Goal: Information Seeking & Learning: Learn about a topic

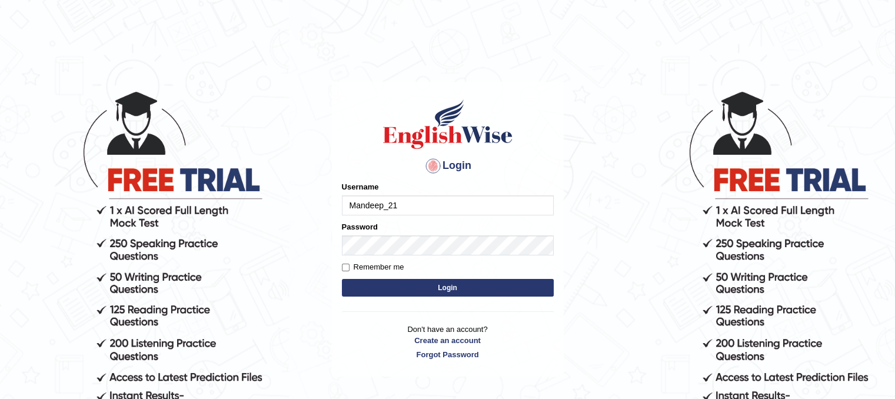
type input "Mandeep_21"
click at [389, 295] on button "Login" at bounding box center [448, 288] width 212 height 18
click at [418, 292] on button "Login" at bounding box center [448, 288] width 212 height 18
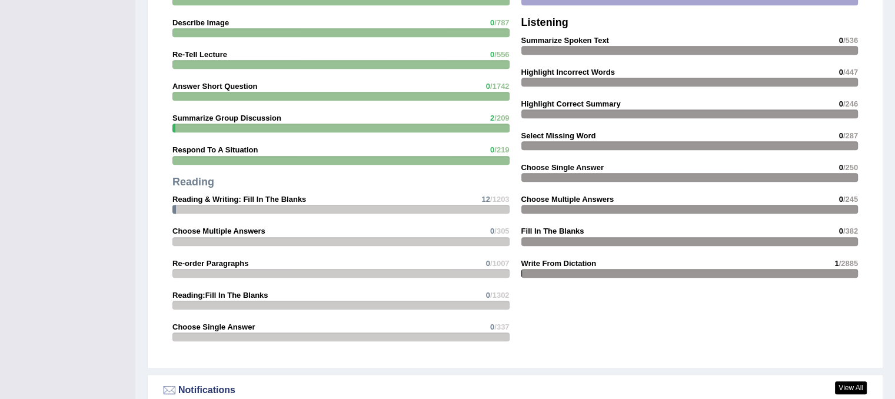
scroll to position [1141, 0]
click at [262, 195] on strong "Reading & Writing: Fill In The Blanks" at bounding box center [239, 199] width 134 height 9
click at [230, 206] on div at bounding box center [340, 209] width 337 height 9
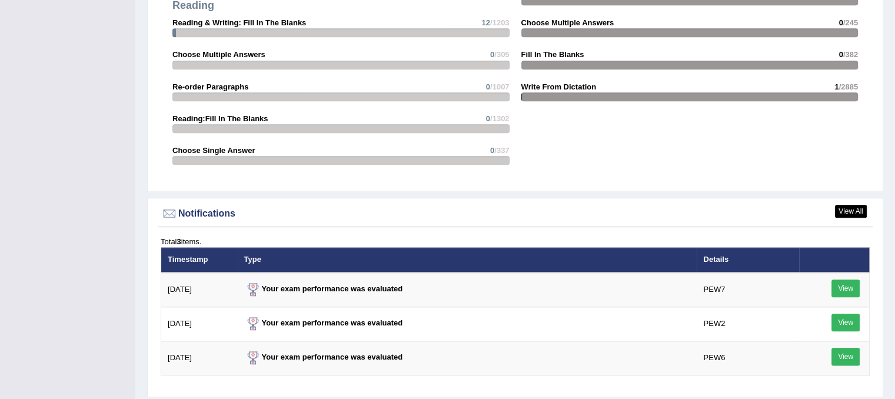
scroll to position [1244, 0]
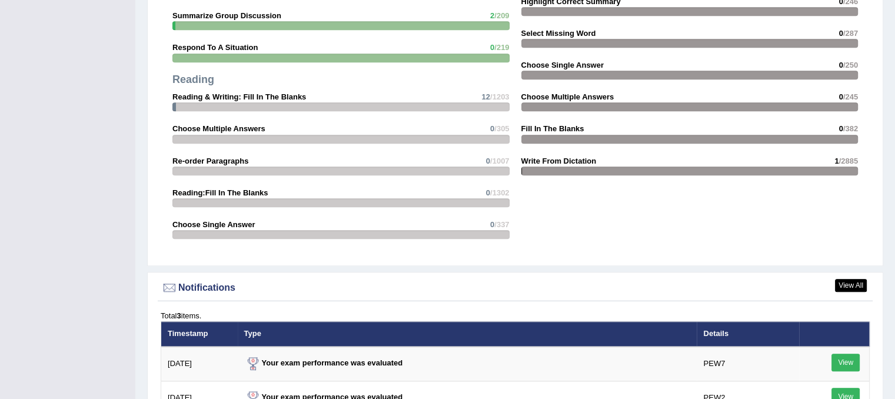
click at [241, 95] on strong "Reading & Writing: Fill In The Blanks" at bounding box center [239, 96] width 134 height 9
click at [233, 102] on div at bounding box center [340, 106] width 337 height 9
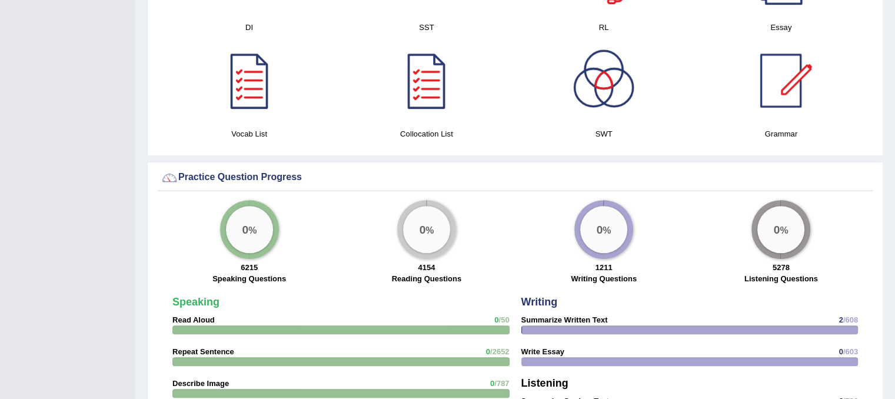
scroll to position [774, 0]
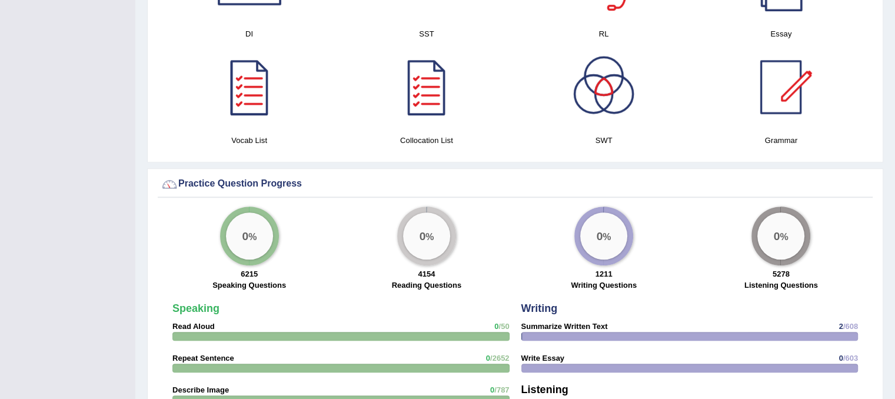
click at [428, 233] on div "0 %" at bounding box center [426, 235] width 47 height 47
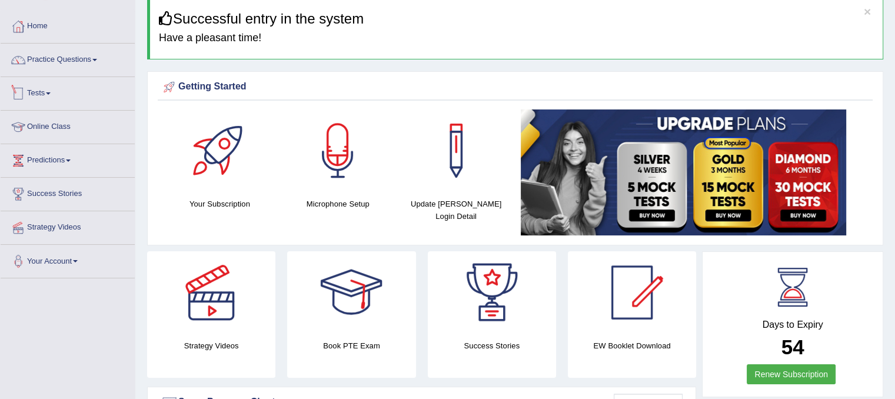
scroll to position [31, 0]
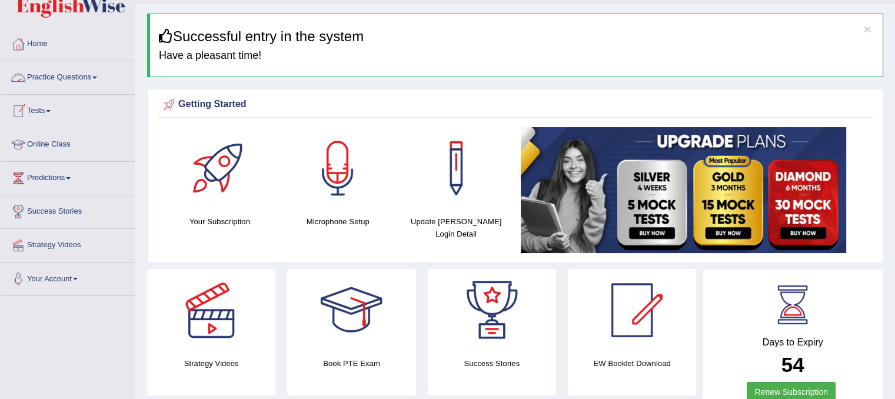
click at [84, 75] on link "Practice Questions" at bounding box center [68, 75] width 134 height 29
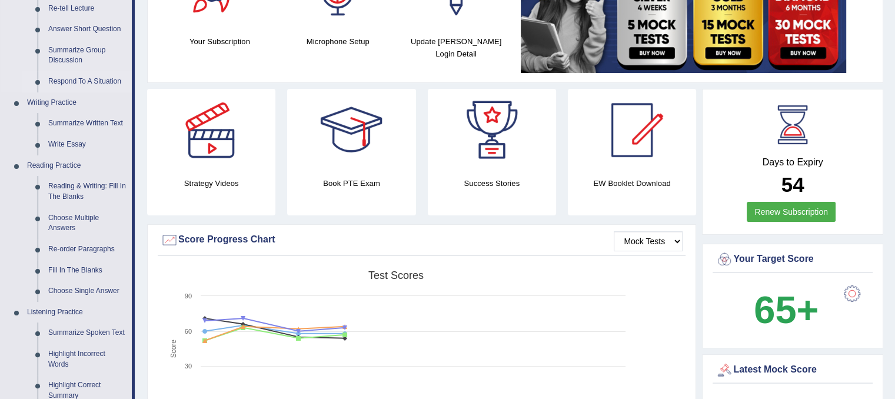
scroll to position [212, 0]
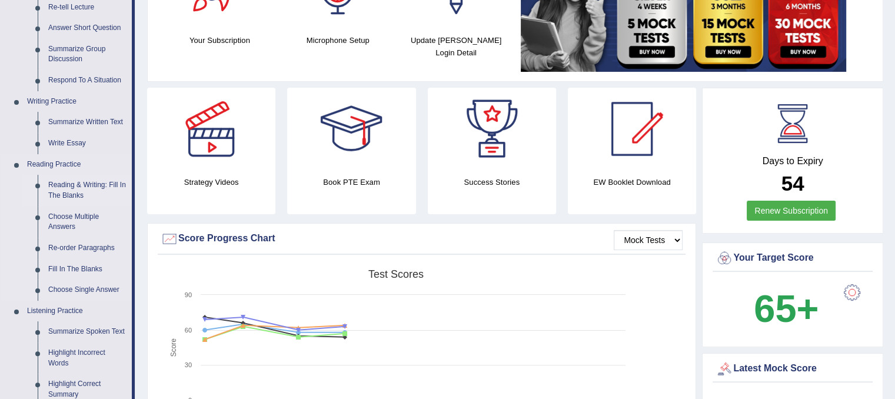
click at [59, 201] on link "Reading & Writing: Fill In The Blanks" at bounding box center [87, 190] width 89 height 31
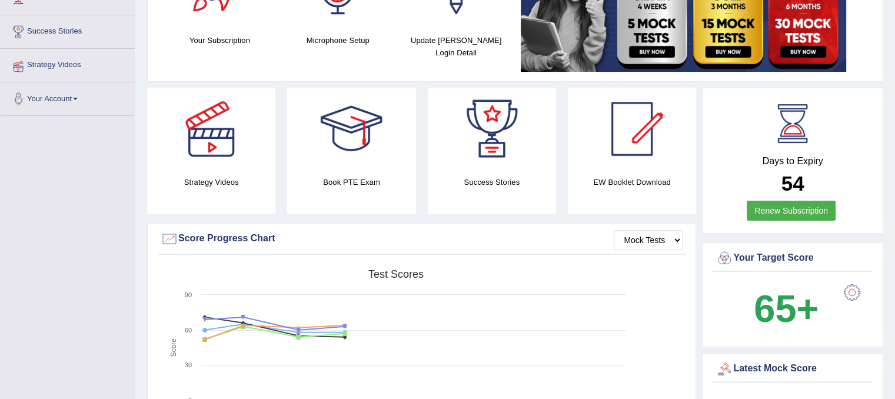
scroll to position [214, 0]
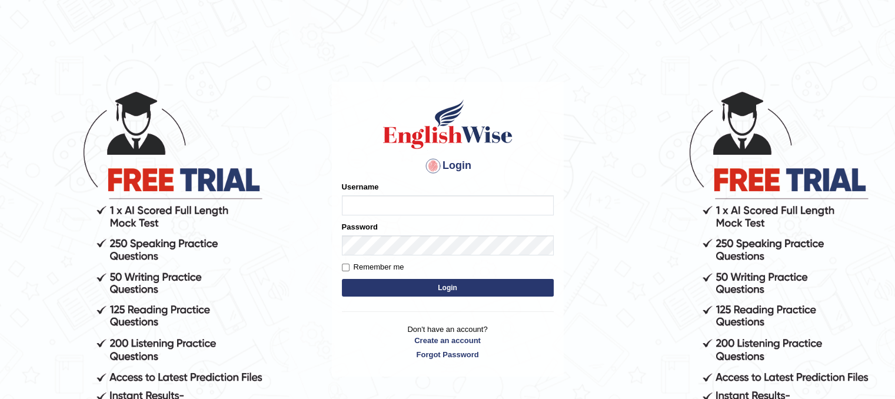
type input "Mandeep_21"
click at [379, 284] on button "Login" at bounding box center [448, 288] width 212 height 18
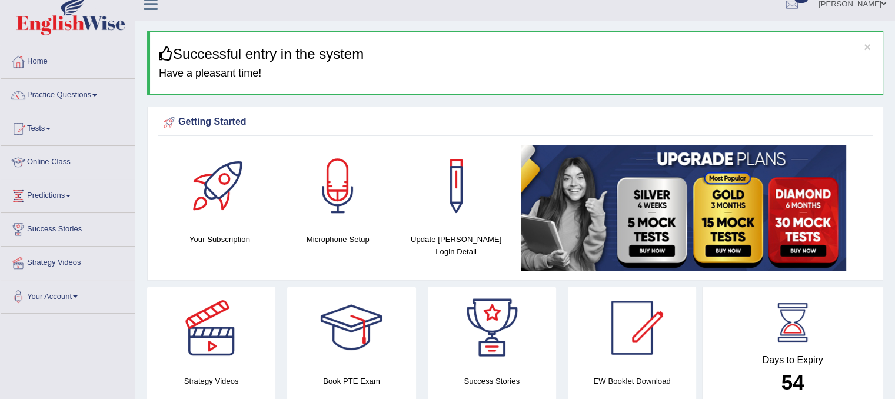
scroll to position [4, 0]
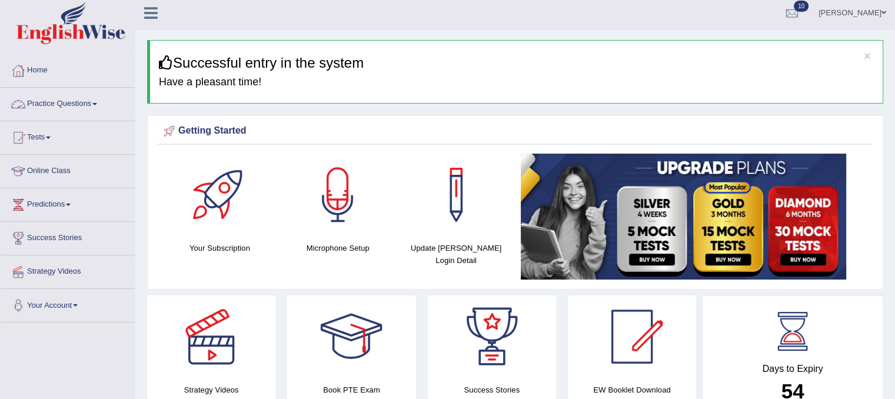
click at [97, 103] on span at bounding box center [94, 104] width 5 height 2
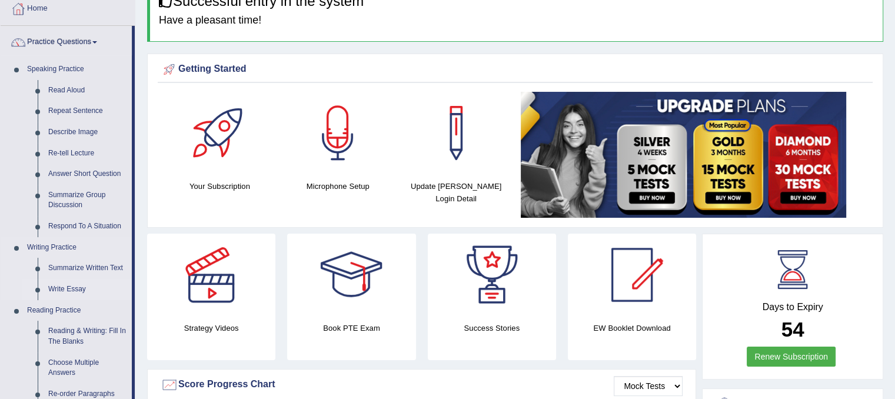
scroll to position [67, 0]
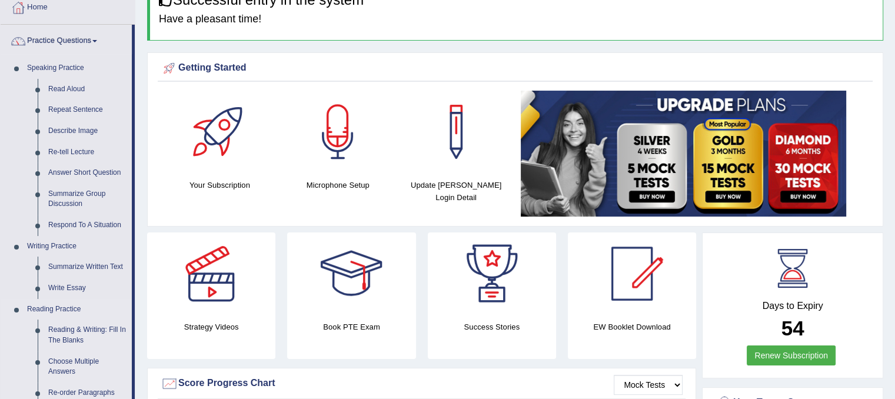
click at [40, 311] on link "Reading Practice" at bounding box center [77, 309] width 110 height 21
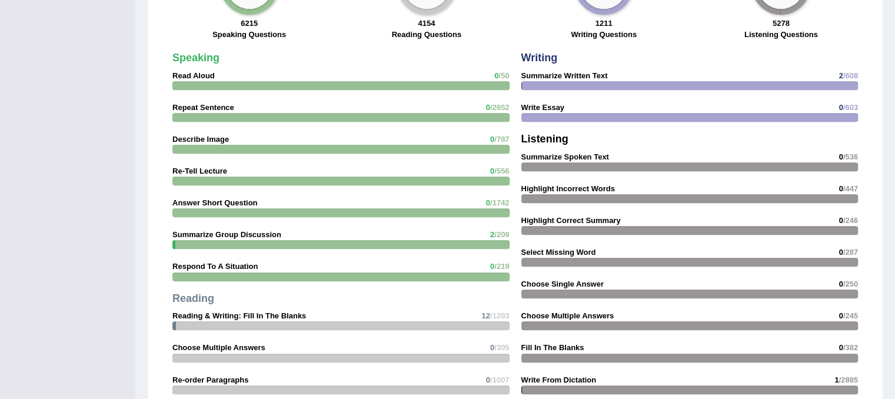
scroll to position [1026, 0]
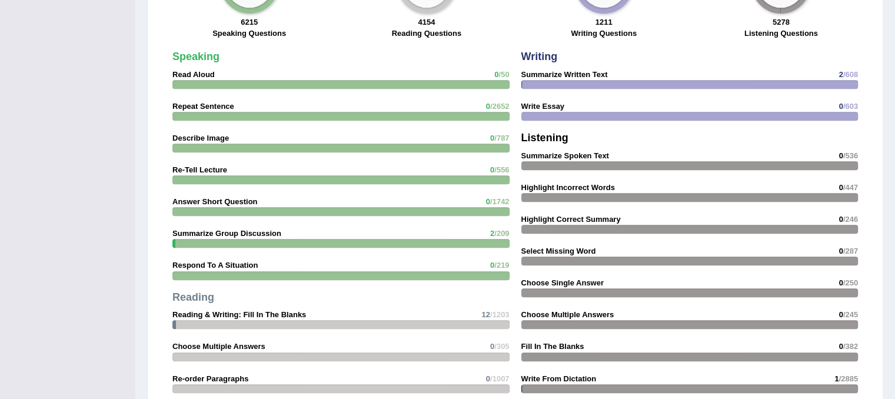
click at [225, 310] on strong "Reading & Writing: Fill In The Blanks" at bounding box center [239, 314] width 134 height 9
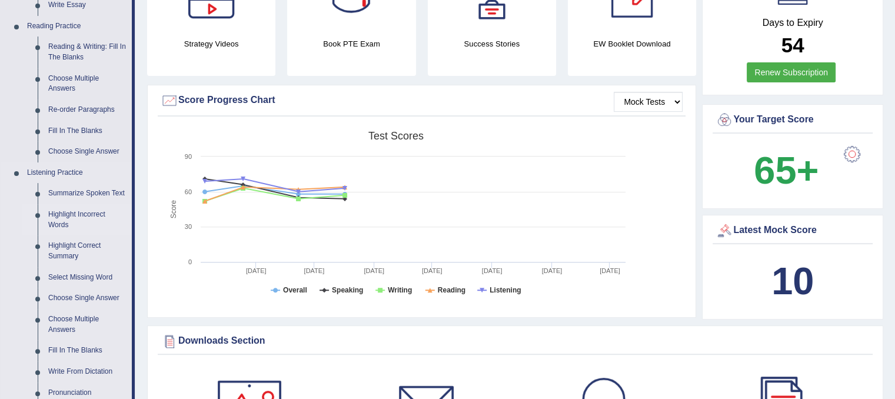
scroll to position [328, 0]
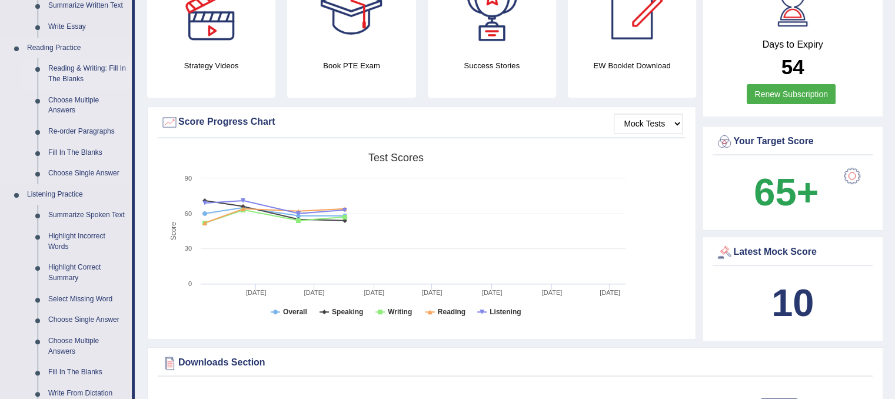
click at [65, 67] on link "Reading & Writing: Fill In The Blanks" at bounding box center [87, 73] width 89 height 31
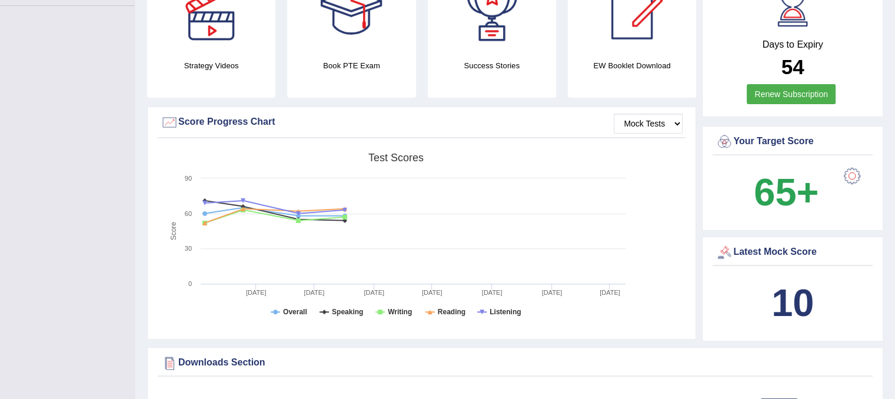
scroll to position [146, 0]
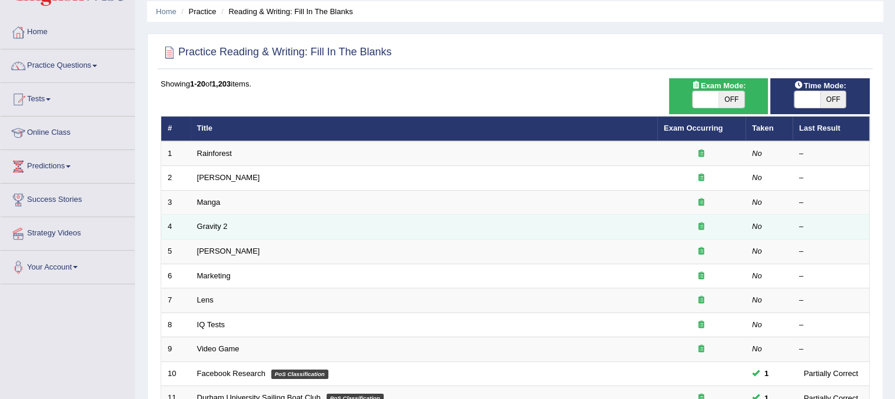
scroll to position [44, 0]
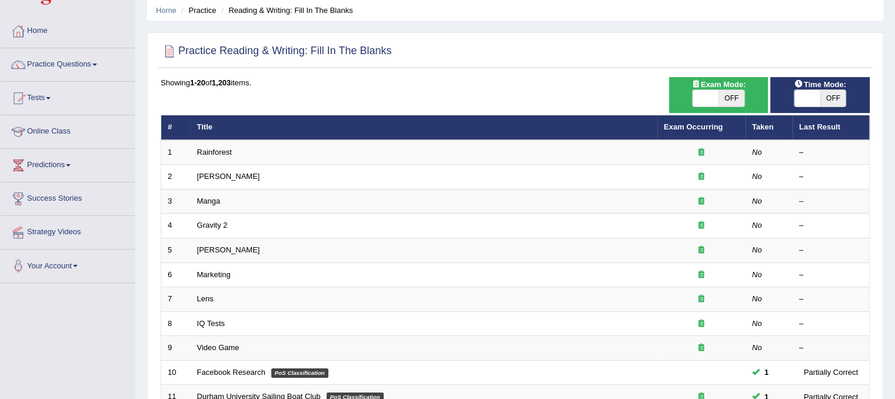
click at [824, 99] on span "OFF" at bounding box center [833, 98] width 26 height 16
checkbox input "true"
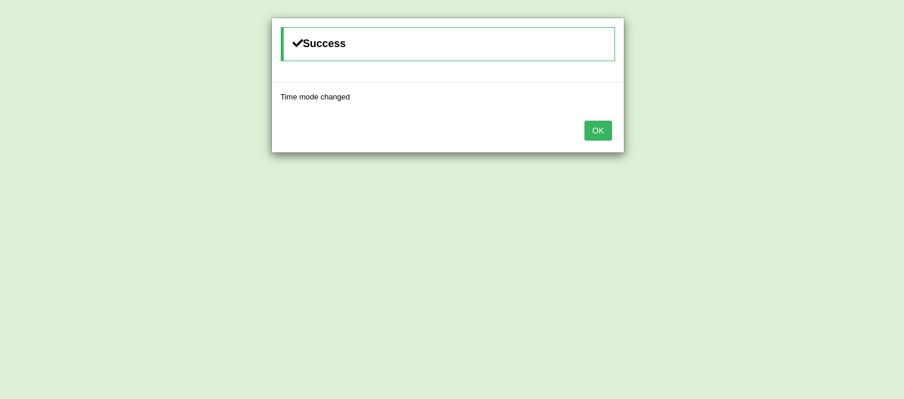
click at [593, 136] on button "OK" at bounding box center [597, 131] width 27 height 20
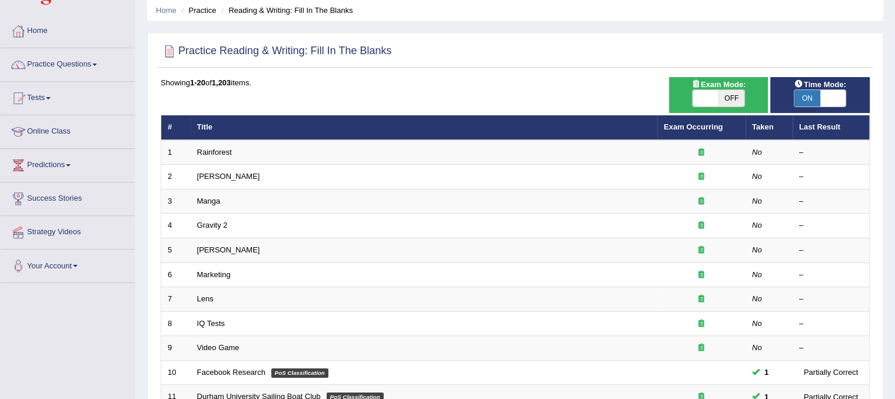
click at [728, 96] on span "OFF" at bounding box center [731, 98] width 26 height 16
checkbox input "true"
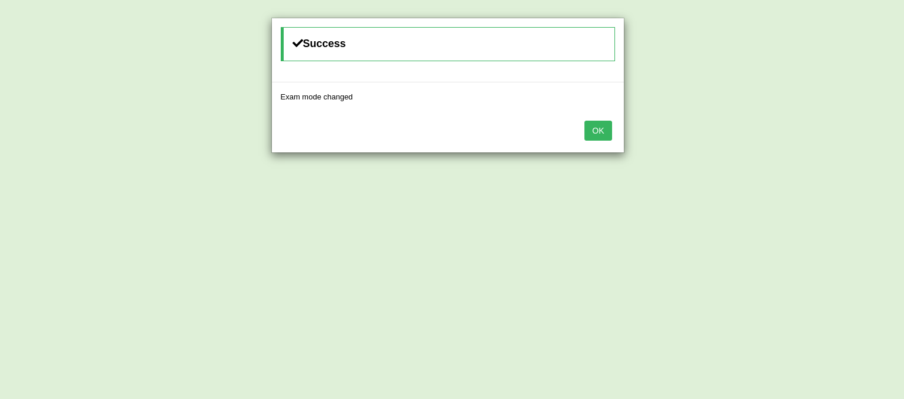
click at [606, 132] on button "OK" at bounding box center [597, 131] width 27 height 20
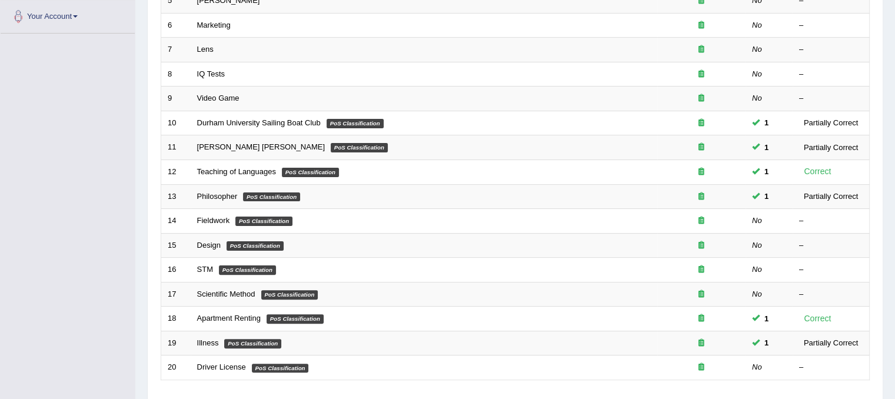
scroll to position [294, 0]
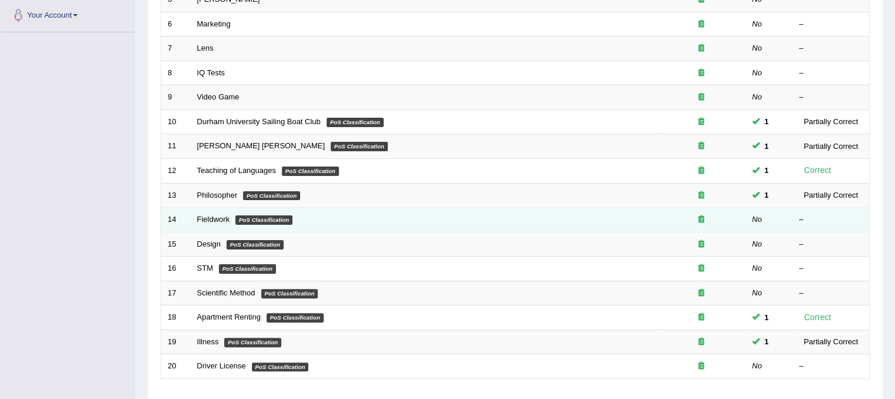
click at [569, 212] on td "Fieldwork PoS Classification" at bounding box center [424, 220] width 466 height 25
click at [266, 212] on td "Fieldwork PoS Classification" at bounding box center [424, 220] width 466 height 25
click at [235, 216] on em "PoS Classification" at bounding box center [263, 219] width 57 height 9
click at [701, 217] on icon at bounding box center [701, 219] width 6 height 8
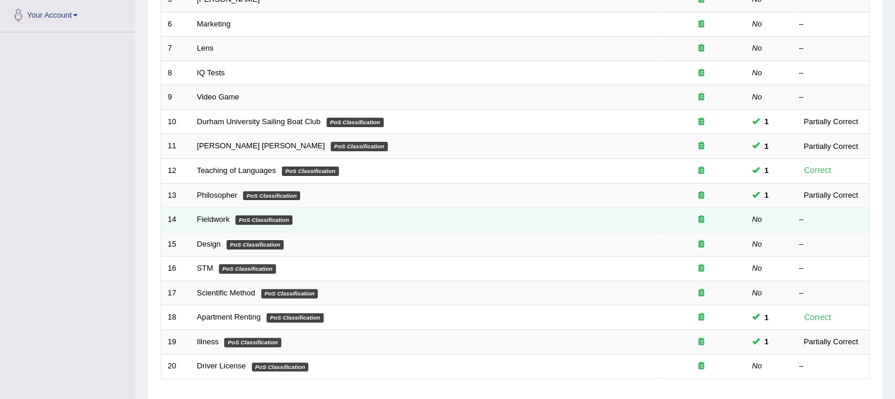
click at [758, 217] on em "No" at bounding box center [757, 219] width 10 height 9
click at [219, 215] on link "Fieldwork" at bounding box center [213, 219] width 33 height 9
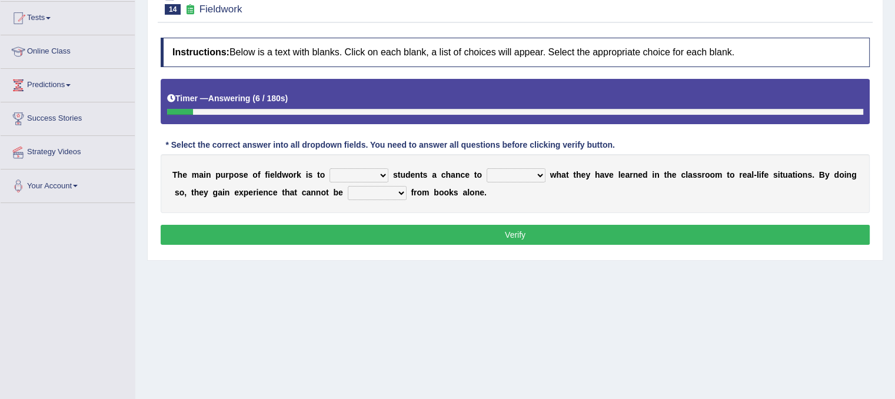
scroll to position [124, 0]
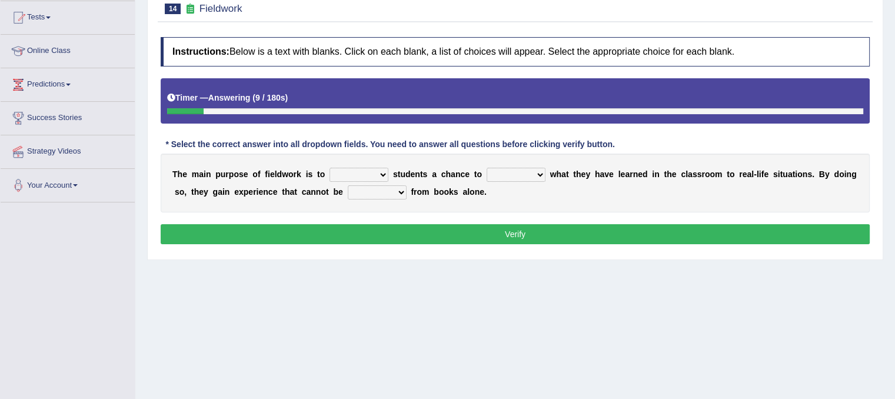
click at [382, 171] on select "resemble stow rave offer" at bounding box center [358, 175] width 59 height 14
select select "offer"
click at [329, 168] on select "resemble stow rave offer" at bounding box center [358, 175] width 59 height 14
click at [536, 173] on select "compare align apply dismount" at bounding box center [515, 175] width 59 height 14
select select "apply"
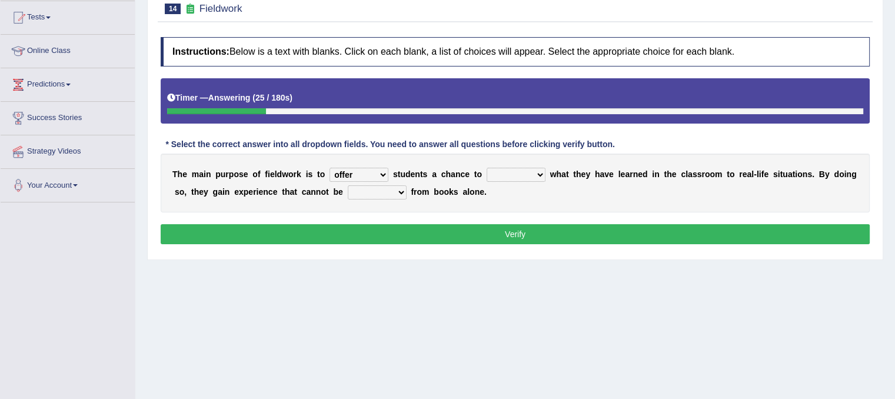
click at [486, 168] on select "compare align apply dismount" at bounding box center [515, 175] width 59 height 14
click at [393, 194] on select "originated prepared obtained touted" at bounding box center [377, 192] width 59 height 14
select select "obtained"
click at [348, 185] on select "originated prepared obtained touted" at bounding box center [377, 192] width 59 height 14
click at [428, 232] on button "Verify" at bounding box center [515, 234] width 709 height 20
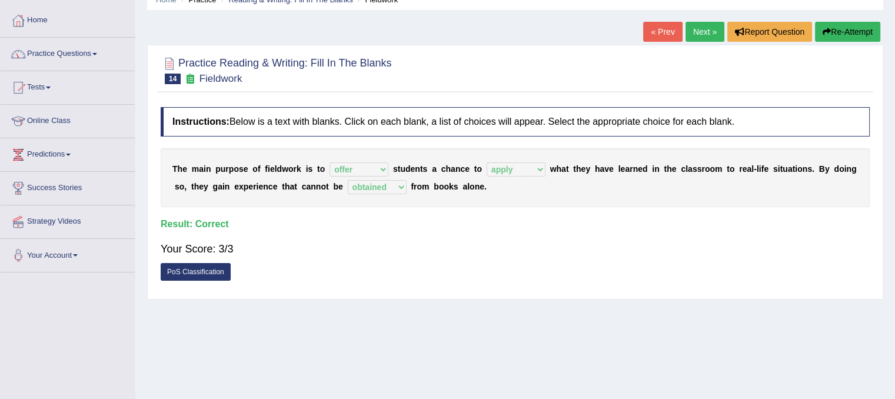
scroll to position [55, 0]
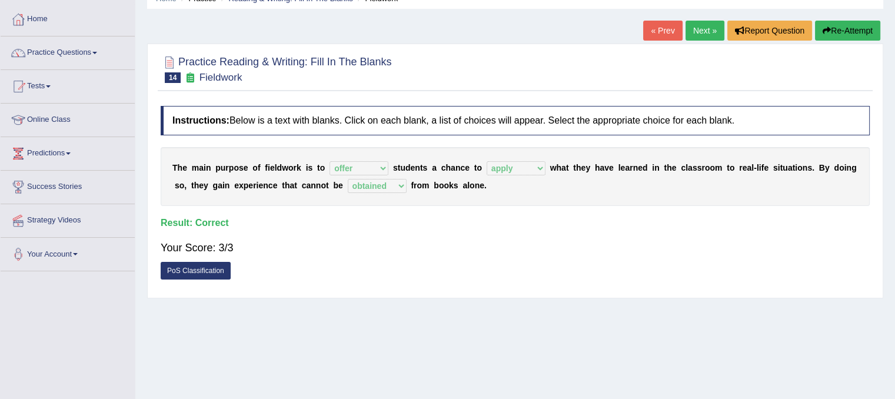
click at [699, 24] on link "Next »" at bounding box center [704, 31] width 39 height 20
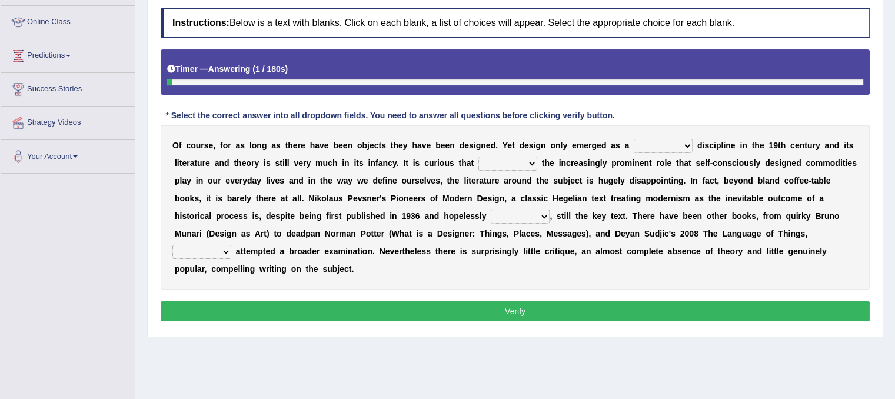
scroll to position [155, 0]
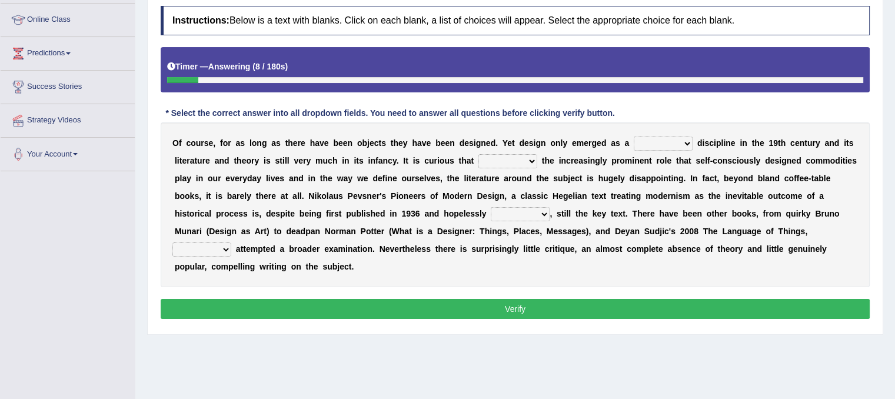
click at [673, 142] on select "bilateral ubiquitous foremost dedicated" at bounding box center [663, 143] width 59 height 14
select select "foremost"
click at [634, 136] on select "bilateral ubiquitous foremost dedicated" at bounding box center [663, 143] width 59 height 14
click at [529, 158] on select "since despite within through" at bounding box center [507, 161] width 59 height 14
click at [396, 253] on div "O f c o u r s e , f o r a s l o n g a s t h e r e h a v e b e e n o b j e c t s…" at bounding box center [515, 204] width 709 height 165
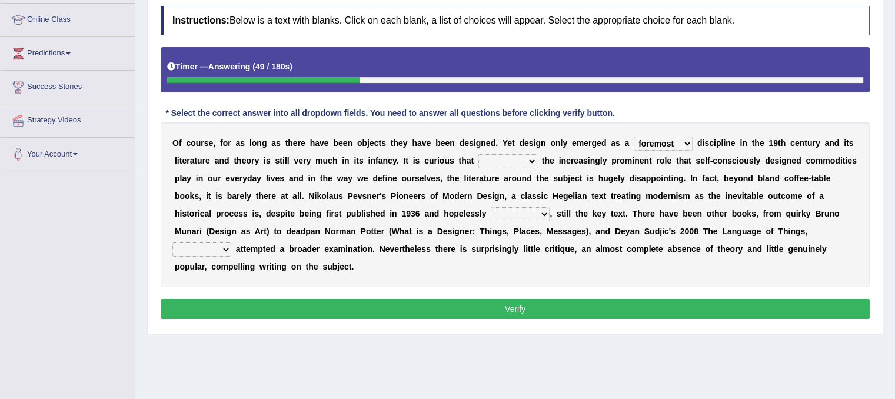
click at [224, 242] on select "which then however as" at bounding box center [201, 249] width 59 height 14
click at [281, 279] on div "O f c o u r s e , f o r a s l o n g a s t h e r e h a v e b e e n o b j e c t s…" at bounding box center [515, 204] width 709 height 165
click at [671, 139] on select "bilateral ubiquitous foremost dedicated" at bounding box center [663, 143] width 59 height 14
click at [526, 161] on select "since despite within through" at bounding box center [507, 161] width 59 height 14
select select "despite"
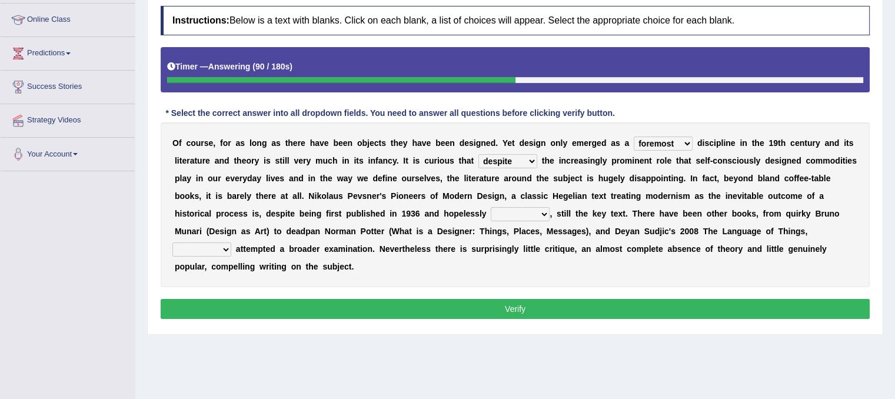
click at [478, 154] on select "since despite within through" at bounding box center [507, 161] width 59 height 14
click at [527, 207] on select "dates dating date dated" at bounding box center [520, 214] width 59 height 14
select select "date"
click at [491, 207] on select "dates dating date dated" at bounding box center [520, 214] width 59 height 14
click at [224, 247] on select "which then however as" at bounding box center [201, 249] width 59 height 14
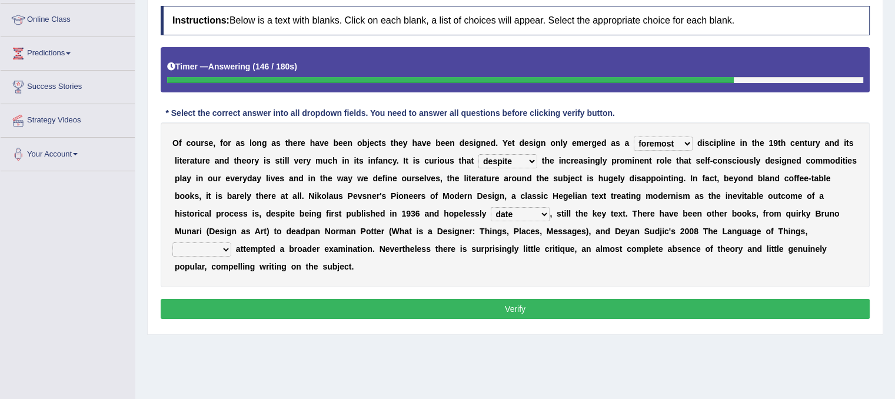
select select "which"
click at [172, 242] on select "which then however as" at bounding box center [201, 249] width 59 height 14
click at [524, 211] on select "dates dating date dated" at bounding box center [520, 214] width 59 height 14
click at [491, 207] on select "dates dating date dated" at bounding box center [520, 214] width 59 height 14
click at [528, 215] on select "dates dating date dated" at bounding box center [520, 214] width 59 height 14
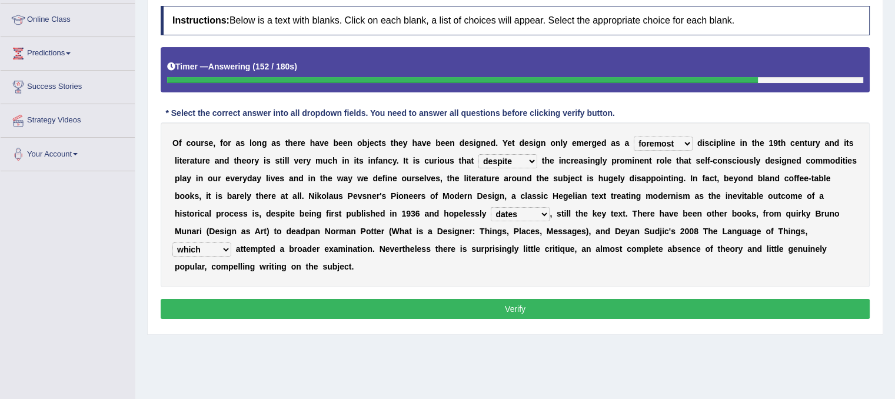
select select "dated"
click at [491, 207] on select "dates dating date dated" at bounding box center [520, 214] width 59 height 14
click at [515, 157] on select "since despite within through" at bounding box center [507, 161] width 59 height 14
select select "within"
click at [478, 154] on select "since despite within through" at bounding box center [507, 161] width 59 height 14
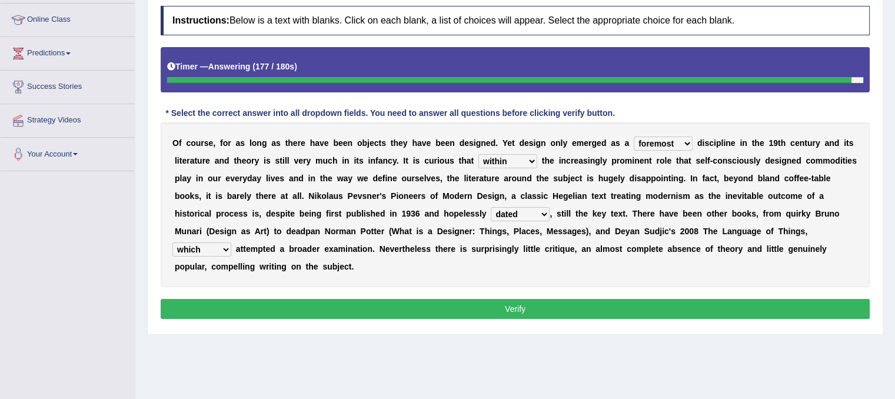
click at [481, 312] on button "Verify" at bounding box center [515, 309] width 709 height 20
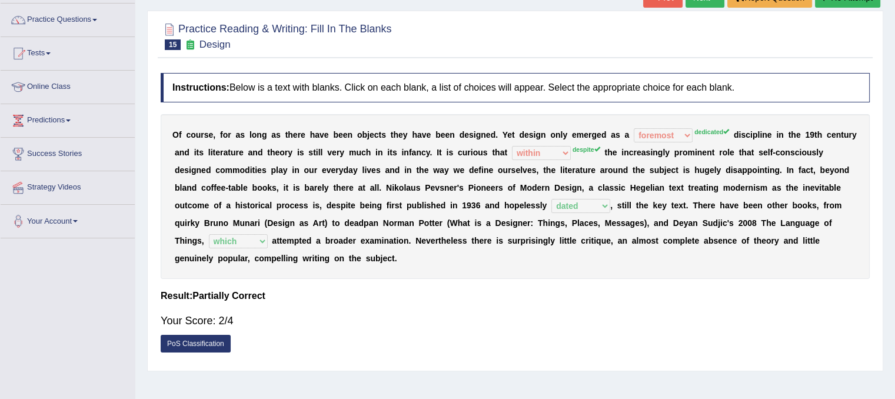
scroll to position [85, 0]
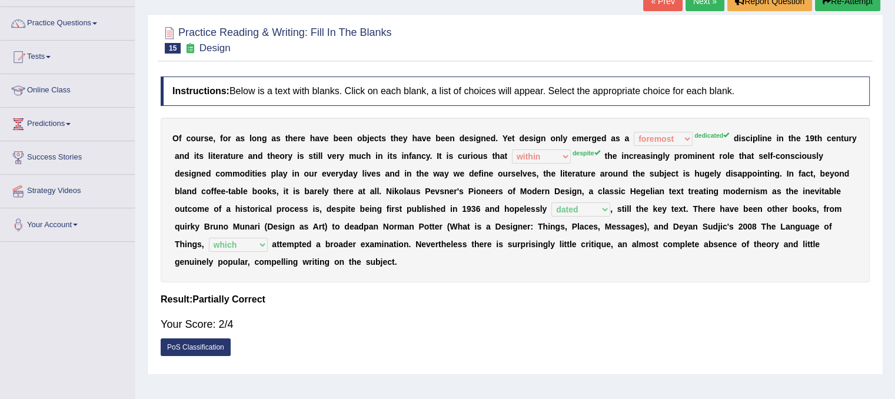
click at [699, 8] on link "Next »" at bounding box center [704, 1] width 39 height 20
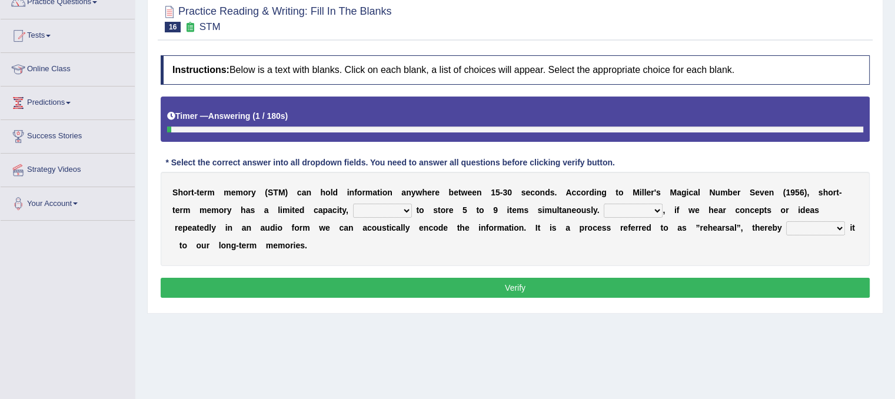
scroll to position [120, 0]
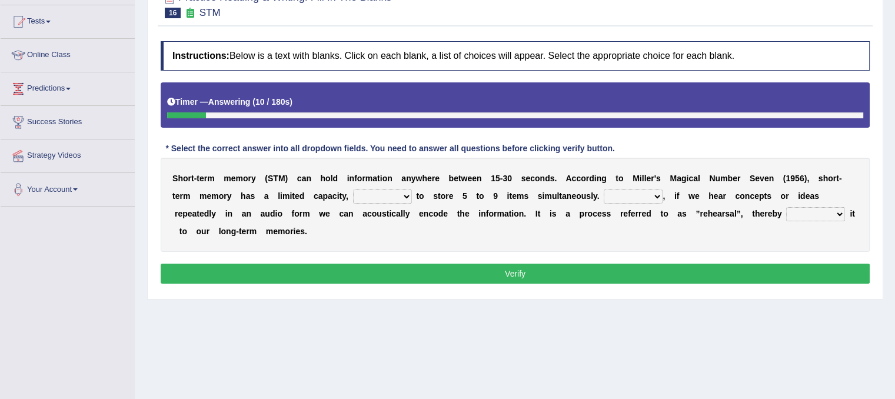
click at [399, 192] on select "being able is able be able unable" at bounding box center [382, 196] width 59 height 14
select select "unable"
click at [353, 189] on select "being able is able be able unable" at bounding box center [382, 196] width 59 height 14
click at [655, 196] on select "However So Moreover Therefore" at bounding box center [633, 196] width 59 height 14
select select "However"
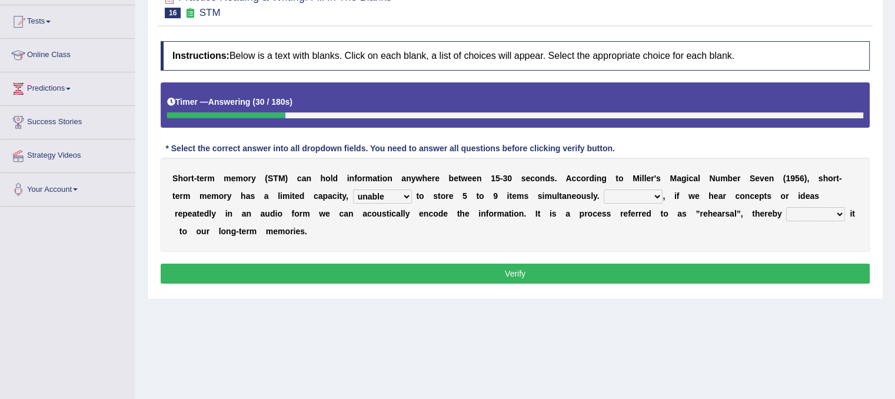
click at [604, 189] on select "However So Moreover Therefore" at bounding box center [633, 196] width 59 height 14
click at [835, 216] on select "commit commits commiting commited" at bounding box center [815, 214] width 59 height 14
select select "commiting"
click at [786, 207] on select "commit commits commiting commited" at bounding box center [815, 214] width 59 height 14
click at [724, 268] on button "Verify" at bounding box center [515, 274] width 709 height 20
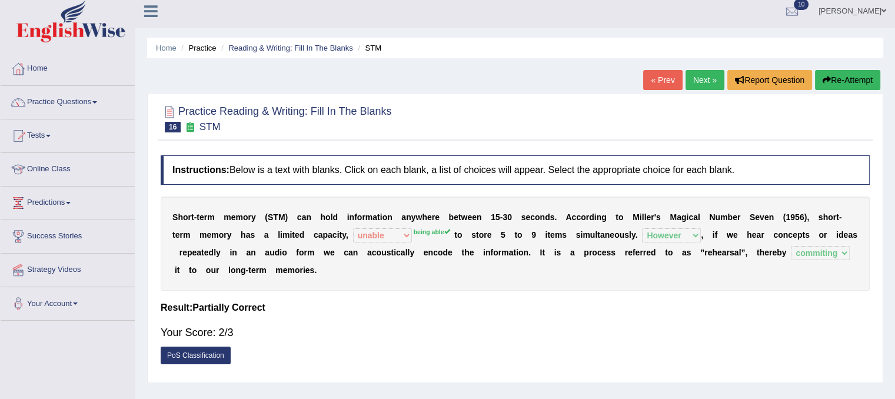
scroll to position [5, 0]
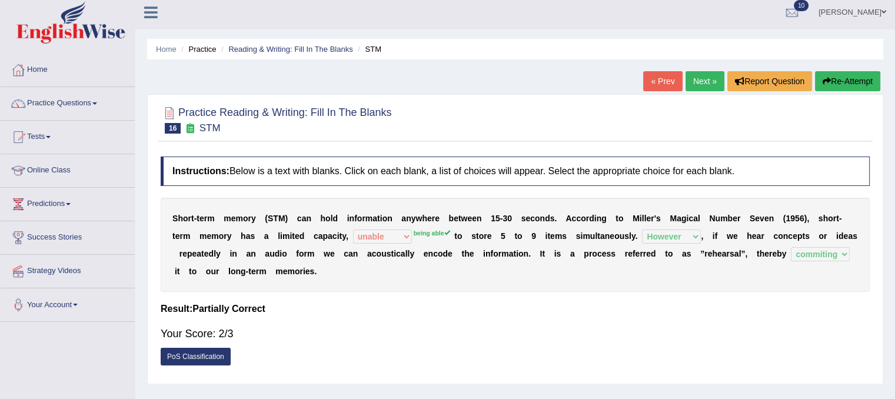
click at [695, 75] on link "Next »" at bounding box center [704, 81] width 39 height 20
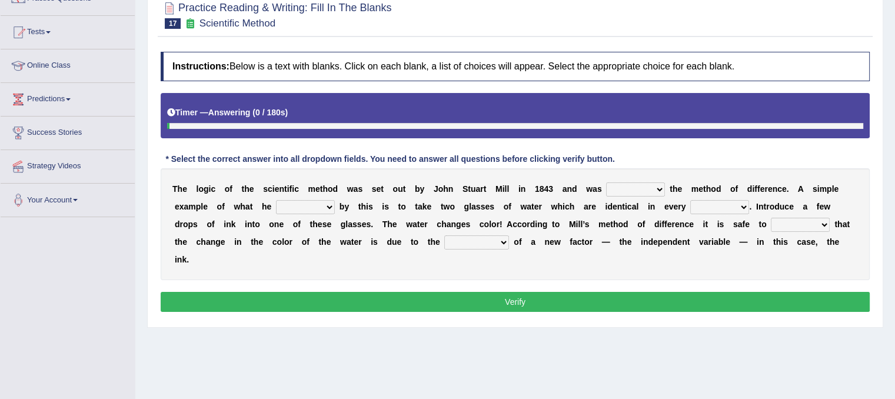
scroll to position [113, 0]
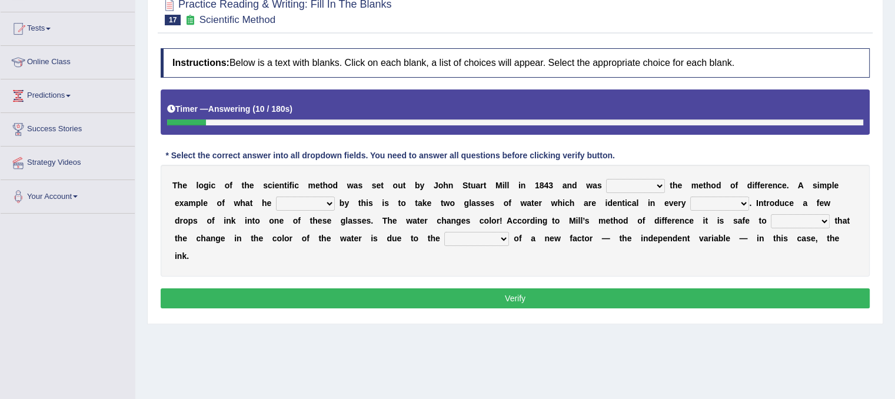
click at [630, 179] on select "pointed claimed demanded named" at bounding box center [635, 186] width 59 height 14
select select "named"
click at [606, 179] on select "pointed claimed demanded named" at bounding box center [635, 186] width 59 height 14
click at [318, 202] on select "capped charged found meant" at bounding box center [305, 203] width 59 height 14
select select "meant"
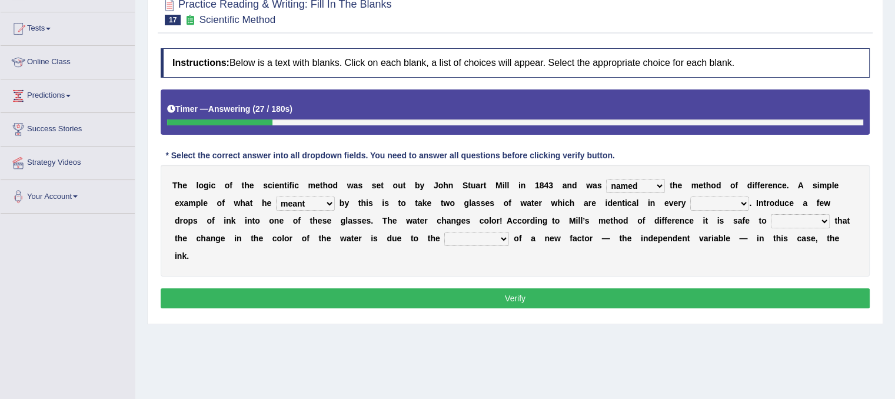
click at [276, 196] on select "capped charged found meant" at bounding box center [305, 203] width 59 height 14
click at [734, 206] on select "thought identity measure respect" at bounding box center [719, 203] width 59 height 14
click at [690, 196] on select "thought identity measure respect" at bounding box center [719, 203] width 59 height 14
click at [729, 199] on select "thought identity measure respect" at bounding box center [719, 203] width 59 height 14
select select "identity"
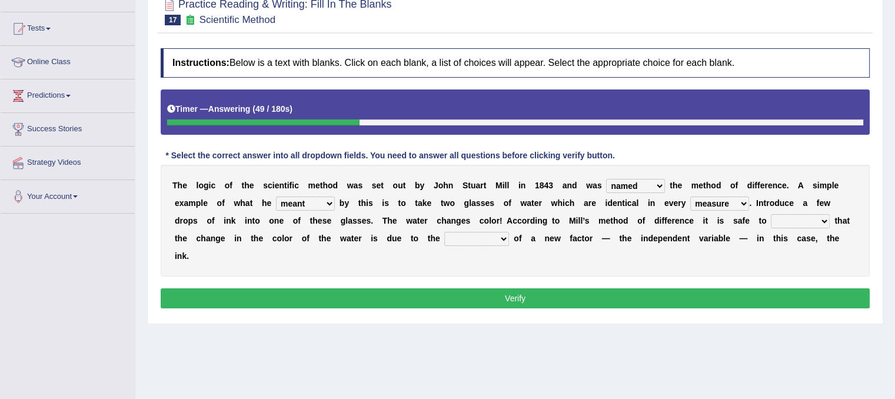
click at [690, 196] on select "thought identity measure respect" at bounding box center [719, 203] width 59 height 14
click at [800, 224] on select "assume discuss prefer acclaim" at bounding box center [800, 221] width 59 height 14
select select "assume"
click at [771, 214] on select "assume discuss prefer acclaim" at bounding box center [800, 221] width 59 height 14
click at [495, 238] on select "introduction magnitude preparation purification" at bounding box center [476, 239] width 65 height 14
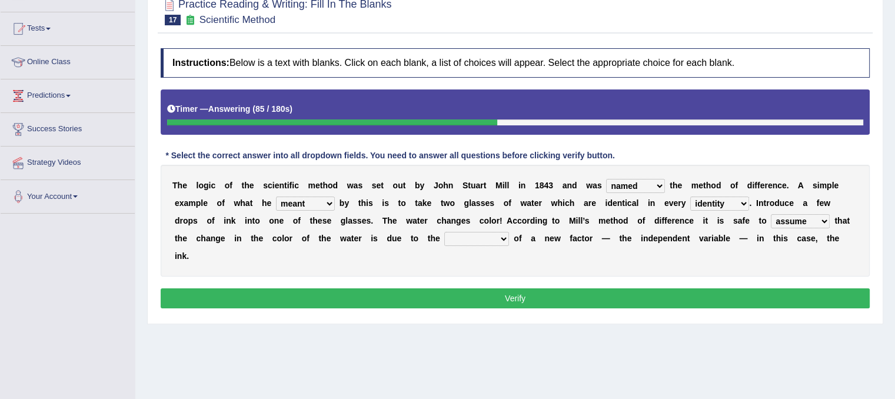
select select "introduction"
click at [444, 232] on select "introduction magnitude preparation purification" at bounding box center [476, 239] width 65 height 14
click at [482, 296] on button "Verify" at bounding box center [515, 298] width 709 height 20
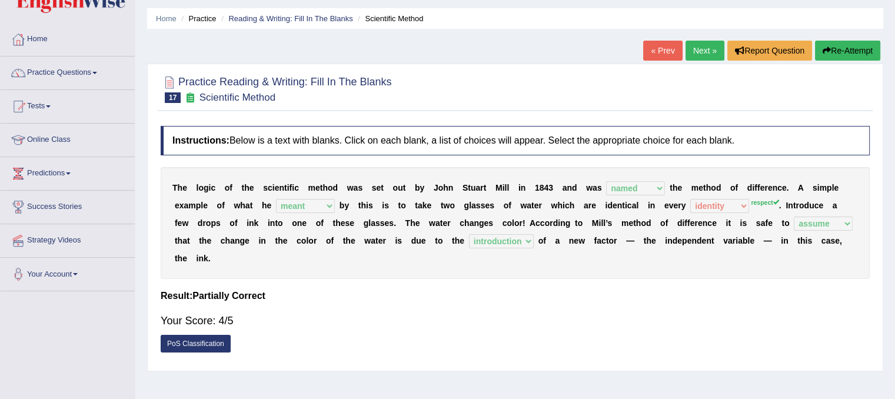
scroll to position [32, 0]
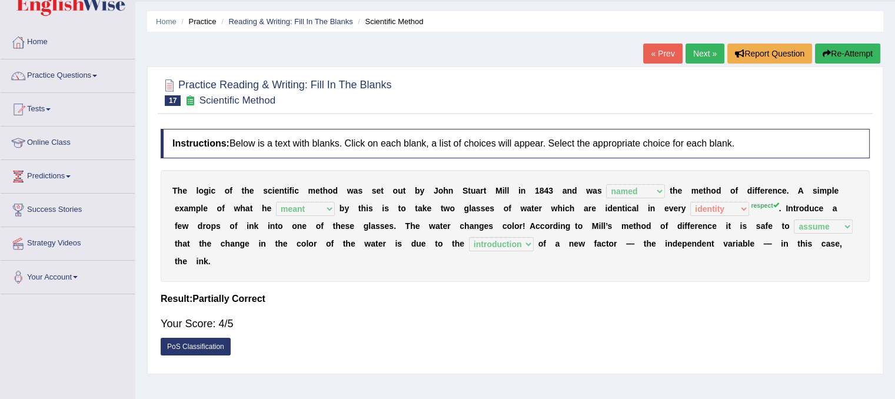
click at [696, 53] on link "Next »" at bounding box center [704, 54] width 39 height 20
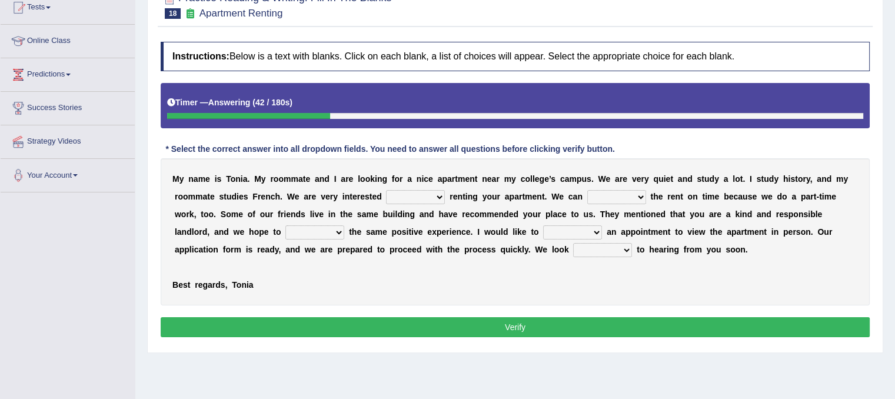
scroll to position [87, 0]
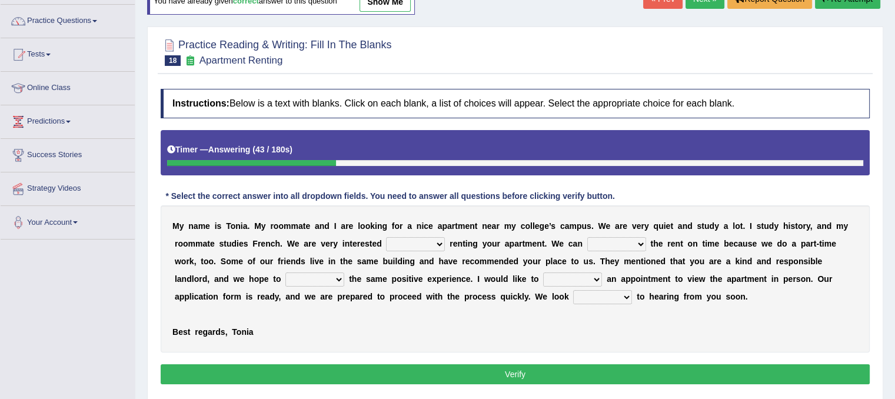
click at [172, 146] on icon at bounding box center [171, 149] width 8 height 8
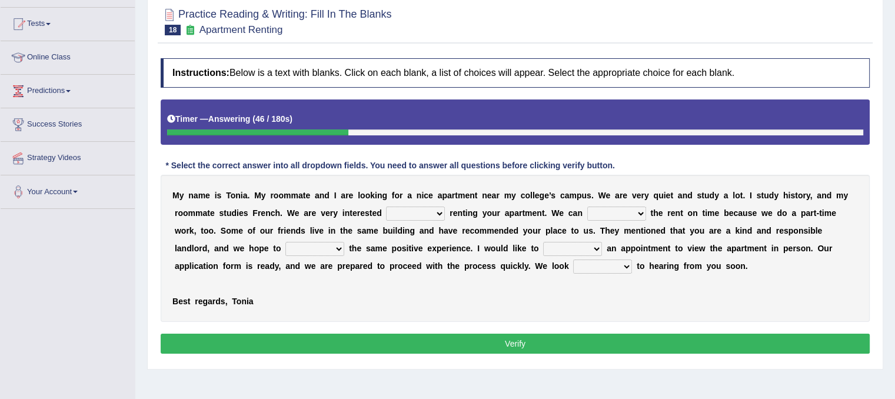
scroll to position [122, 0]
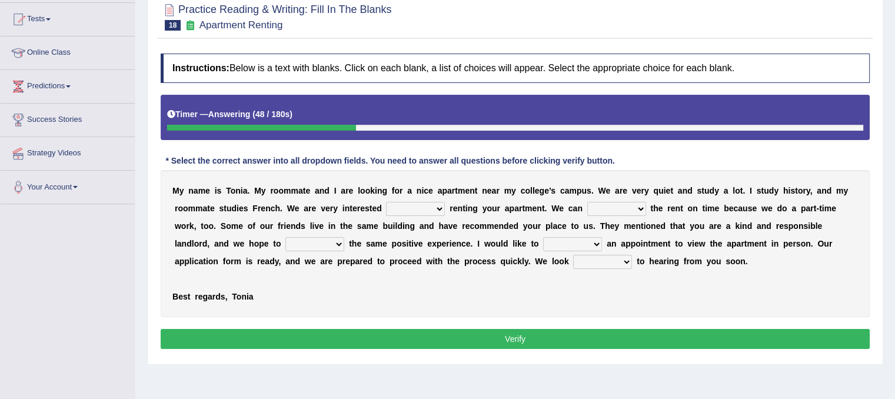
click at [431, 206] on select "for about at in" at bounding box center [415, 209] width 59 height 14
select select "in"
click at [386, 202] on select "for about at in" at bounding box center [415, 209] width 59 height 14
click at [633, 208] on select "afford get pay bring" at bounding box center [616, 209] width 59 height 14
select select "afford"
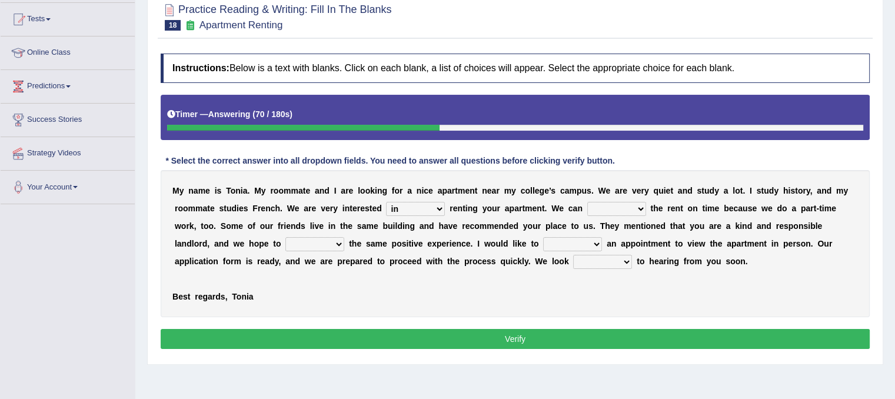
click at [587, 202] on select "afford get pay bring" at bounding box center [616, 209] width 59 height 14
click at [334, 242] on select "form meet have decide" at bounding box center [314, 244] width 59 height 14
select select "meet"
click at [285, 237] on select "form meet have decide" at bounding box center [314, 244] width 59 height 14
click at [591, 243] on select "own recall revise make" at bounding box center [572, 244] width 59 height 14
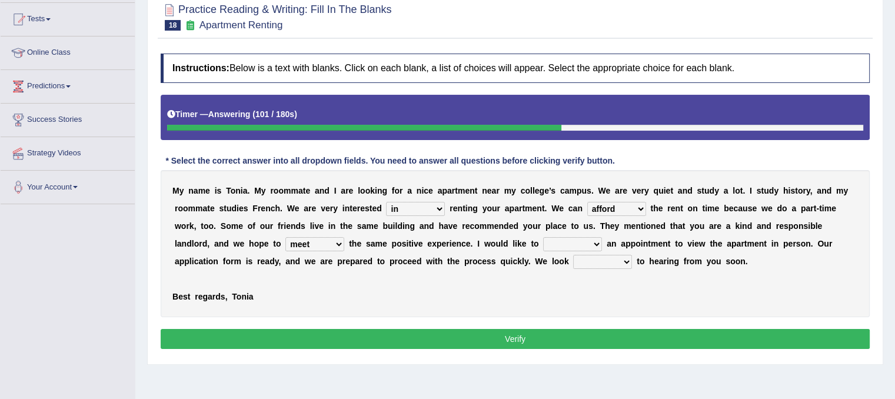
click at [638, 276] on div "M y n a m e i s T o n i a . M y r o o m m a t e a n d I a r e l o o k i n g f o…" at bounding box center [515, 243] width 709 height 147
click at [618, 257] on select "around out in forward" at bounding box center [602, 262] width 59 height 14
select select "forward"
click at [573, 255] on select "around out in forward" at bounding box center [602, 262] width 59 height 14
click at [578, 242] on select "own recall revise make" at bounding box center [572, 244] width 59 height 14
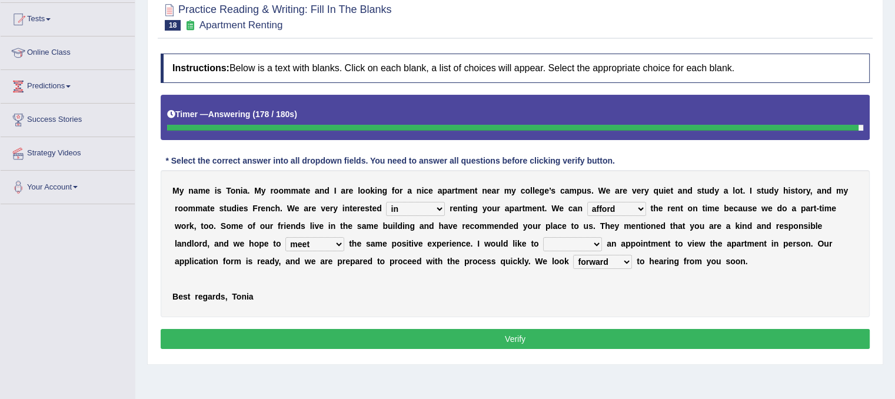
select select "recall"
click at [543, 237] on select "own recall revise make" at bounding box center [572, 244] width 59 height 14
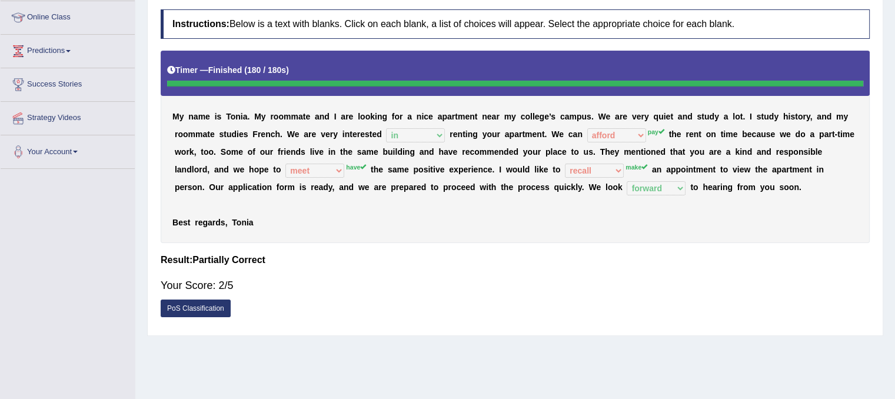
scroll to position [159, 0]
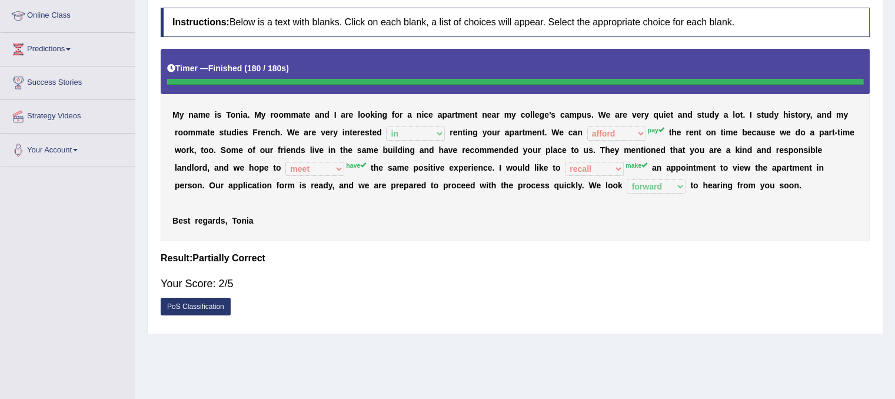
click at [181, 304] on link "PoS Classification" at bounding box center [196, 307] width 70 height 18
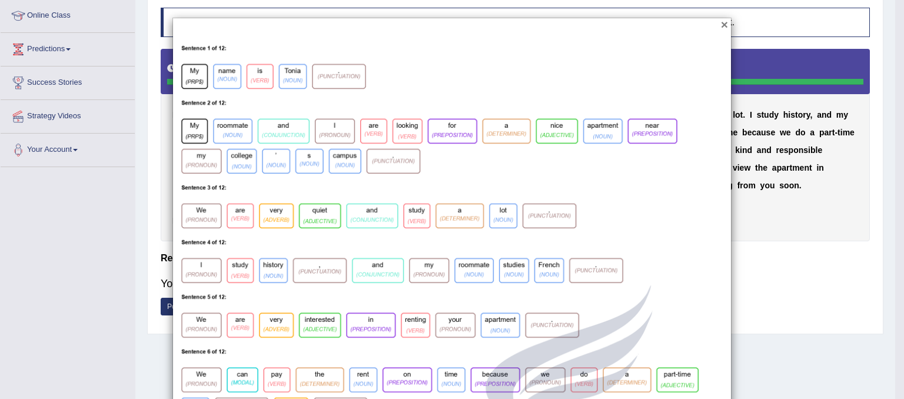
click at [721, 26] on button "×" at bounding box center [724, 24] width 7 height 12
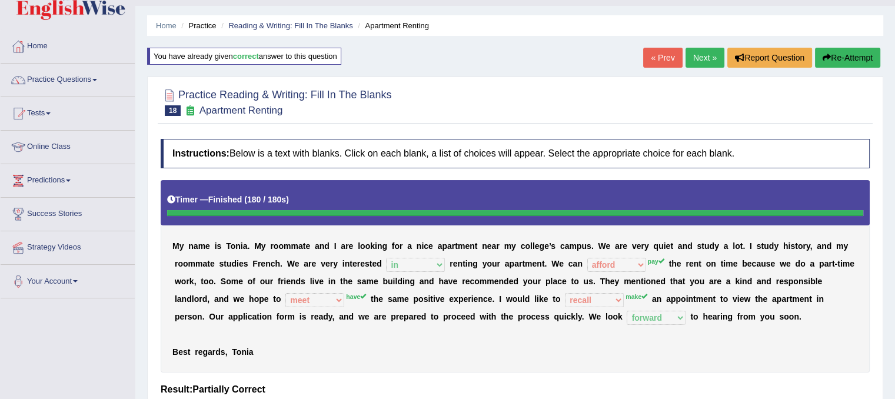
scroll to position [28, 0]
click at [699, 57] on link "Next »" at bounding box center [704, 58] width 39 height 20
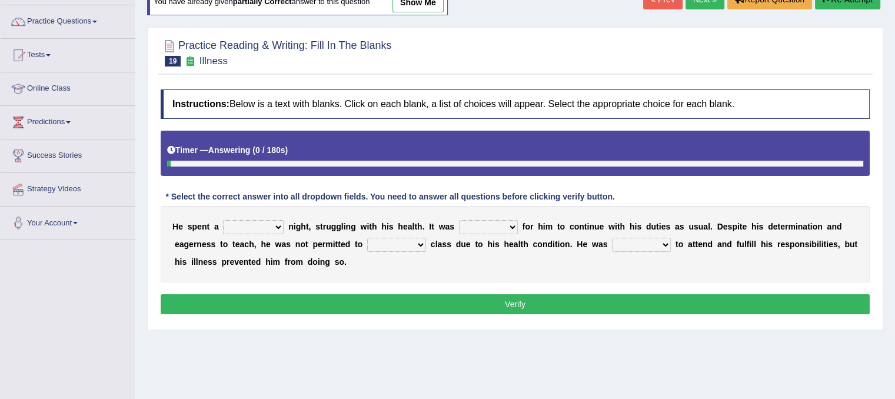
scroll to position [89, 0]
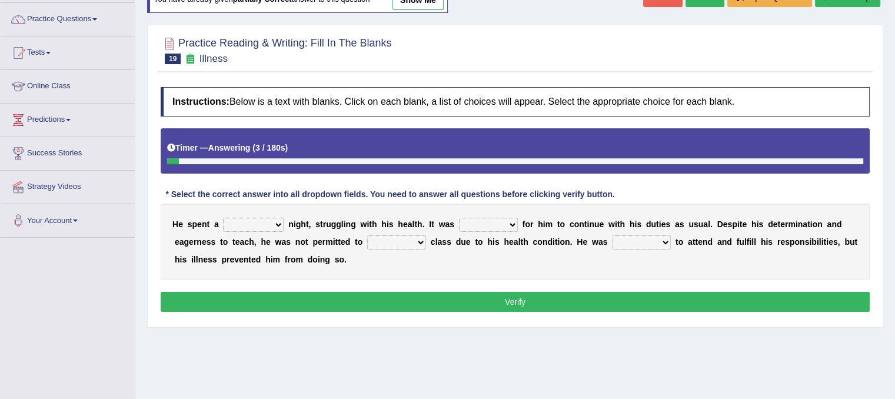
click at [272, 222] on select "cheerful restful meaningful painful" at bounding box center [253, 225] width 61 height 14
select select "painful"
click at [223, 218] on select "cheerful restful meaningful painful" at bounding box center [253, 225] width 61 height 14
click at [516, 220] on select "enjoyable simple difficult natural" at bounding box center [488, 225] width 59 height 14
select select "difficult"
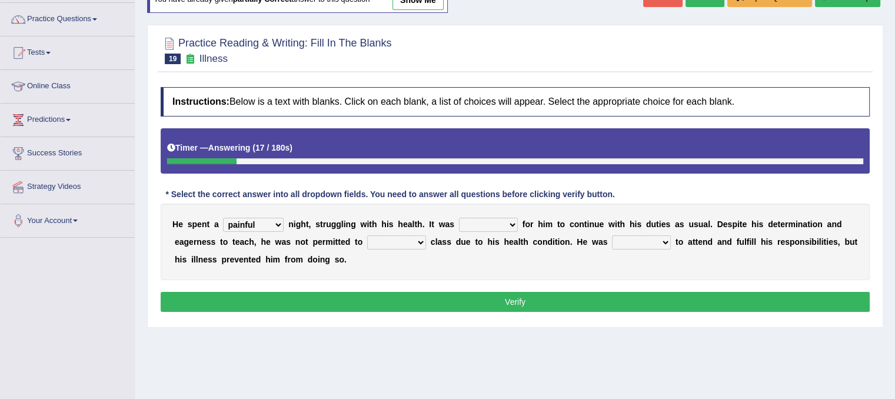
click at [459, 218] on select "enjoyable simple difficult natural" at bounding box center [488, 225] width 59 height 14
click at [419, 242] on select "teach leave cancel attend" at bounding box center [396, 242] width 59 height 14
click at [664, 238] on select "anxious forced lazy happy" at bounding box center [641, 242] width 59 height 14
click at [424, 238] on select "teach leave cancel attend" at bounding box center [396, 242] width 59 height 14
select select "teach"
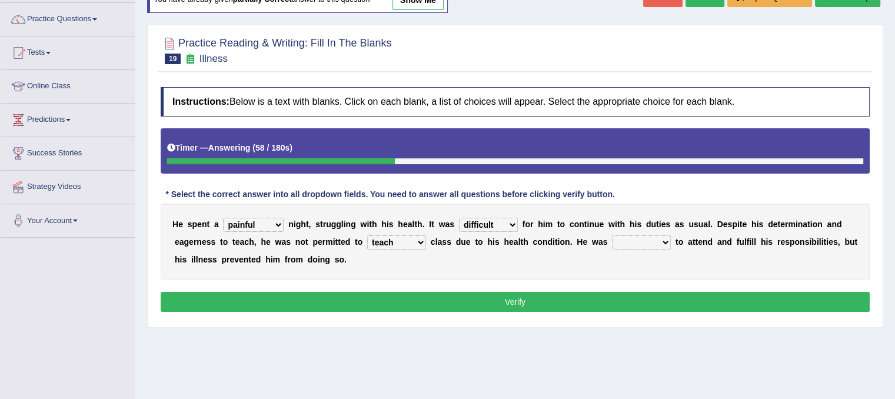
click at [367, 235] on select "teach leave cancel attend" at bounding box center [396, 242] width 59 height 14
click at [422, 241] on select "teach leave cancel attend" at bounding box center [396, 242] width 59 height 14
click at [507, 271] on div "H e s p e n t a cheerful restful meaningful painful n i g h t , s t r u g g l i…" at bounding box center [515, 242] width 709 height 76
click at [639, 236] on select "anxious forced lazy happy" at bounding box center [641, 242] width 59 height 14
click at [612, 235] on select "anxious forced lazy happy" at bounding box center [641, 242] width 59 height 14
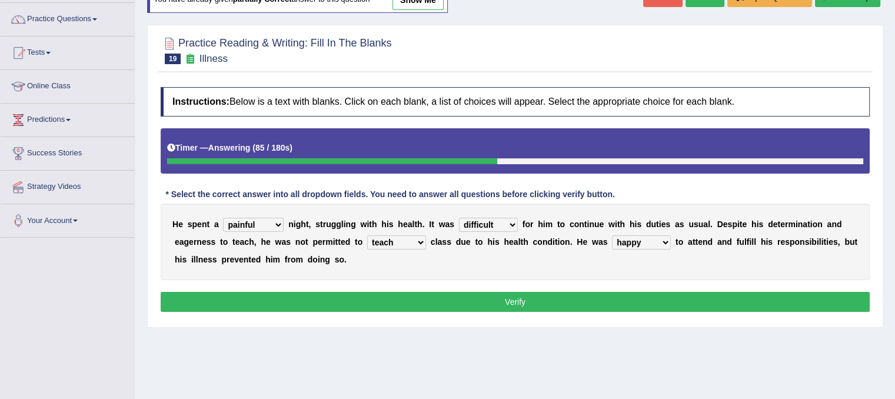
click at [392, 241] on select "teach leave cancel attend" at bounding box center [396, 242] width 59 height 14
click at [661, 245] on select "anxious forced lazy happy" at bounding box center [641, 242] width 59 height 14
select select "anxious"
click at [612, 235] on select "anxious forced lazy happy" at bounding box center [641, 242] width 59 height 14
click at [597, 295] on button "Verify" at bounding box center [515, 302] width 709 height 20
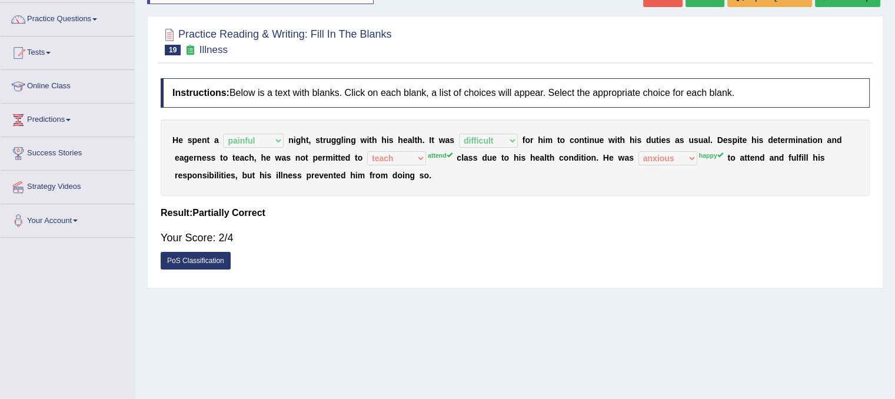
scroll to position [0, 0]
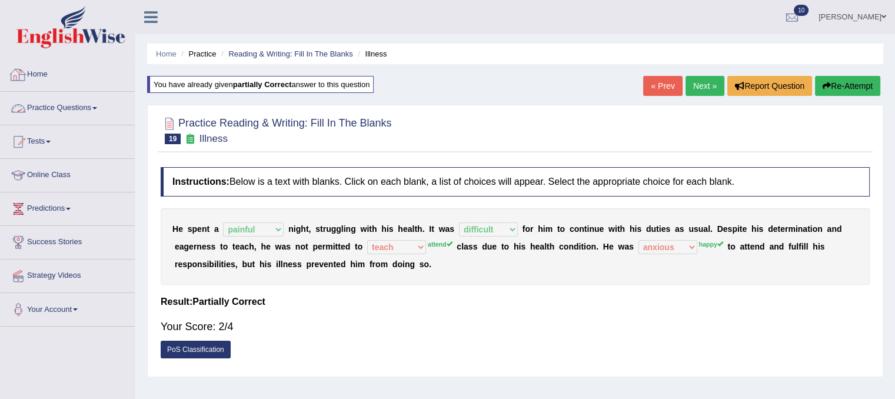
click at [56, 114] on link "Practice Questions" at bounding box center [68, 106] width 134 height 29
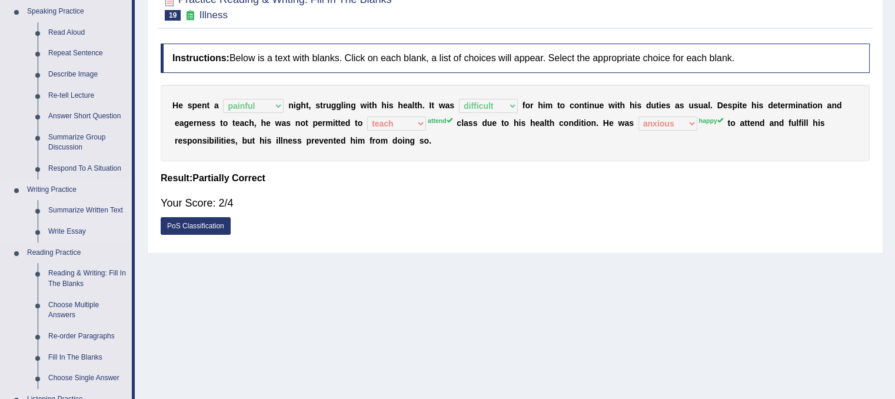
scroll to position [148, 0]
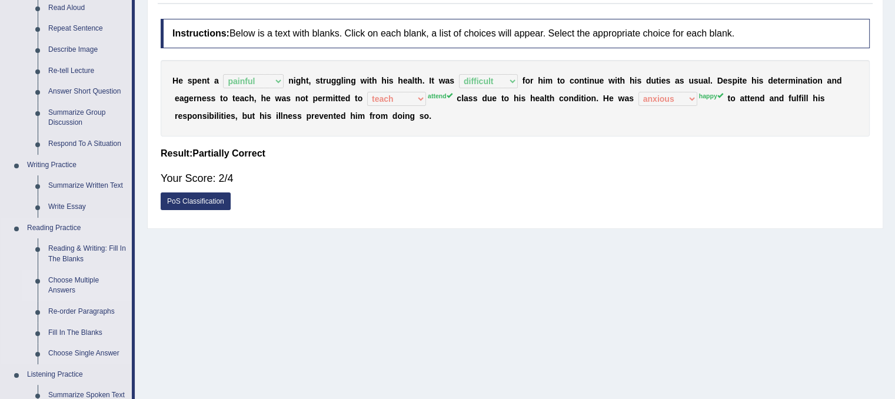
click at [69, 283] on link "Choose Multiple Answers" at bounding box center [87, 285] width 89 height 31
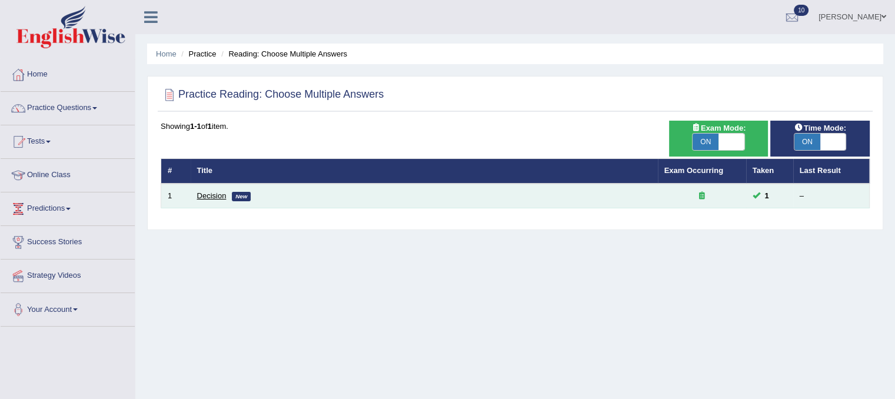
click at [215, 196] on link "Decision" at bounding box center [211, 195] width 29 height 9
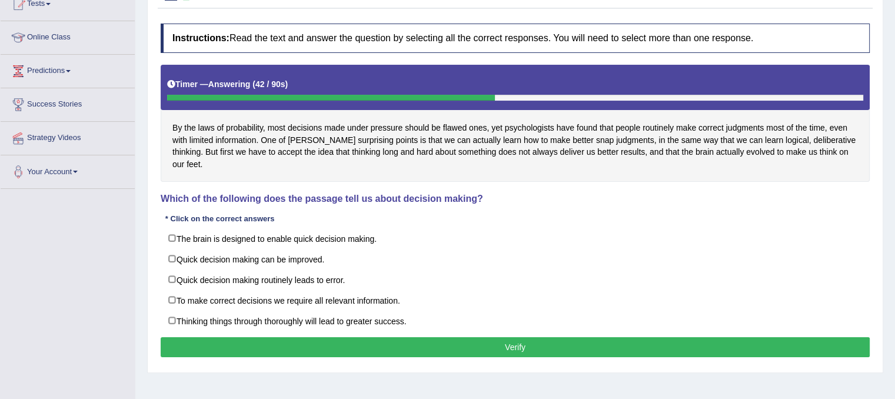
scroll to position [136, 0]
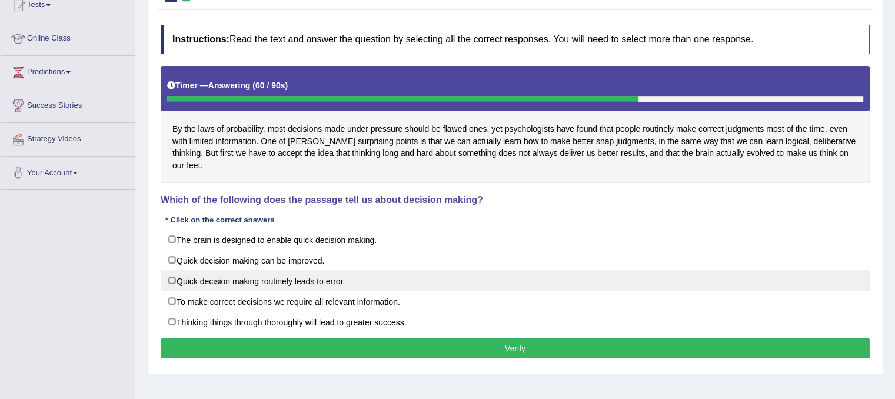
click at [171, 270] on label "Quick decision making routinely leads to error." at bounding box center [515, 280] width 709 height 21
checkbox input "true"
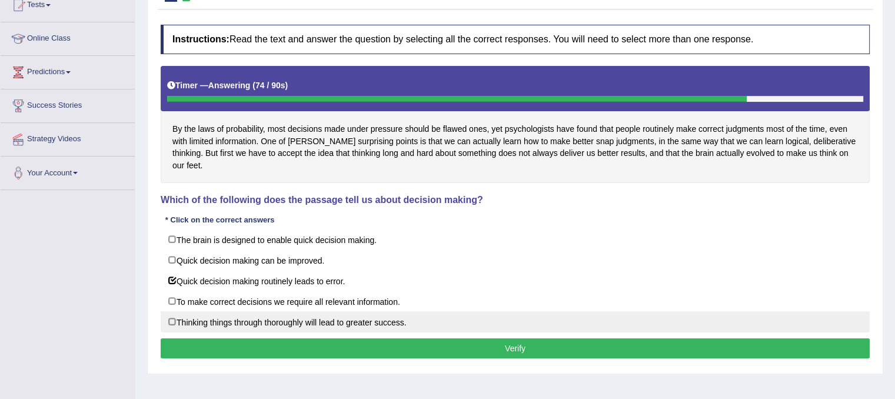
click at [191, 311] on label "Thinking things through thoroughly will lead to greater success." at bounding box center [515, 321] width 709 height 21
click at [193, 311] on label "Thinking things through thoroughly will lead to greater success." at bounding box center [515, 321] width 709 height 21
checkbox input "false"
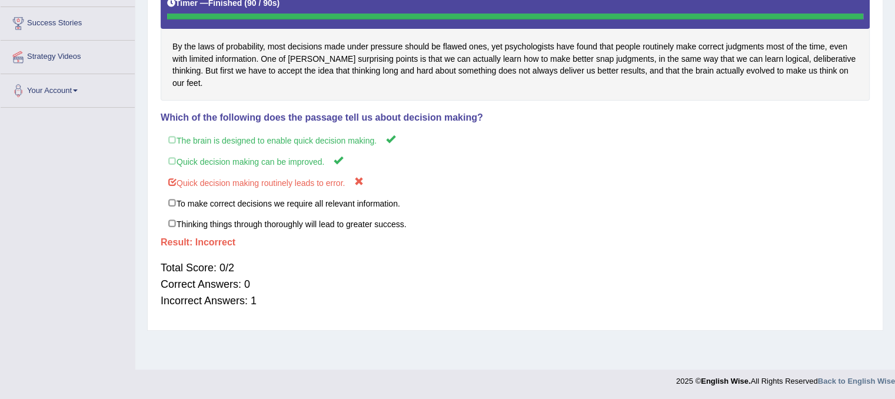
scroll to position [0, 0]
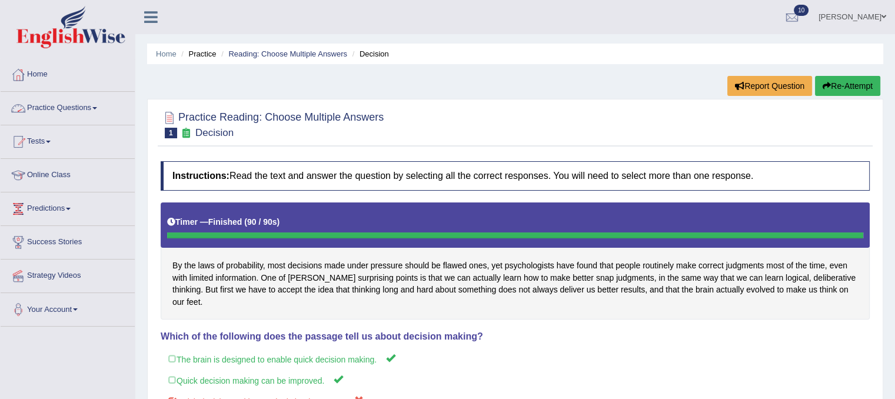
click at [79, 115] on link "Practice Questions" at bounding box center [68, 106] width 134 height 29
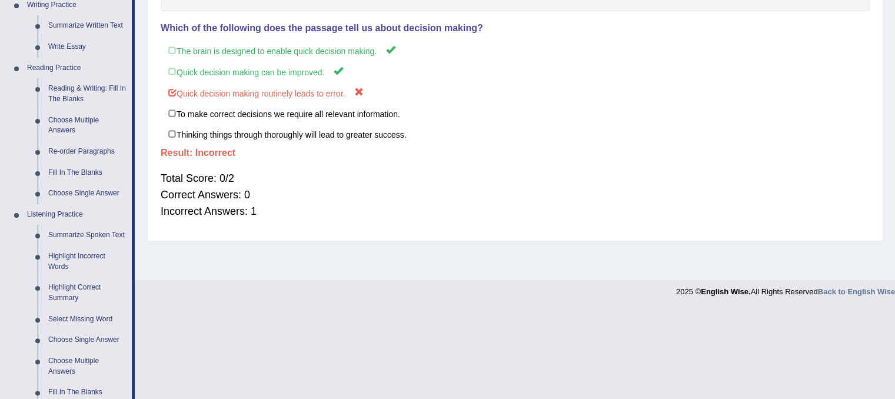
scroll to position [311, 0]
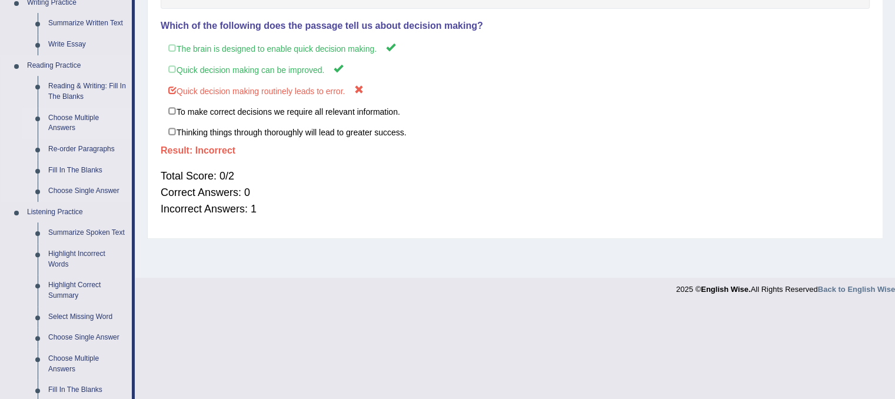
click at [64, 118] on link "Choose Multiple Answers" at bounding box center [87, 123] width 89 height 31
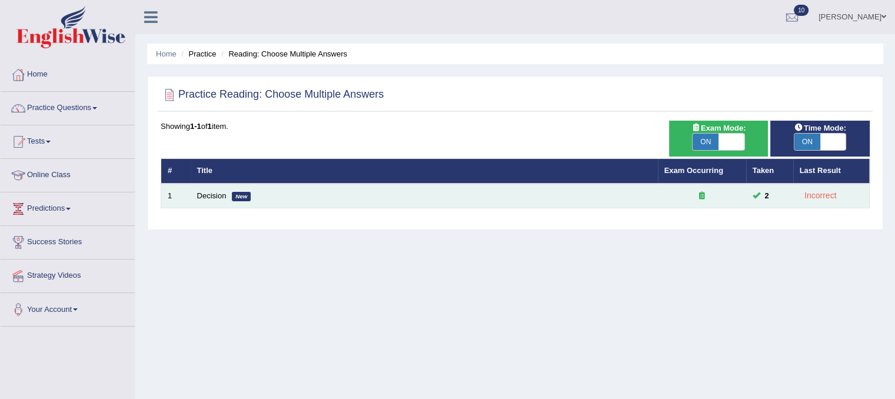
click at [701, 192] on icon at bounding box center [702, 196] width 6 height 8
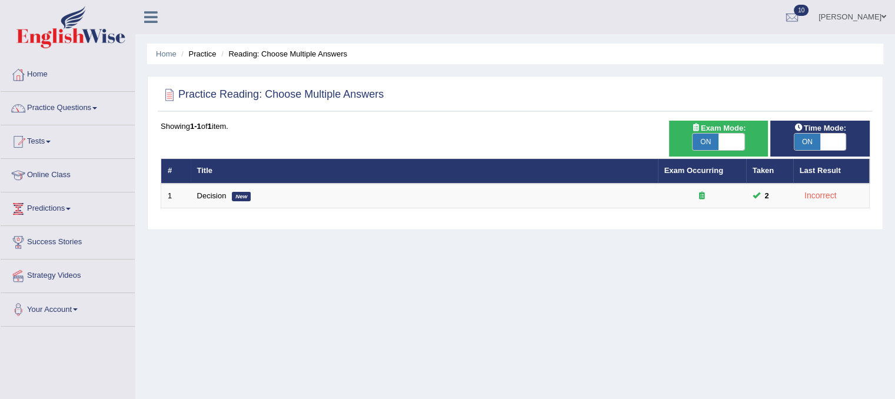
click at [88, 108] on link "Practice Questions" at bounding box center [68, 106] width 134 height 29
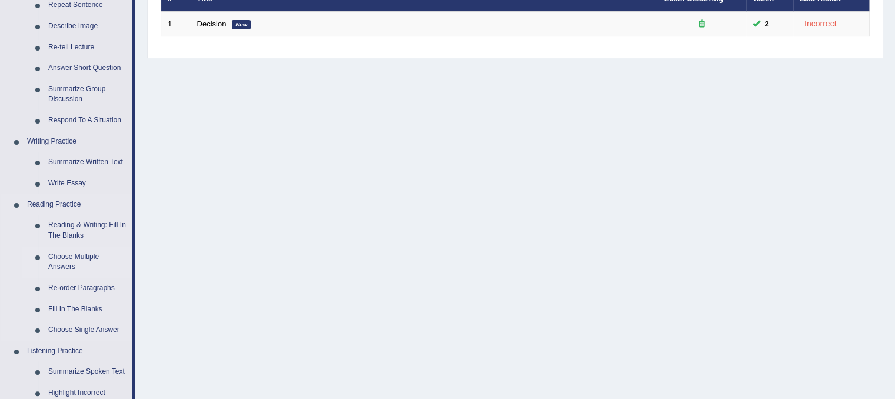
scroll to position [173, 0]
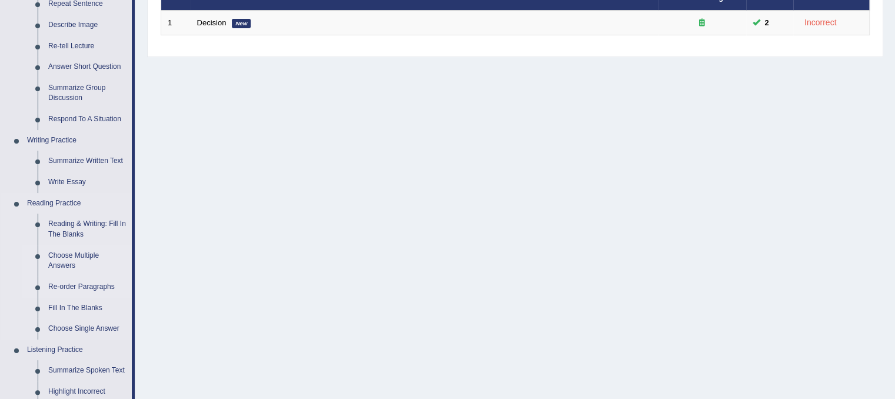
click at [76, 284] on link "Re-order Paragraphs" at bounding box center [87, 286] width 89 height 21
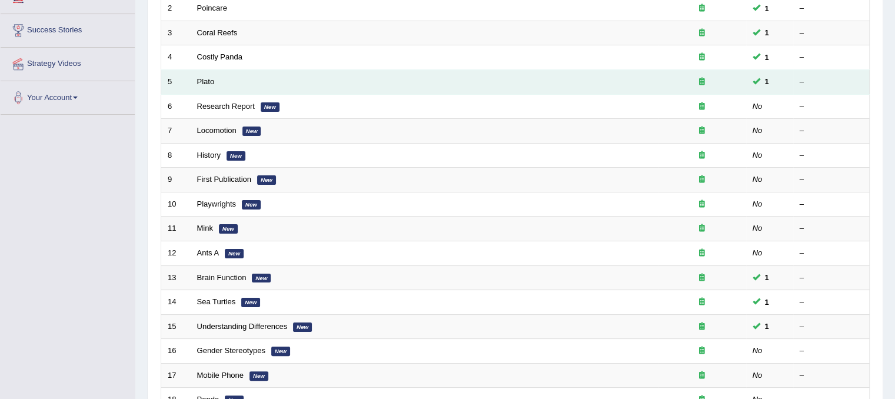
scroll to position [214, 0]
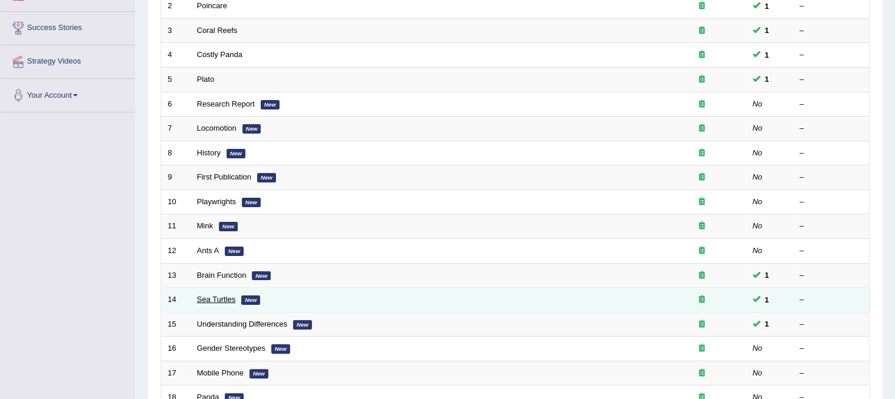
click at [209, 295] on link "Sea Turtles" at bounding box center [216, 299] width 39 height 9
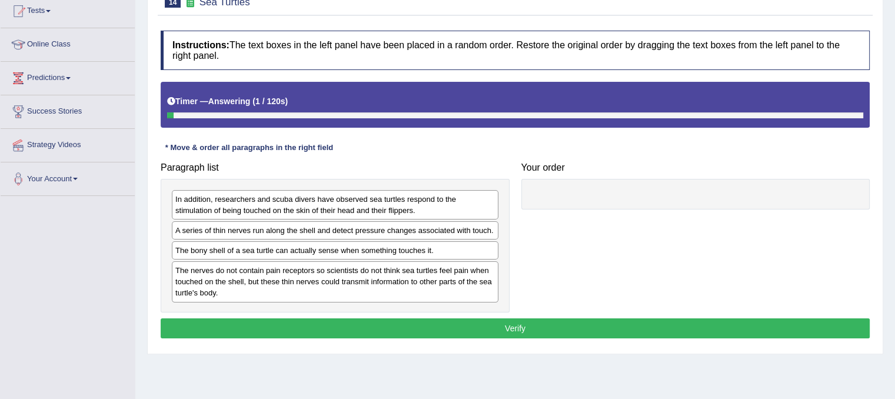
scroll to position [132, 0]
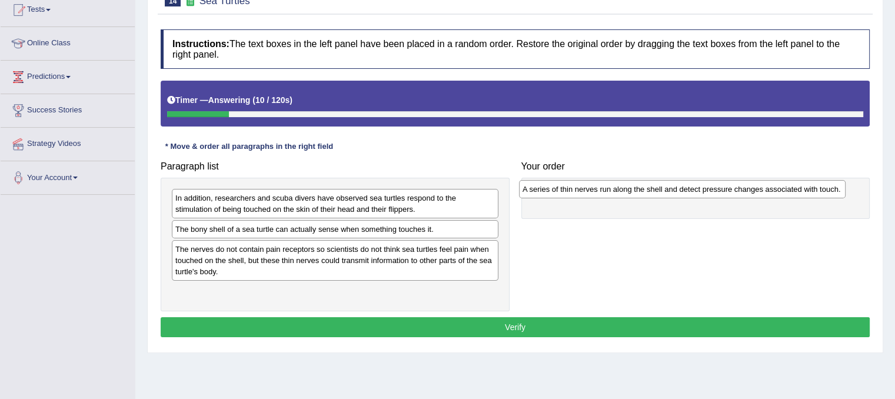
drag, startPoint x: 299, startPoint y: 226, endPoint x: 656, endPoint y: 186, distance: 359.8
click at [656, 186] on div "A series of thin nerves run along the shell and detect pressure changes associa…" at bounding box center [682, 189] width 326 height 18
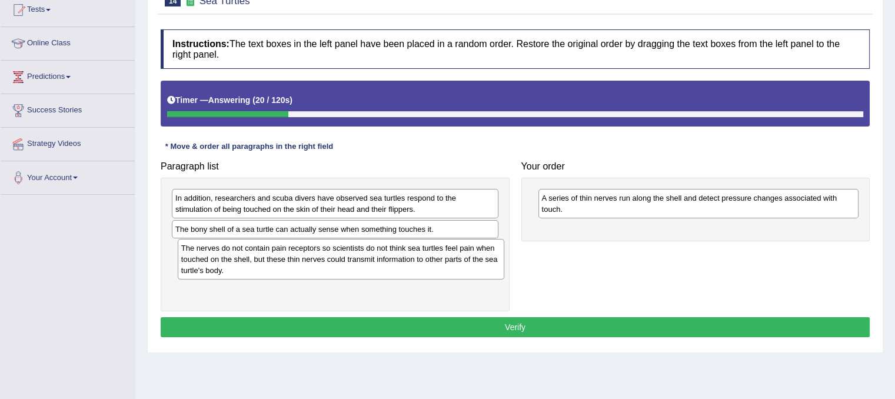
drag, startPoint x: 292, startPoint y: 254, endPoint x: 298, endPoint y: 254, distance: 5.9
click at [298, 254] on div "The nerves do not contain pain receptors so scientists do not think sea turtles…" at bounding box center [341, 259] width 326 height 41
drag, startPoint x: 280, startPoint y: 258, endPoint x: 288, endPoint y: 258, distance: 8.2
click at [288, 258] on div "The nerves do not contain pain receptors so scientists do not think sea turtles…" at bounding box center [343, 259] width 326 height 41
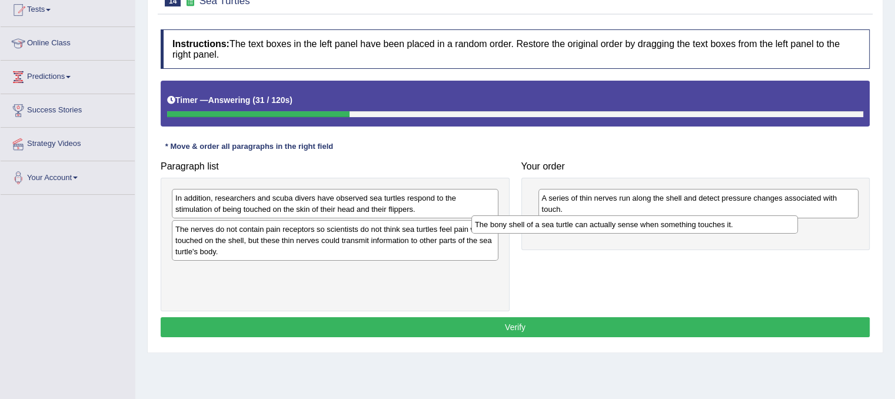
drag, startPoint x: 364, startPoint y: 228, endPoint x: 664, endPoint y: 224, distance: 299.4
click at [664, 224] on div "The bony shell of a sea turtle can actually sense when something touches it." at bounding box center [634, 224] width 326 height 18
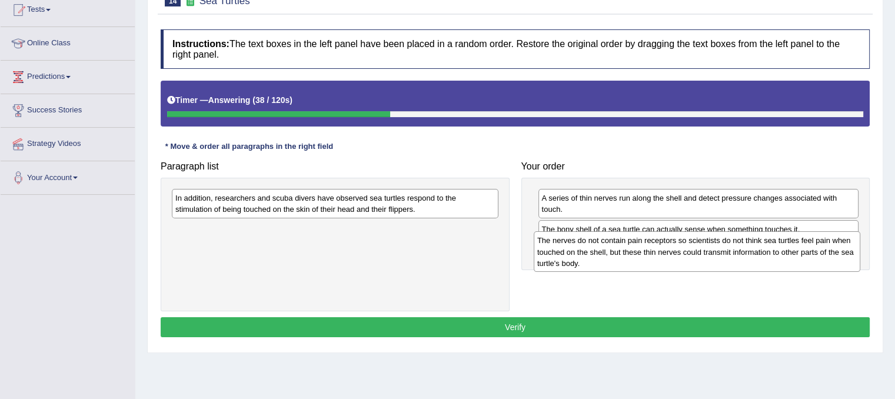
drag, startPoint x: 381, startPoint y: 234, endPoint x: 755, endPoint y: 245, distance: 373.7
click at [755, 245] on div "The nerves do not contain pain receptors so scientists do not think sea turtles…" at bounding box center [697, 251] width 326 height 41
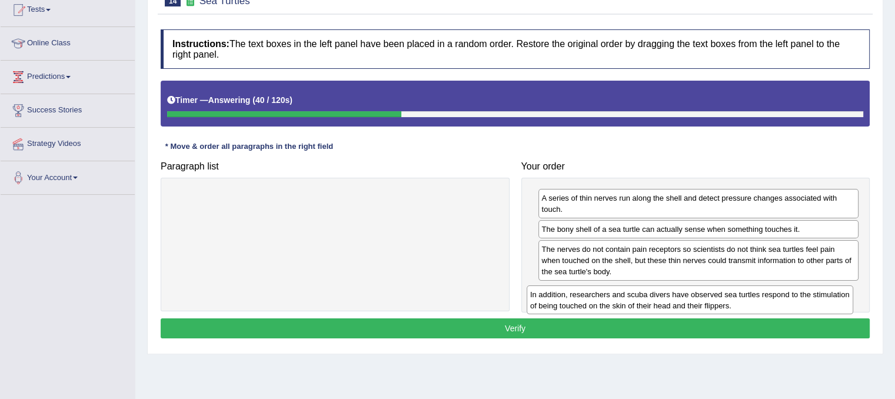
drag, startPoint x: 414, startPoint y: 203, endPoint x: 769, endPoint y: 298, distance: 367.9
click at [769, 298] on div "In addition, researchers and scuba divers have observed sea turtles respond to …" at bounding box center [689, 299] width 326 height 29
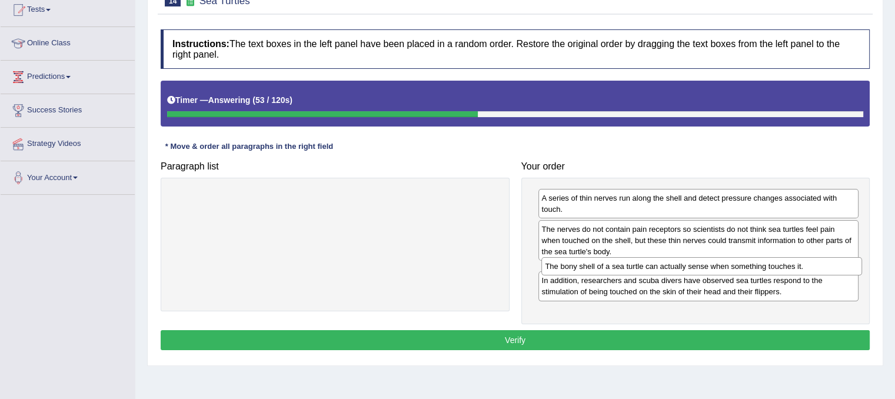
drag, startPoint x: 740, startPoint y: 228, endPoint x: 744, endPoint y: 266, distance: 38.4
click at [744, 266] on div "The bony shell of a sea turtle can actually sense when something touches it." at bounding box center [701, 266] width 321 height 18
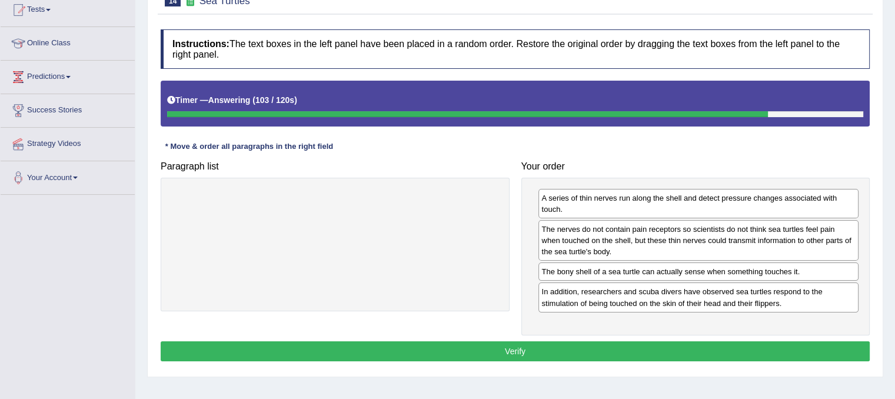
click at [662, 346] on button "Verify" at bounding box center [515, 351] width 709 height 20
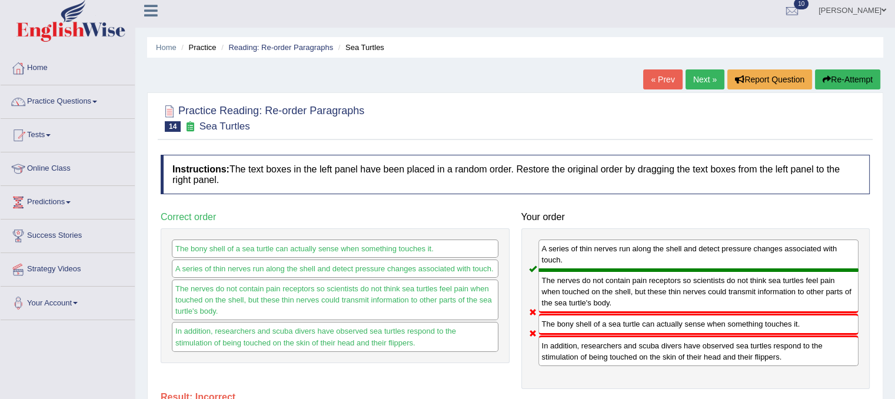
scroll to position [0, 0]
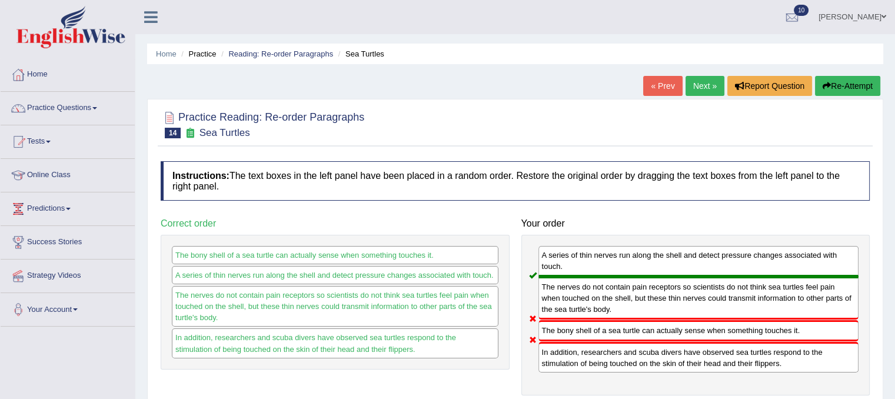
click at [694, 85] on link "Next »" at bounding box center [704, 86] width 39 height 20
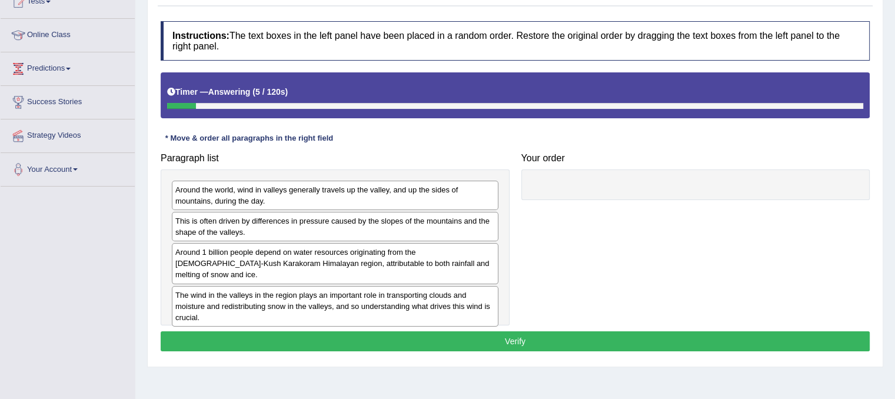
scroll to position [139, 0]
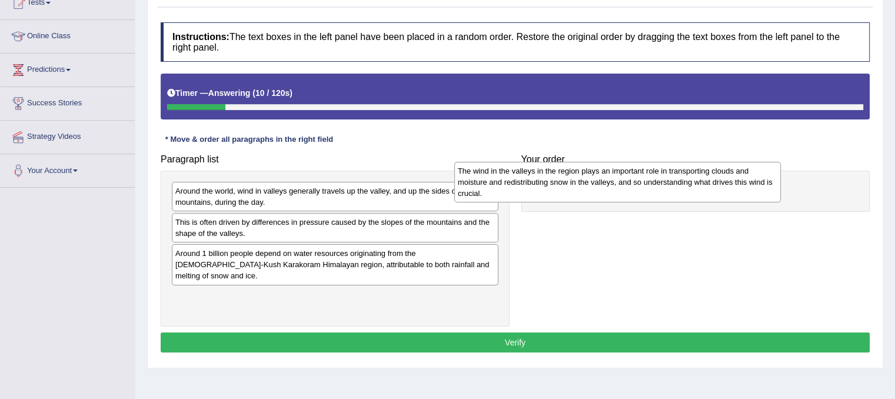
drag, startPoint x: 449, startPoint y: 290, endPoint x: 748, endPoint y: 174, distance: 321.1
click at [748, 174] on div "The wind in the valleys in the region plays an important role in transporting c…" at bounding box center [617, 182] width 326 height 41
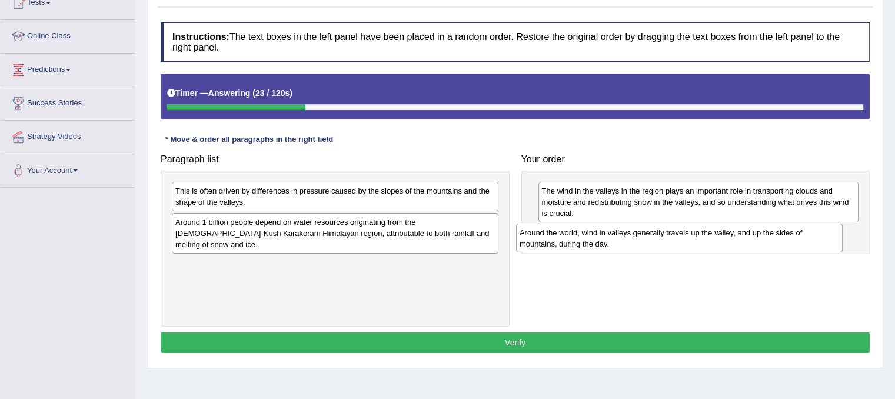
drag, startPoint x: 402, startPoint y: 191, endPoint x: 746, endPoint y: 233, distance: 346.6
click at [746, 233] on div "Around the world, wind in valleys generally travels up the valley, and up the s…" at bounding box center [679, 238] width 326 height 29
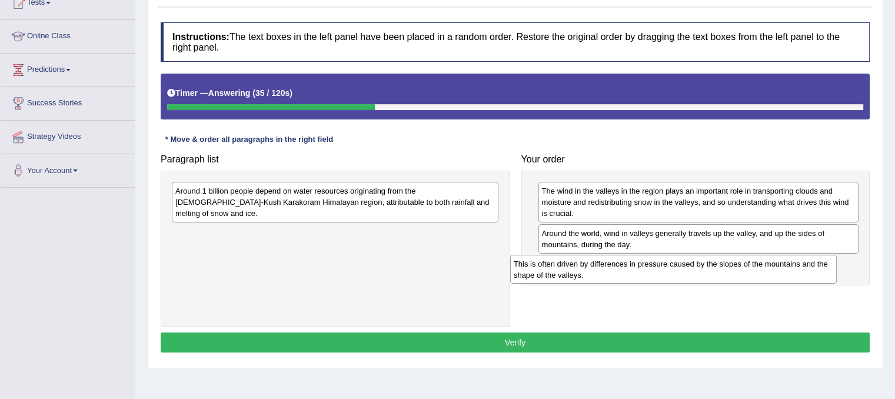
drag, startPoint x: 366, startPoint y: 198, endPoint x: 705, endPoint y: 271, distance: 346.6
click at [705, 271] on div "This is often driven by differences in pressure caused by the slopes of the mou…" at bounding box center [673, 269] width 326 height 29
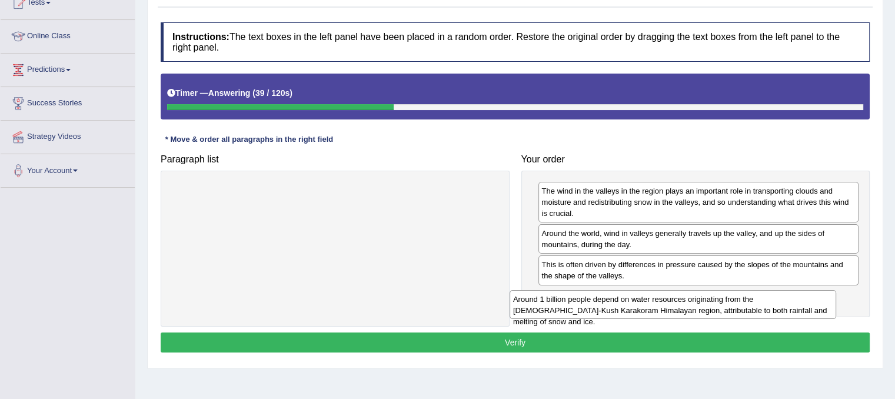
drag, startPoint x: 396, startPoint y: 202, endPoint x: 734, endPoint y: 310, distance: 354.4
click at [734, 310] on div "Around 1 billion people depend on water resources originating from the Hindu-Ku…" at bounding box center [672, 304] width 326 height 29
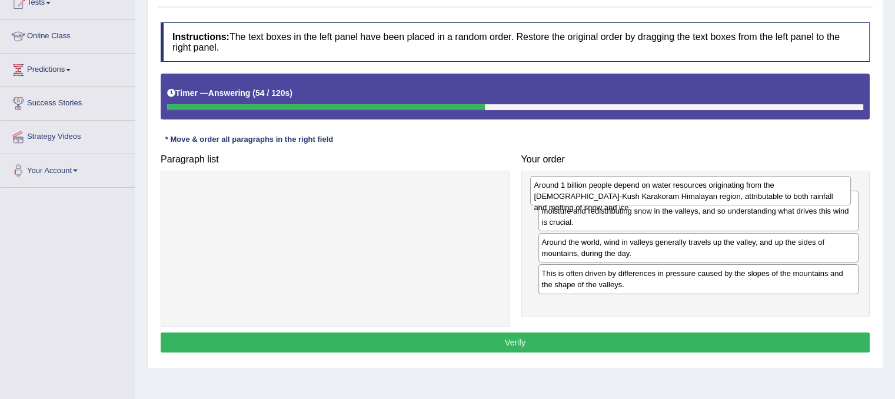
drag, startPoint x: 709, startPoint y: 306, endPoint x: 702, endPoint y: 195, distance: 111.4
click at [702, 195] on div "Around 1 billion people depend on water resources originating from the Hindu-Ku…" at bounding box center [690, 190] width 321 height 29
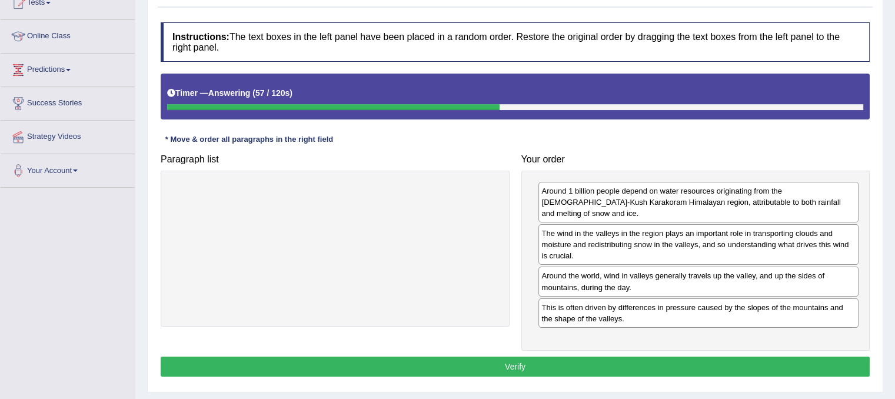
click at [571, 356] on button "Verify" at bounding box center [515, 366] width 709 height 20
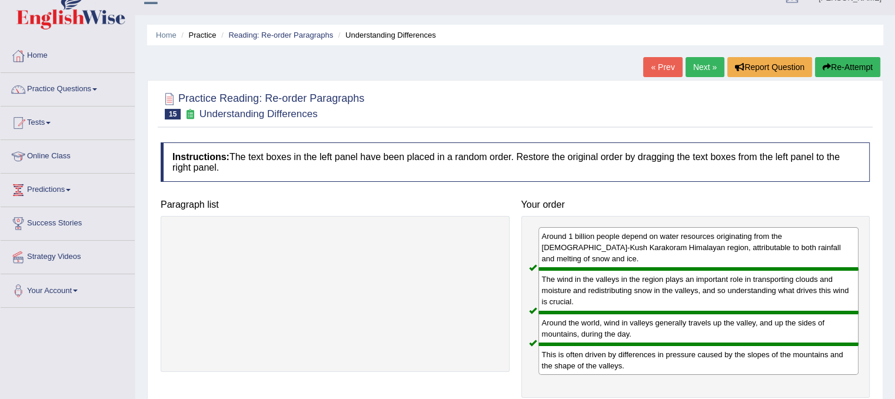
scroll to position [18, 0]
click at [702, 72] on link "Next »" at bounding box center [704, 68] width 39 height 20
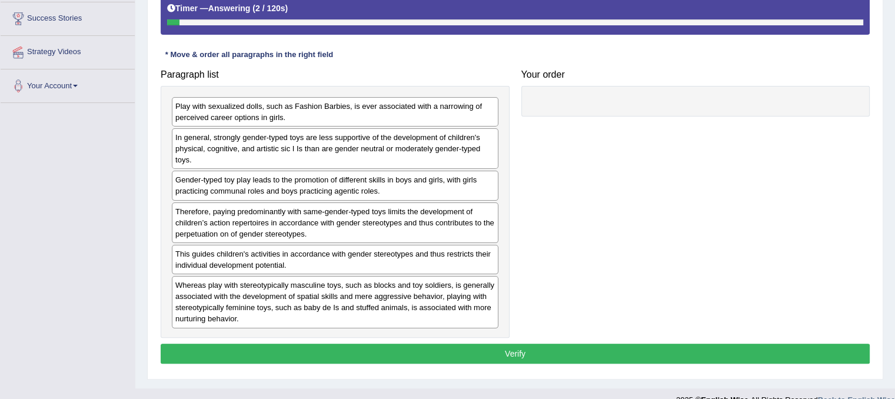
scroll to position [224, 0]
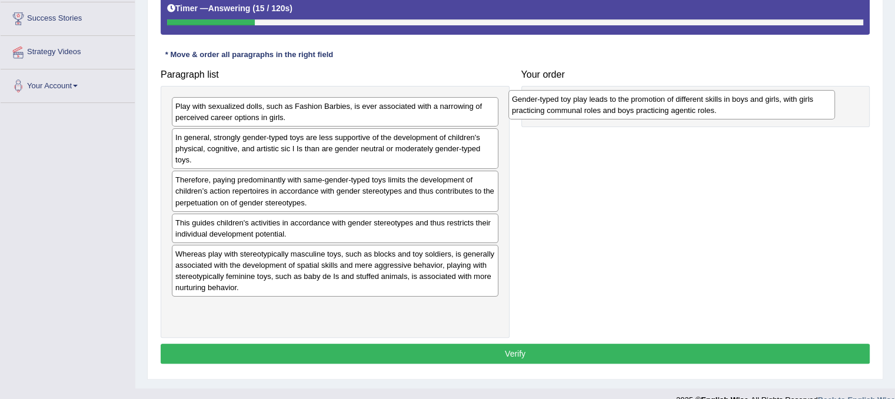
drag, startPoint x: 329, startPoint y: 189, endPoint x: 669, endPoint y: 108, distance: 349.0
click at [669, 108] on div "Gender-typed toy play leads to the promotion of different skills in boys and gi…" at bounding box center [671, 104] width 326 height 29
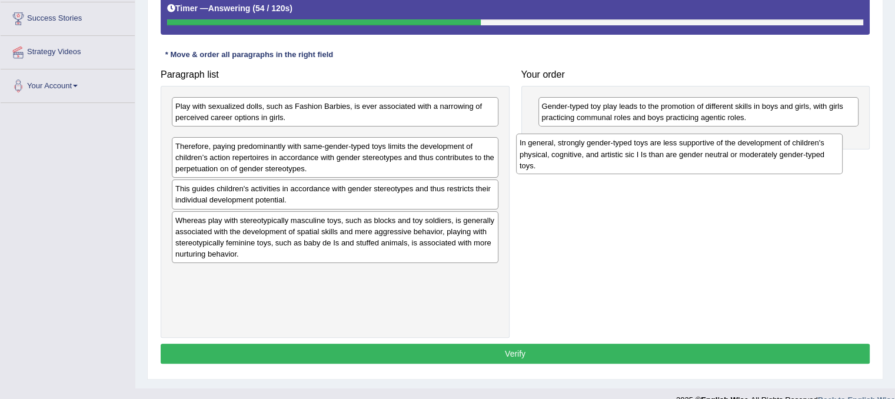
drag, startPoint x: 398, startPoint y: 142, endPoint x: 742, endPoint y: 147, distance: 344.2
click at [742, 147] on div "In general, strongly gender-typed toys are less supportive of the development o…" at bounding box center [679, 154] width 326 height 41
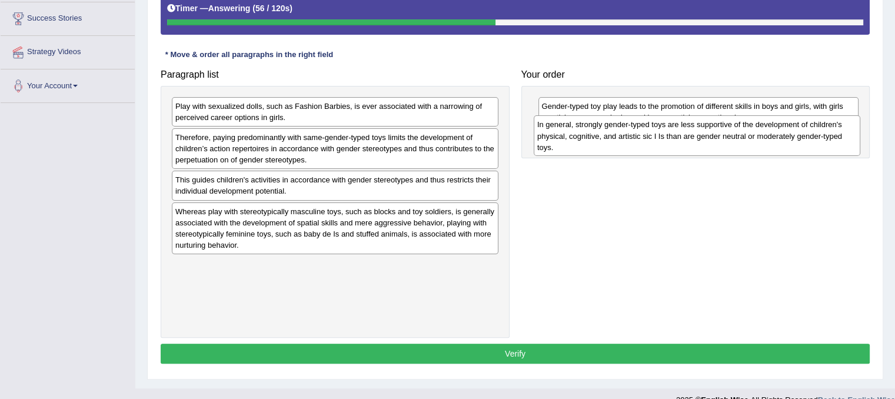
drag, startPoint x: 431, startPoint y: 144, endPoint x: 792, endPoint y: 131, distance: 362.0
click at [792, 131] on div "In general, strongly gender-typed toys are less supportive of the development o…" at bounding box center [697, 135] width 326 height 41
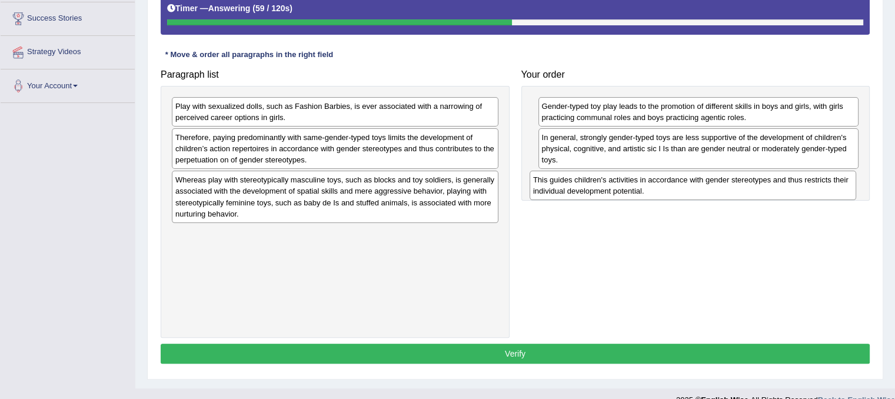
drag, startPoint x: 287, startPoint y: 183, endPoint x: 644, endPoint y: 184, distance: 357.1
click at [644, 184] on div "This guides children's activities in accordance with gender stereotypes and thu…" at bounding box center [692, 185] width 326 height 29
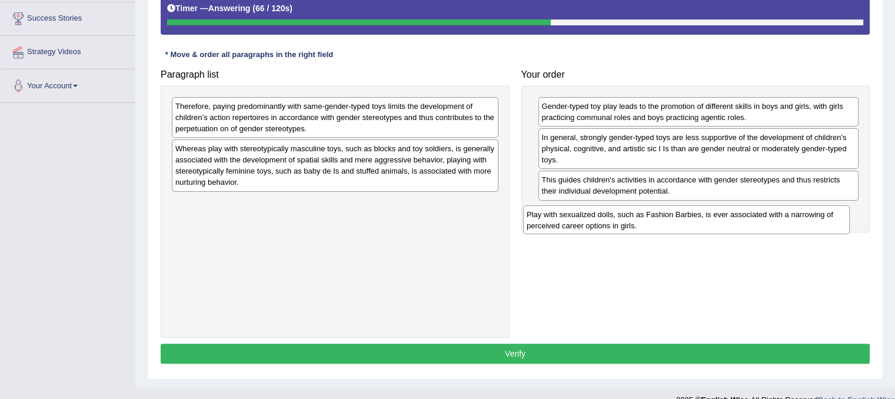
drag, startPoint x: 285, startPoint y: 114, endPoint x: 636, endPoint y: 221, distance: 367.3
click at [636, 221] on div "Play with sexualized dolls, such as Fashion Barbies, is ever associated with a …" at bounding box center [686, 219] width 326 height 29
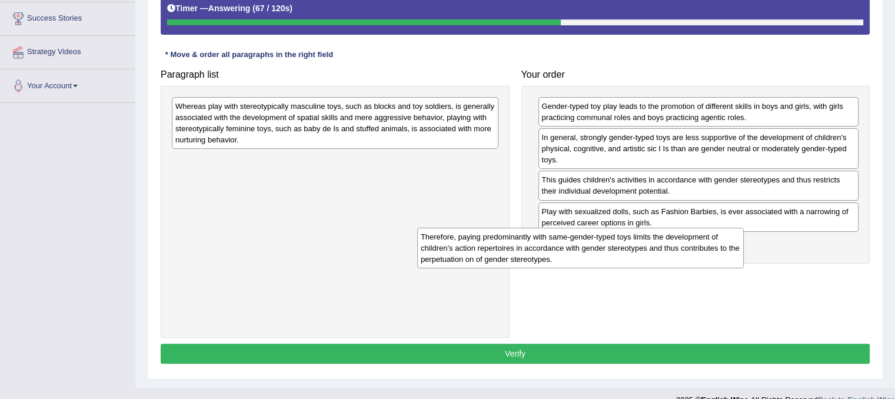
drag, startPoint x: 424, startPoint y: 125, endPoint x: 756, endPoint y: 252, distance: 355.6
click at [744, 252] on div "Therefore, paying predominantly with same-gender-typed toys limits the developm…" at bounding box center [580, 248] width 326 height 41
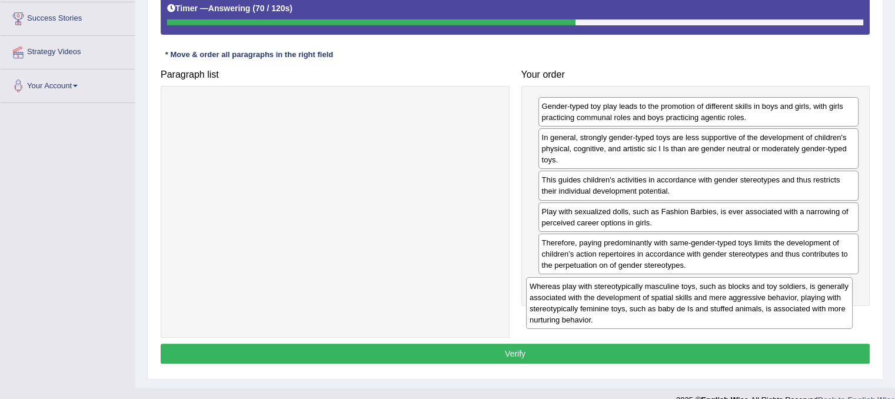
drag, startPoint x: 432, startPoint y: 118, endPoint x: 806, endPoint y: 296, distance: 414.9
click at [806, 296] on div "Whereas play with stereotypically masculine toys, such as blocks and toy soldie…" at bounding box center [689, 303] width 326 height 52
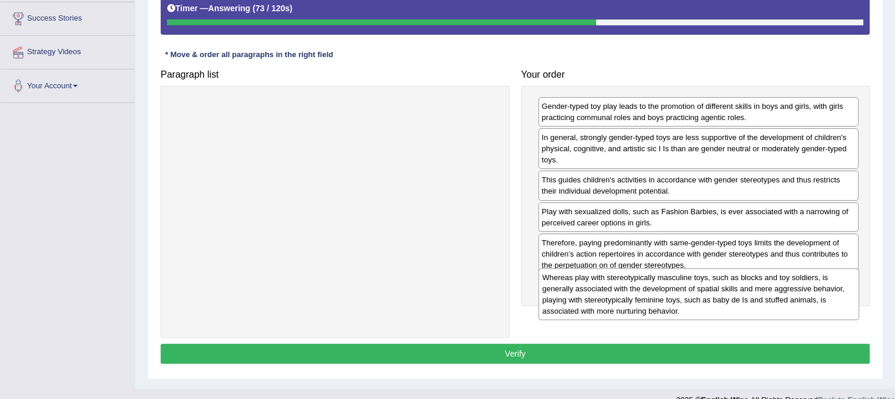
click at [762, 304] on div "Whereas play with stereotypically masculine toys, such as blocks and toy soldie…" at bounding box center [698, 294] width 321 height 52
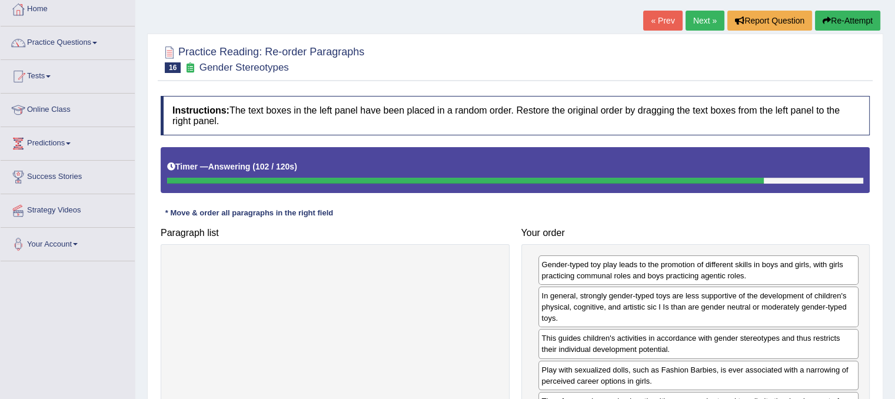
scroll to position [52, 0]
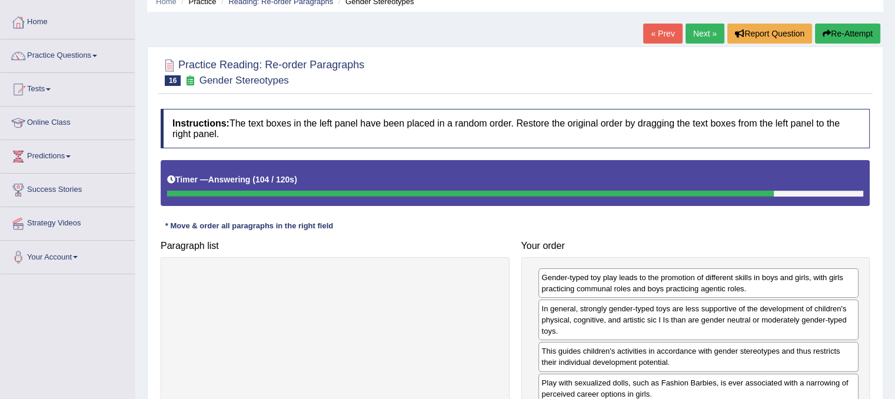
click at [658, 38] on link "« Prev" at bounding box center [662, 34] width 39 height 20
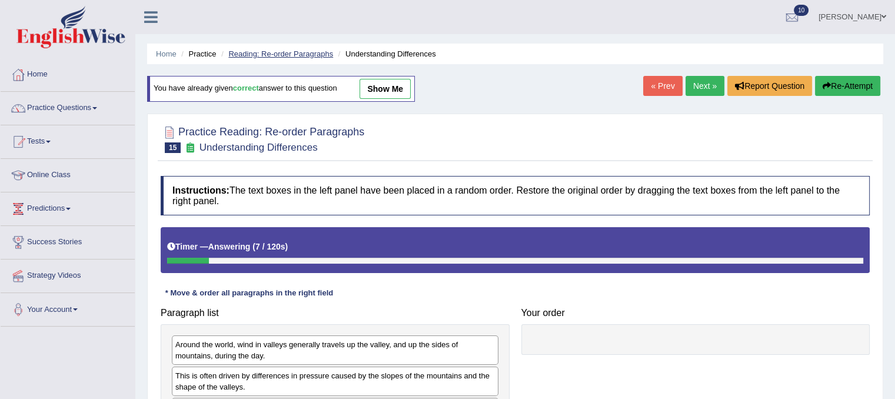
click at [279, 54] on link "Reading: Re-order Paragraphs" at bounding box center [280, 53] width 105 height 9
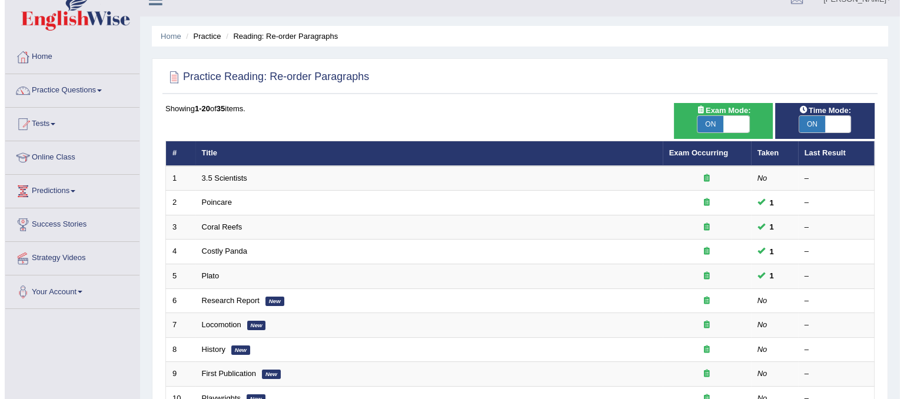
scroll to position [6, 0]
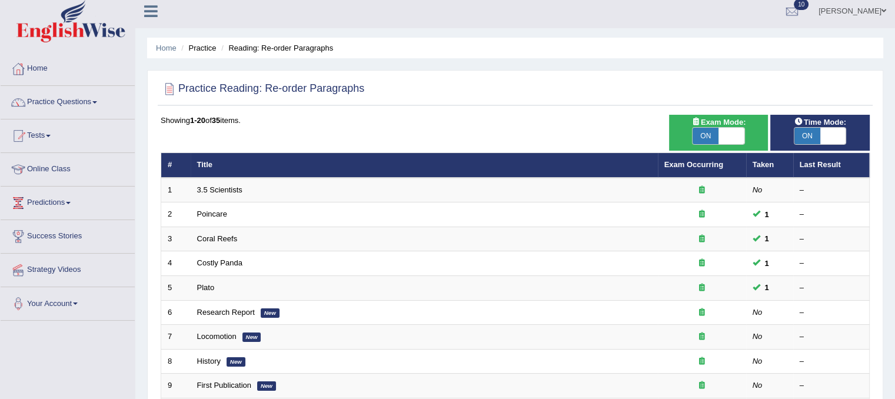
click at [809, 139] on span "ON" at bounding box center [807, 136] width 26 height 16
checkbox input "false"
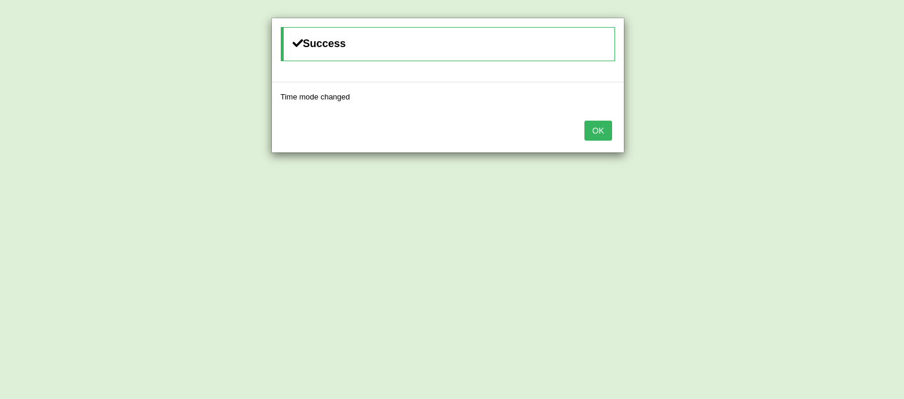
click at [595, 132] on button "OK" at bounding box center [597, 131] width 27 height 20
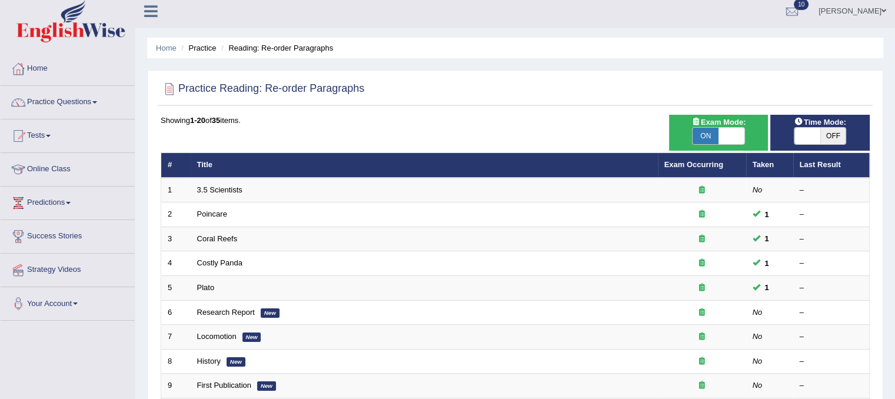
click at [709, 131] on span "ON" at bounding box center [705, 136] width 26 height 16
checkbox input "false"
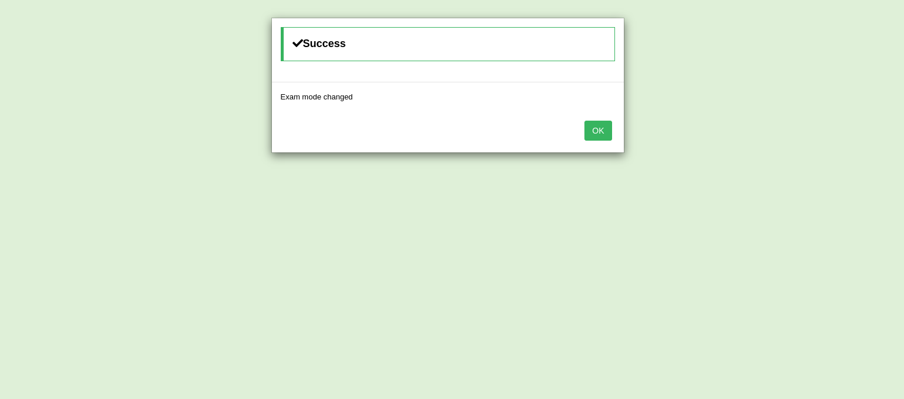
click at [595, 126] on button "OK" at bounding box center [597, 131] width 27 height 20
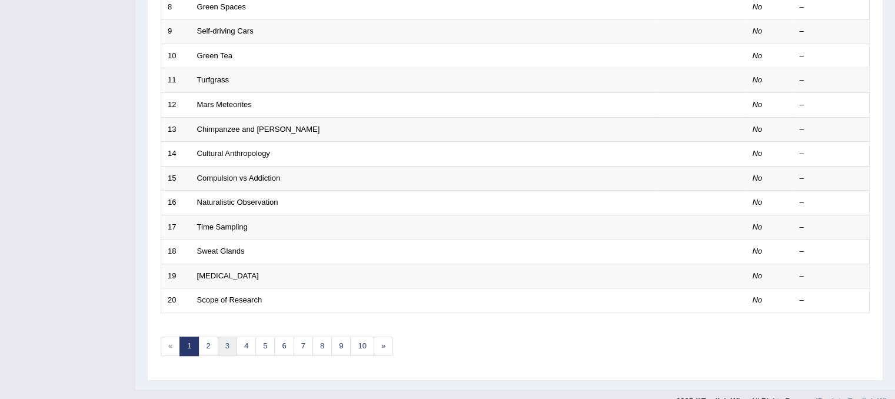
scroll to position [355, 0]
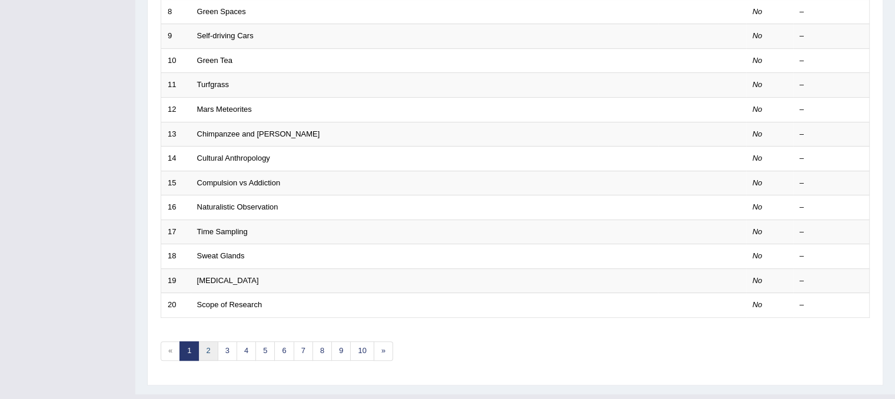
click at [209, 349] on link "2" at bounding box center [207, 350] width 19 height 19
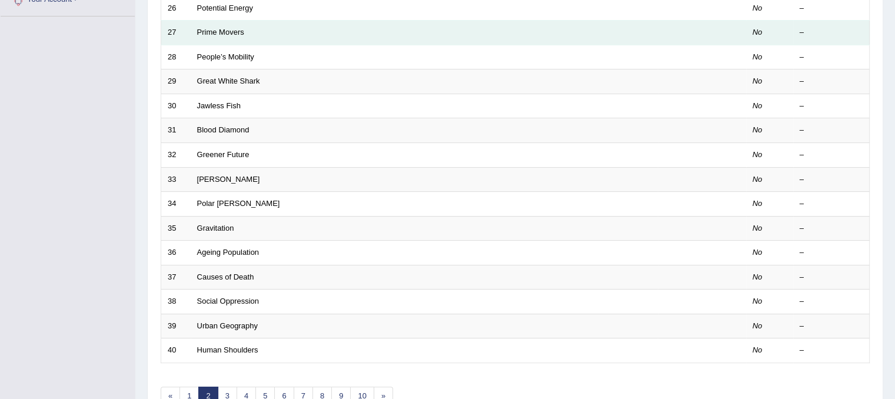
scroll to position [287, 0]
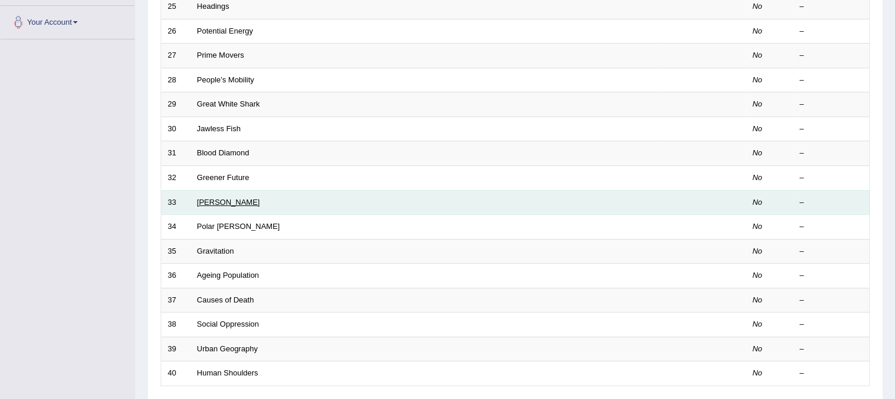
click at [221, 199] on link "[PERSON_NAME]" at bounding box center [228, 202] width 63 height 9
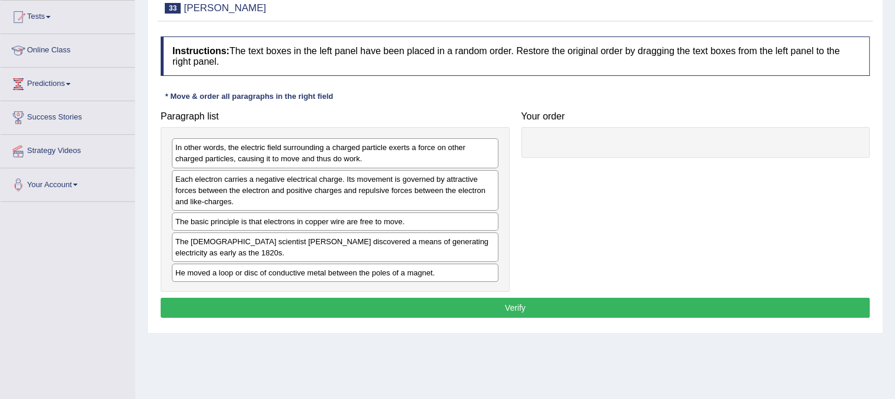
scroll to position [146, 0]
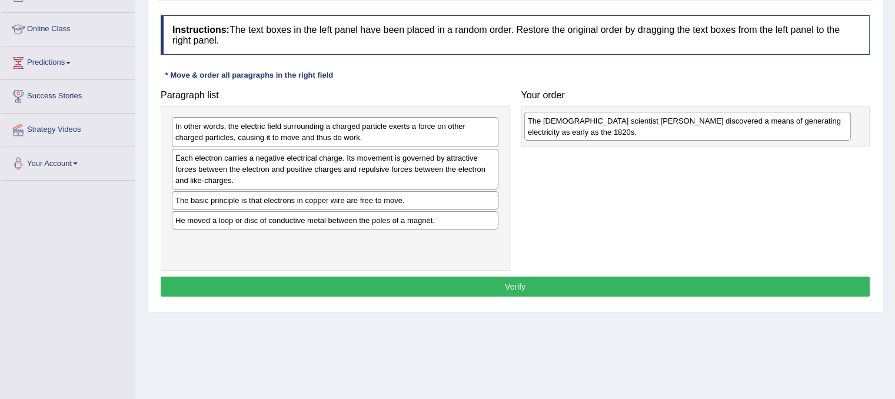
drag, startPoint x: 311, startPoint y: 229, endPoint x: 664, endPoint y: 130, distance: 366.0
click at [664, 130] on div "The [DEMOGRAPHIC_DATA] scientist [PERSON_NAME] discovered a means of generating…" at bounding box center [687, 126] width 326 height 29
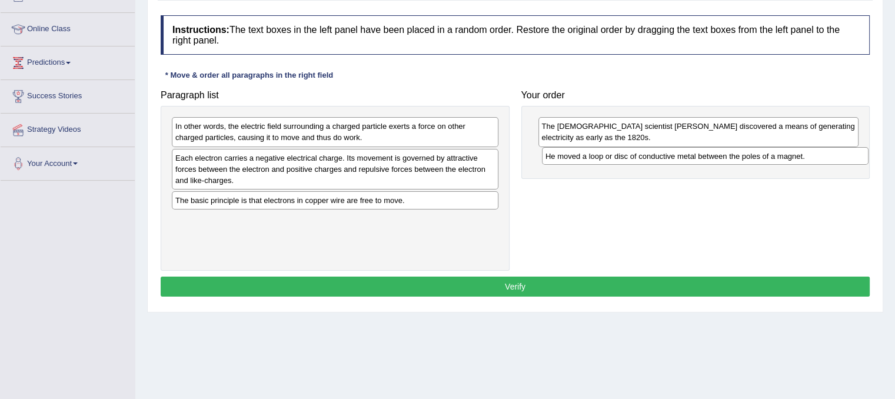
drag, startPoint x: 318, startPoint y: 216, endPoint x: 687, endPoint y: 153, distance: 374.8
click at [687, 153] on div "He moved a loop or disc of conductive metal between the poles of a magnet." at bounding box center [705, 156] width 326 height 18
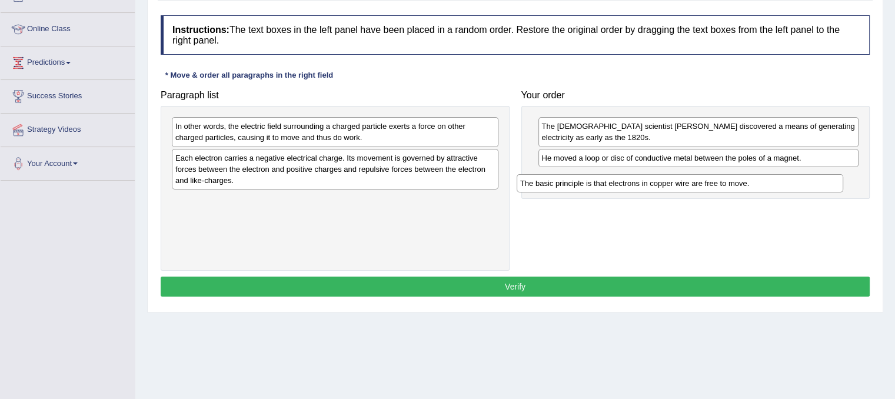
drag, startPoint x: 341, startPoint y: 201, endPoint x: 715, endPoint y: 183, distance: 375.1
click at [715, 183] on div "The basic principle is that electrons in copper wire are free to move." at bounding box center [679, 183] width 326 height 18
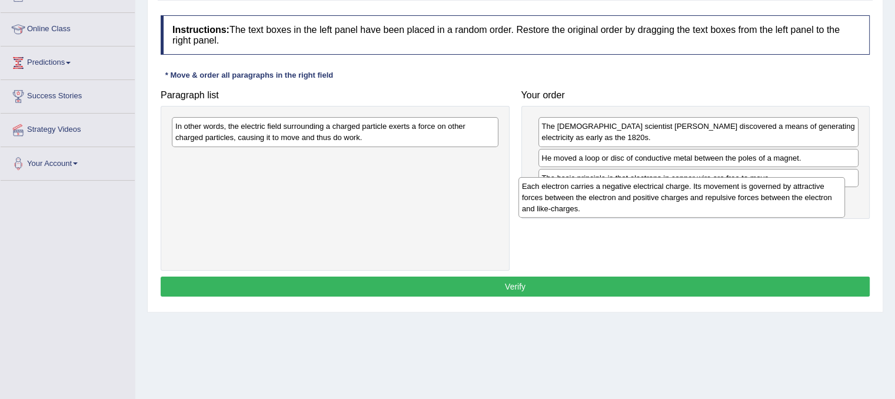
drag, startPoint x: 439, startPoint y: 162, endPoint x: 814, endPoint y: 191, distance: 375.3
click at [814, 191] on div "Each electron carries a negative electrical charge. Its movement is governed by…" at bounding box center [681, 197] width 326 height 41
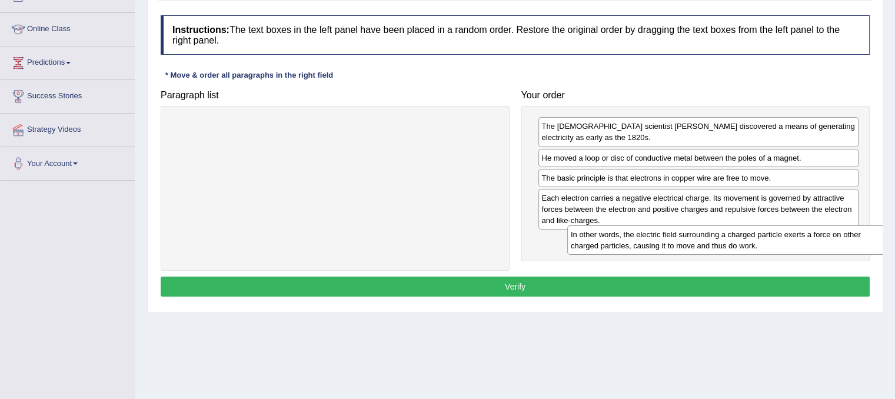
drag, startPoint x: 454, startPoint y: 125, endPoint x: 837, endPoint y: 238, distance: 399.1
click at [837, 238] on div "In other words, the electric field surrounding a charged particle exerts a forc…" at bounding box center [730, 239] width 326 height 29
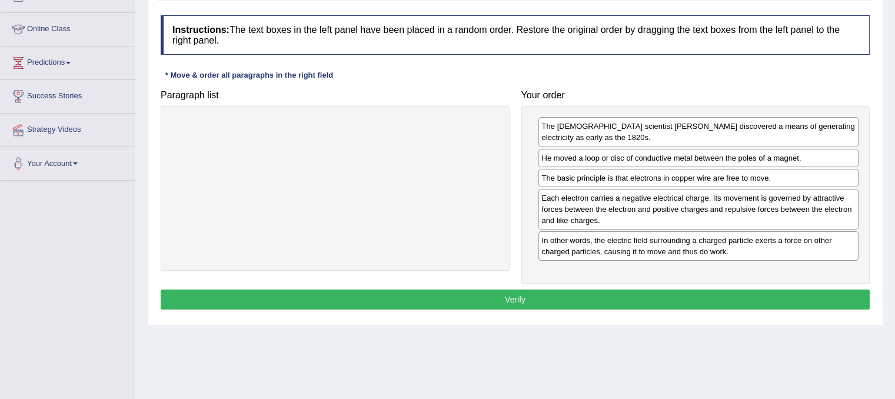
click at [709, 292] on button "Verify" at bounding box center [515, 299] width 709 height 20
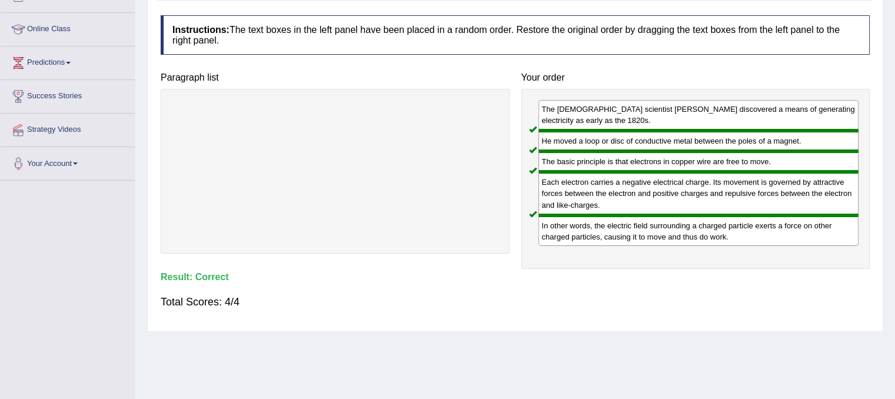
scroll to position [0, 0]
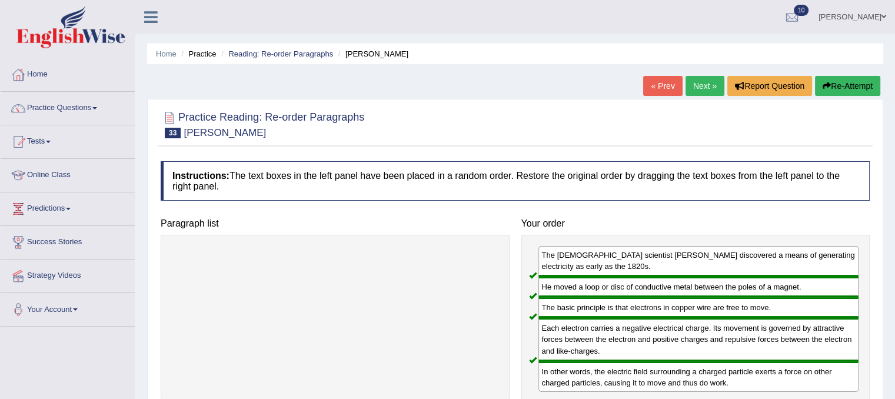
click at [698, 90] on link "Next »" at bounding box center [704, 86] width 39 height 20
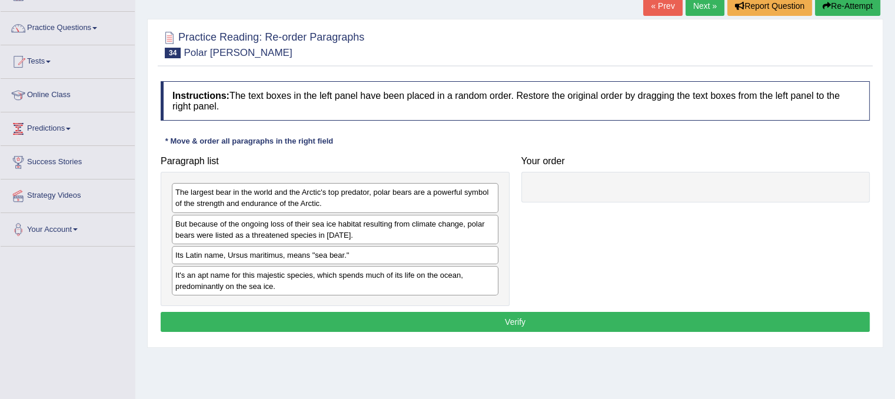
scroll to position [81, 0]
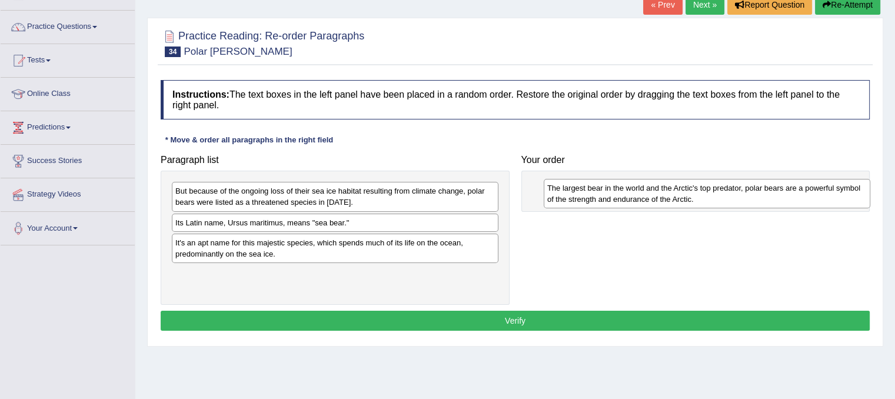
drag, startPoint x: 371, startPoint y: 191, endPoint x: 742, endPoint y: 186, distance: 371.8
click at [742, 186] on div "The largest bear in the world and the Arctic's top predator, polar bears are a …" at bounding box center [707, 193] width 326 height 29
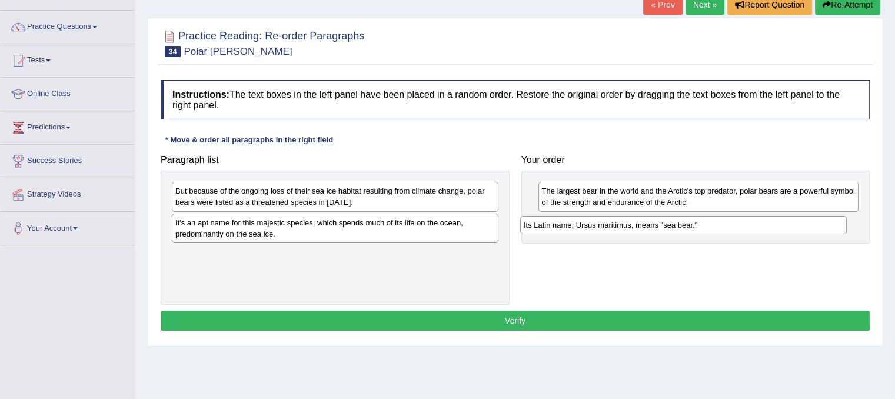
drag, startPoint x: 327, startPoint y: 218, endPoint x: 676, endPoint y: 219, distance: 348.8
click at [676, 219] on div "Its Latin name, Ursus maritimus, means "sea bear."" at bounding box center [683, 225] width 326 height 18
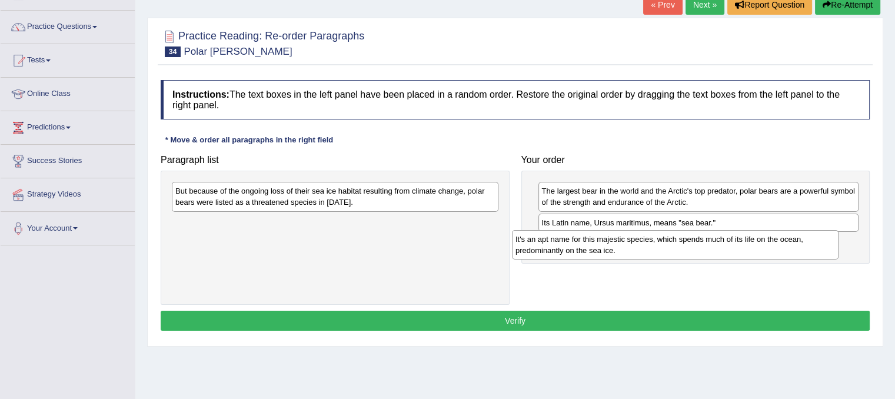
drag, startPoint x: 343, startPoint y: 222, endPoint x: 682, endPoint y: 239, distance: 339.8
click at [682, 239] on div "It's an apt name for this majestic species, which spends much of its life on th…" at bounding box center [675, 244] width 326 height 29
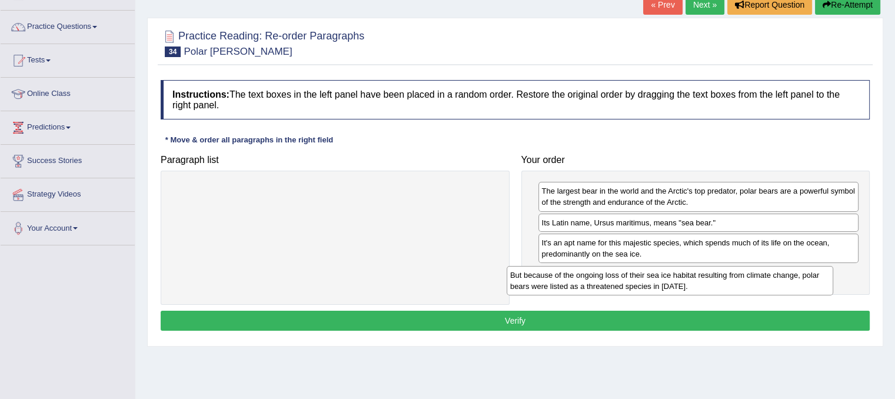
drag, startPoint x: 418, startPoint y: 194, endPoint x: 753, endPoint y: 278, distance: 345.1
click at [753, 278] on div "But because of the ongoing loss of their sea ice habitat resulting from climate…" at bounding box center [669, 280] width 326 height 29
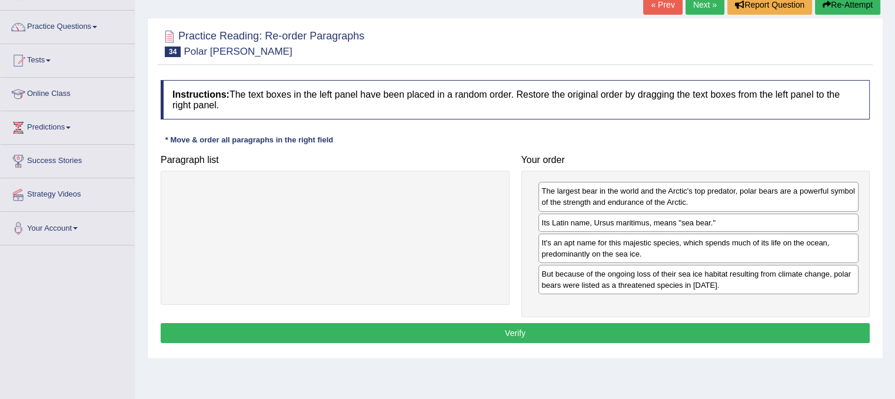
click at [608, 332] on button "Verify" at bounding box center [515, 333] width 709 height 20
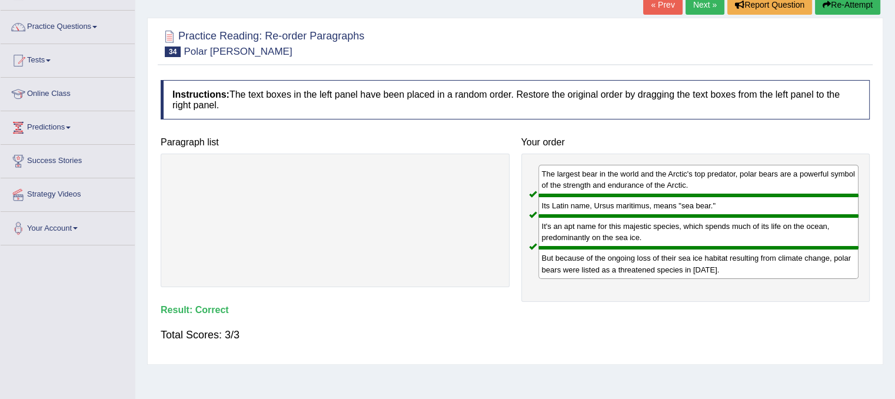
click at [699, 5] on link "Next »" at bounding box center [704, 5] width 39 height 20
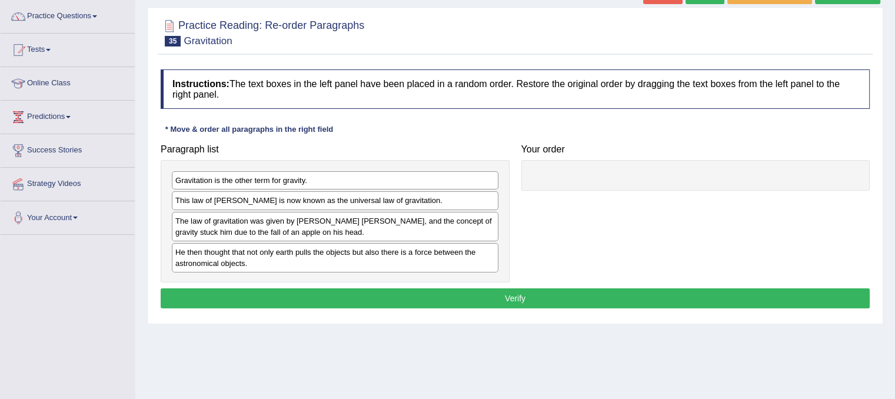
scroll to position [99, 0]
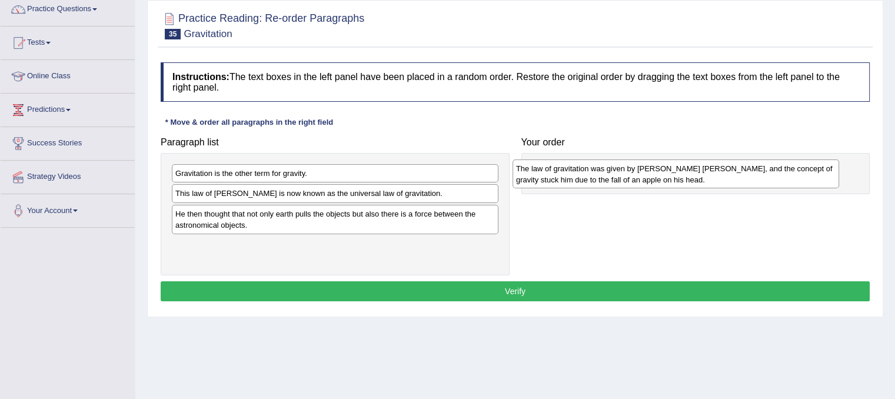
drag, startPoint x: 254, startPoint y: 221, endPoint x: 596, endPoint y: 176, distance: 344.8
click at [596, 176] on div "The law of gravitation was given by [PERSON_NAME] [PERSON_NAME], and the concep…" at bounding box center [675, 173] width 326 height 29
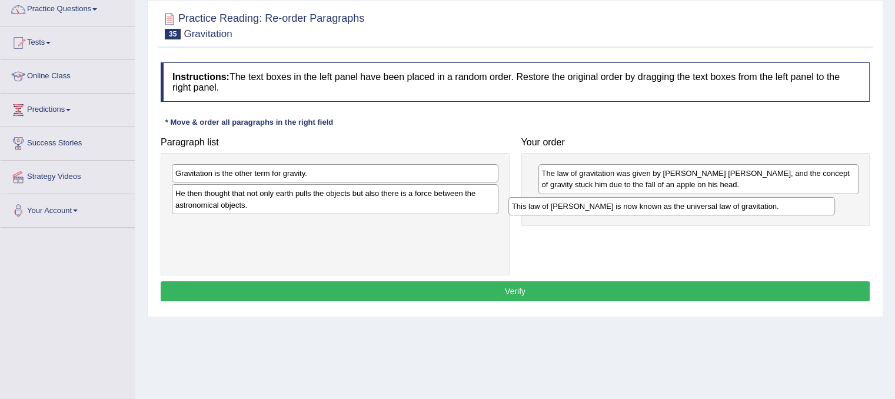
drag, startPoint x: 335, startPoint y: 197, endPoint x: 672, endPoint y: 210, distance: 336.7
click at [672, 210] on div "This law of [PERSON_NAME] is now known as the universal law of gravitation." at bounding box center [671, 206] width 326 height 18
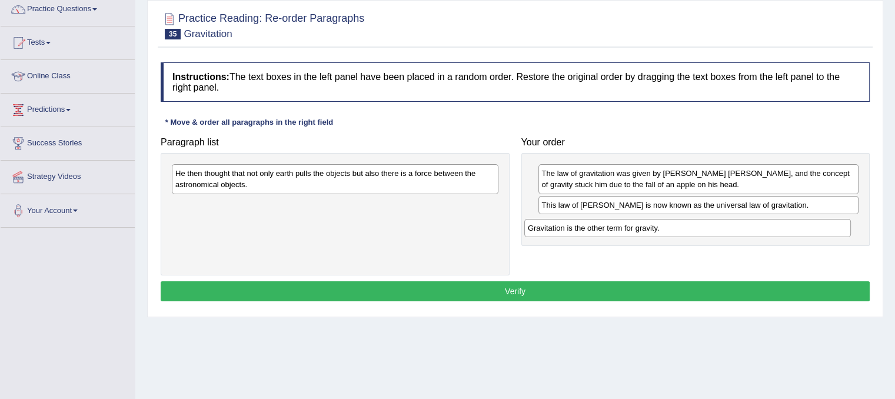
drag, startPoint x: 294, startPoint y: 174, endPoint x: 647, endPoint y: 229, distance: 357.2
click at [647, 229] on div "Gravitation is the other term for gravity." at bounding box center [687, 228] width 326 height 18
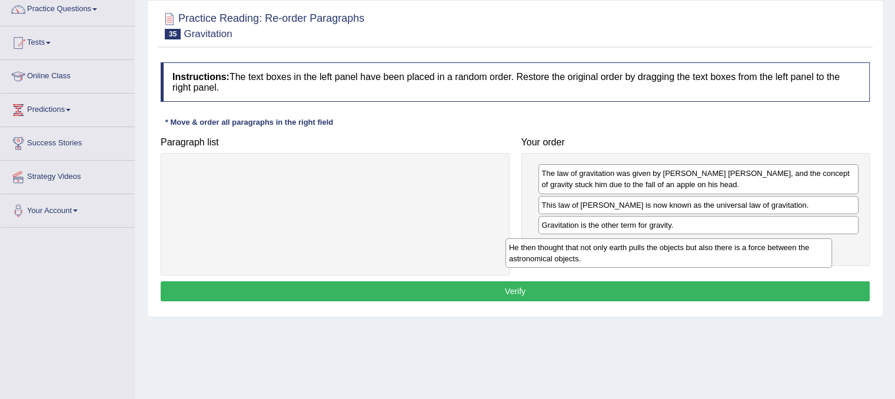
drag, startPoint x: 405, startPoint y: 172, endPoint x: 738, endPoint y: 246, distance: 341.7
click at [738, 246] on div "He then thought that not only earth pulls the objects but also there is a force…" at bounding box center [668, 252] width 326 height 29
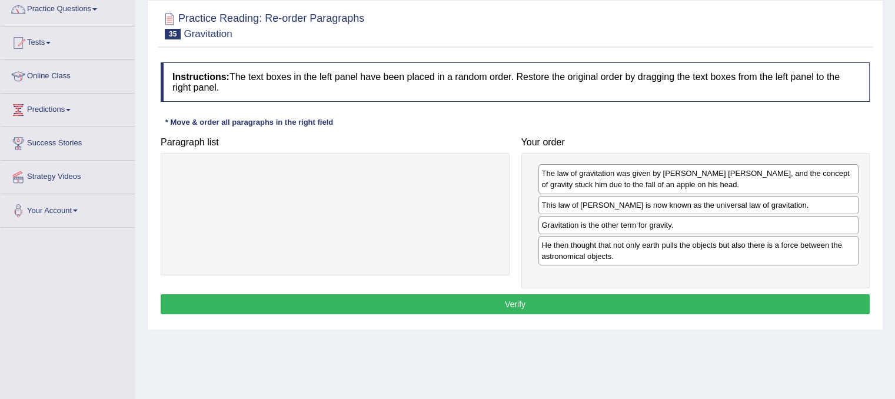
click at [499, 302] on button "Verify" at bounding box center [515, 304] width 709 height 20
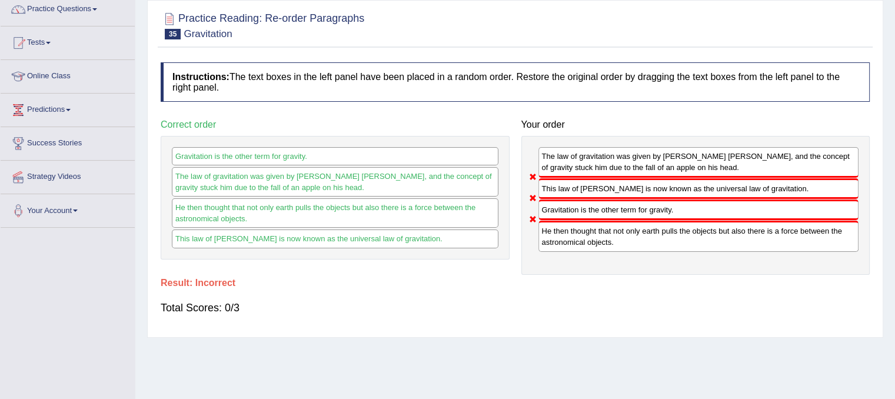
scroll to position [0, 0]
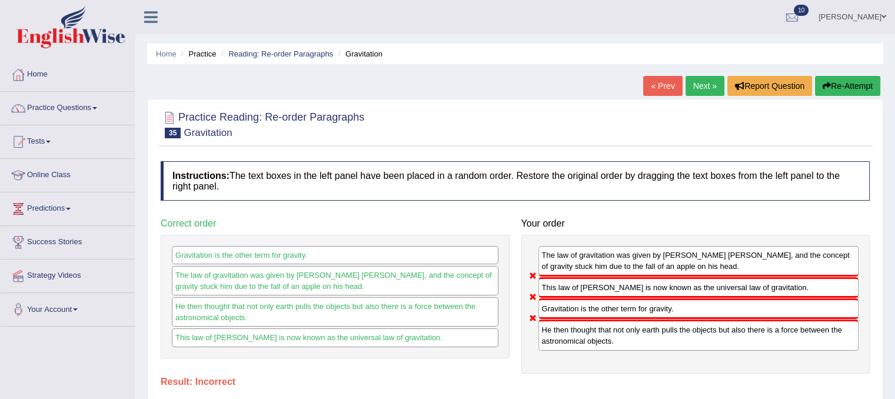
click at [840, 85] on button "Re-Attempt" at bounding box center [847, 86] width 65 height 20
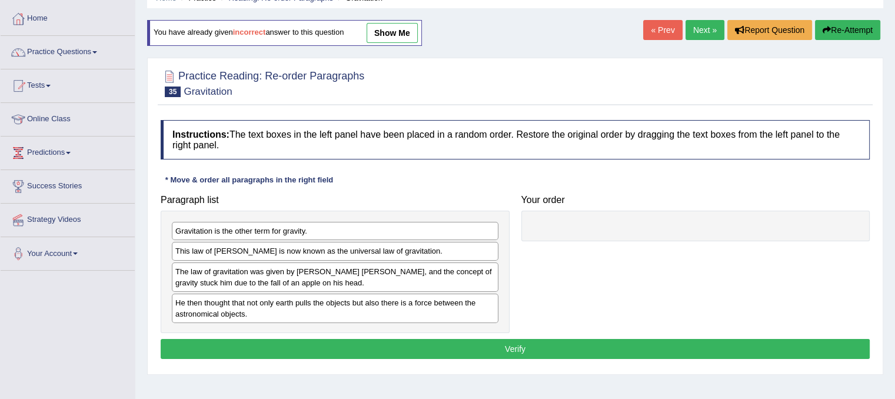
scroll to position [58, 0]
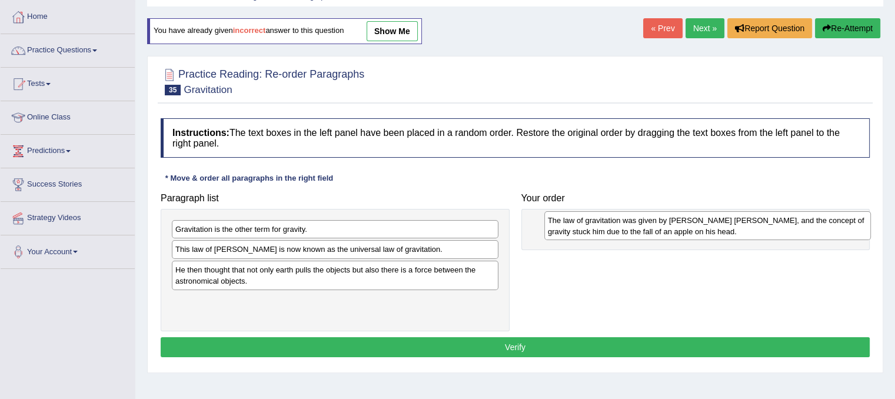
drag, startPoint x: 279, startPoint y: 274, endPoint x: 636, endPoint y: 219, distance: 360.6
click at [636, 219] on div "The law of gravitation was given by Sir Issacs Newton, and the concept of gravi…" at bounding box center [707, 225] width 326 height 29
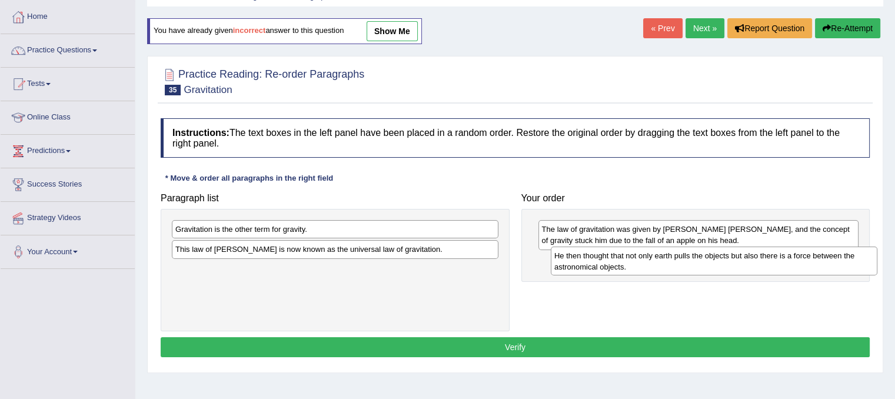
drag, startPoint x: 329, startPoint y: 277, endPoint x: 706, endPoint y: 264, distance: 377.3
click at [706, 264] on div "He then thought that not only earth pulls the objects but also there is a force…" at bounding box center [714, 260] width 326 height 29
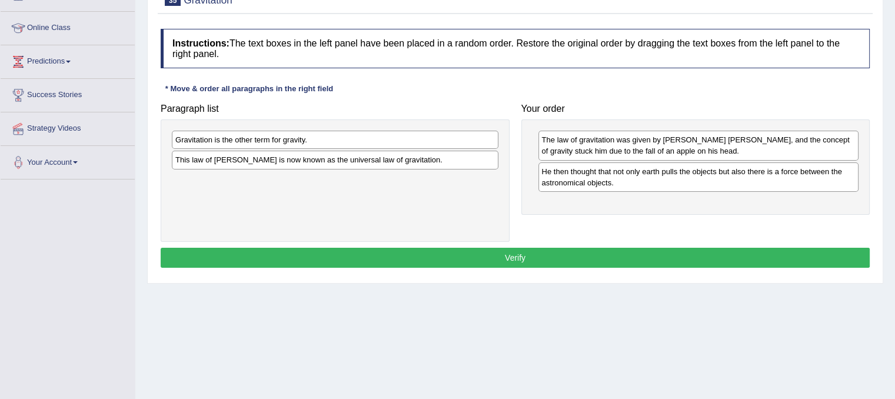
scroll to position [174, 0]
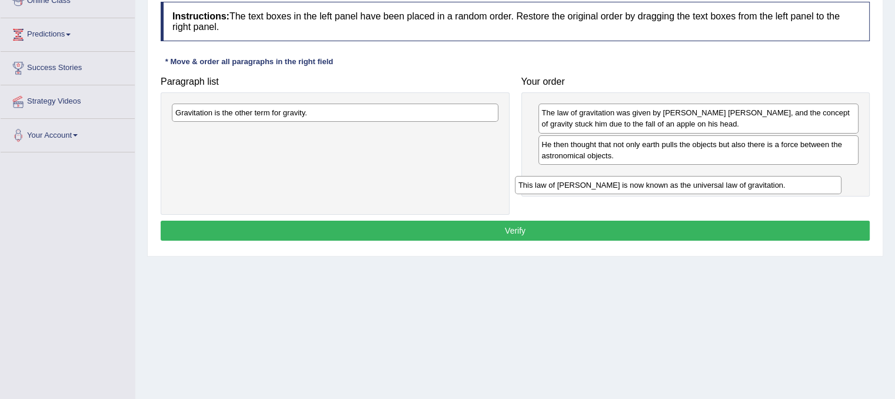
drag, startPoint x: 304, startPoint y: 131, endPoint x: 652, endPoint y: 181, distance: 351.1
click at [652, 181] on div "This law of Newton is now known as the universal law of gravitation." at bounding box center [678, 185] width 326 height 18
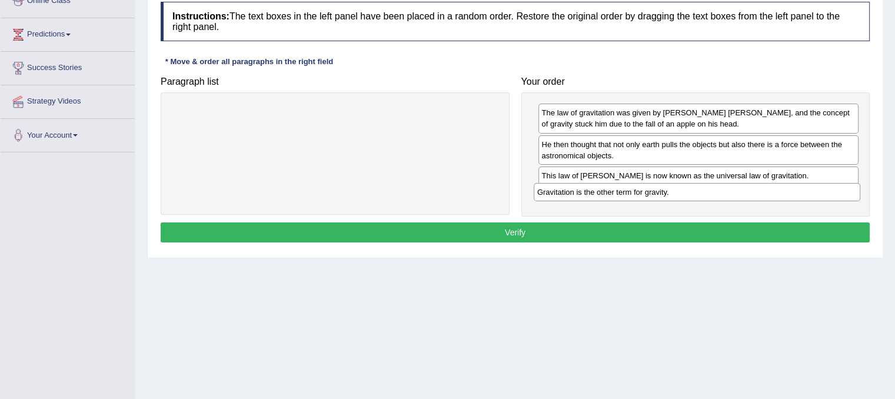
drag, startPoint x: 349, startPoint y: 114, endPoint x: 712, endPoint y: 194, distance: 371.1
click at [712, 194] on div "Gravitation is the other term for gravity." at bounding box center [697, 192] width 326 height 18
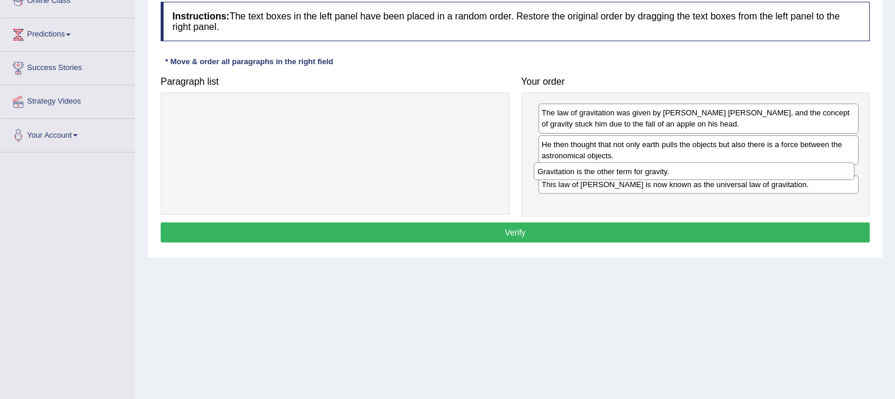
drag, startPoint x: 712, startPoint y: 194, endPoint x: 708, endPoint y: 169, distance: 24.5
click at [708, 169] on div "Gravitation is the other term for gravity." at bounding box center [694, 171] width 321 height 18
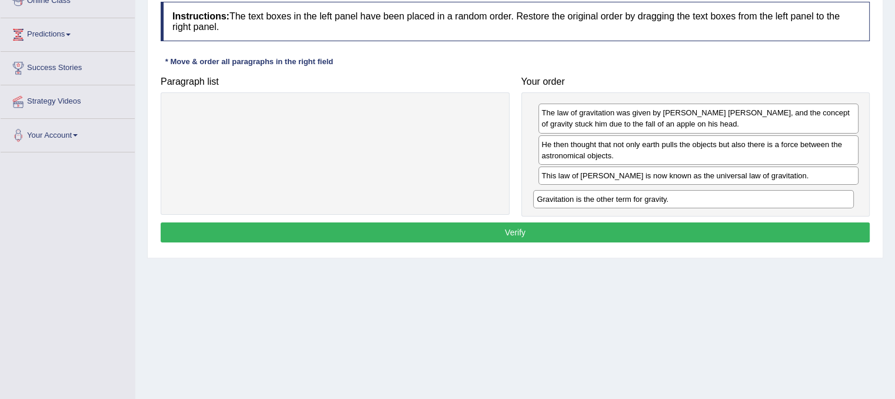
drag, startPoint x: 569, startPoint y: 175, endPoint x: 564, endPoint y: 199, distance: 24.6
click at [564, 199] on div "Gravitation is the other term for gravity." at bounding box center [693, 199] width 321 height 18
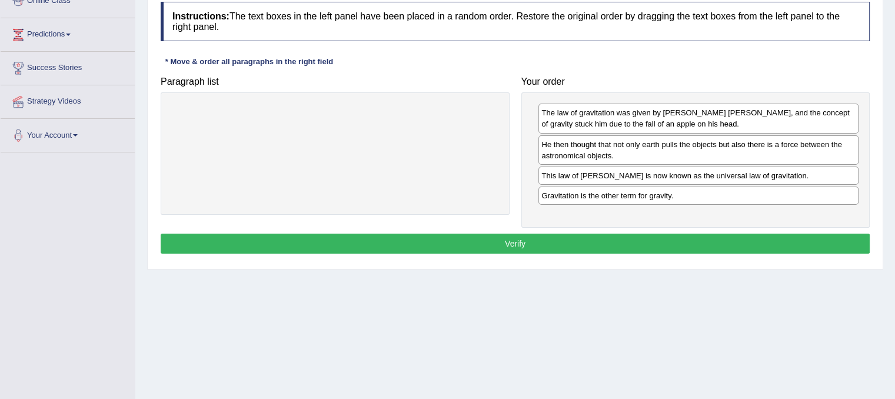
click at [541, 246] on button "Verify" at bounding box center [515, 244] width 709 height 20
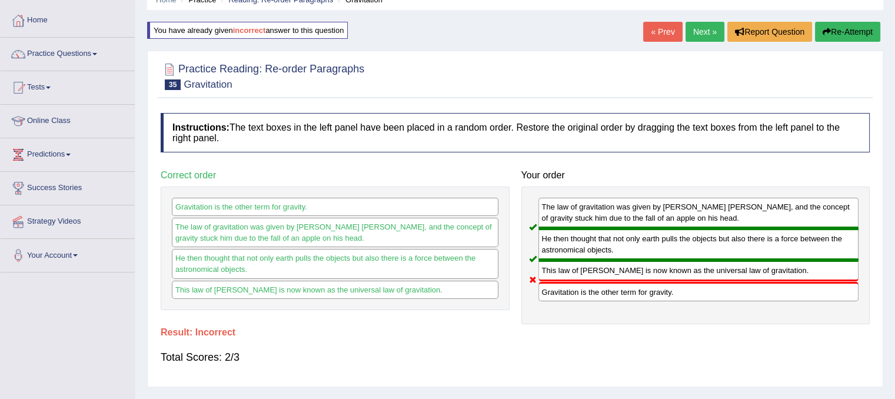
scroll to position [52, 0]
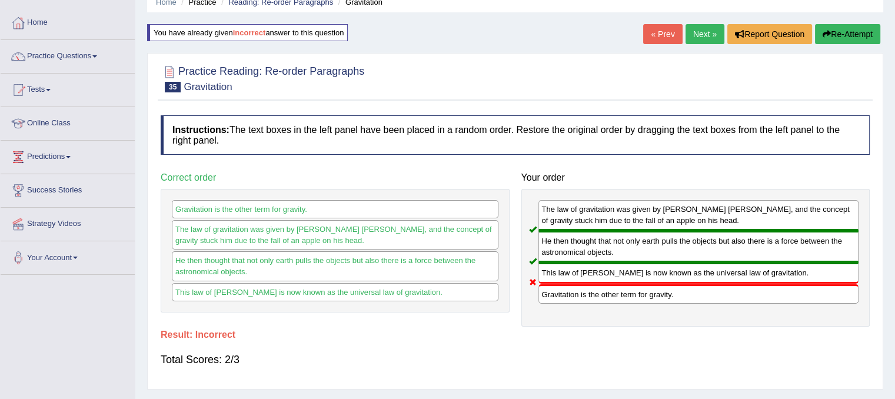
click at [696, 33] on link "Next »" at bounding box center [704, 34] width 39 height 20
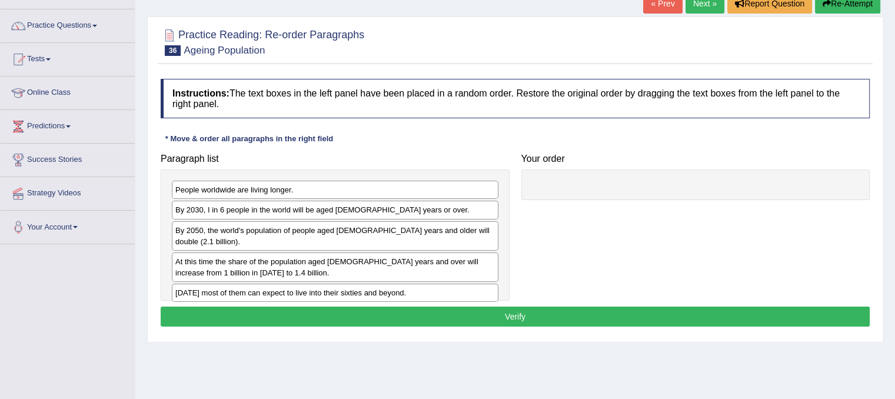
scroll to position [96, 0]
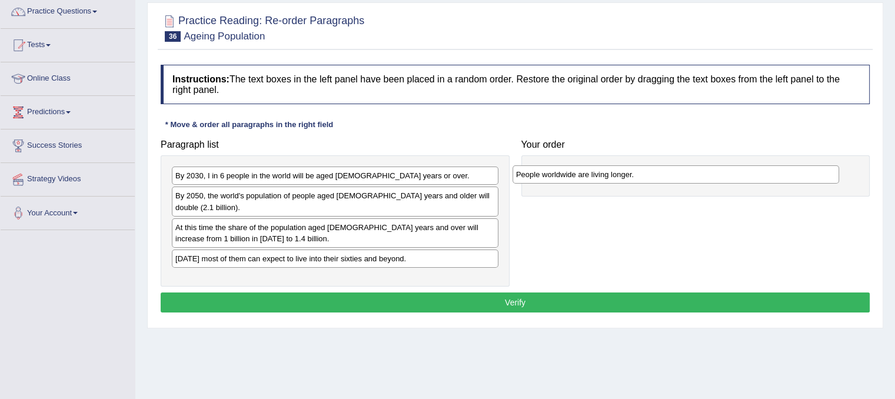
drag, startPoint x: 297, startPoint y: 167, endPoint x: 638, endPoint y: 166, distance: 340.6
click at [638, 166] on div "People worldwide are living longer." at bounding box center [675, 174] width 326 height 18
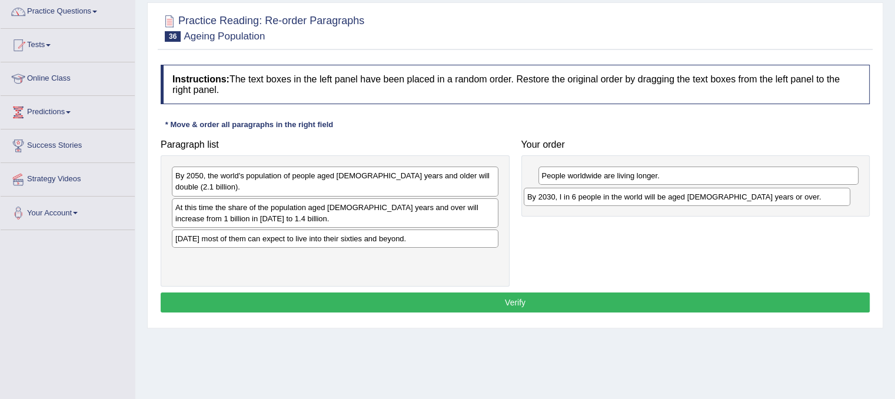
drag, startPoint x: 229, startPoint y: 175, endPoint x: 581, endPoint y: 196, distance: 353.0
click at [581, 196] on div "By 2030, I in 6 people in the world will be aged [DEMOGRAPHIC_DATA] years or ov…" at bounding box center [687, 197] width 326 height 18
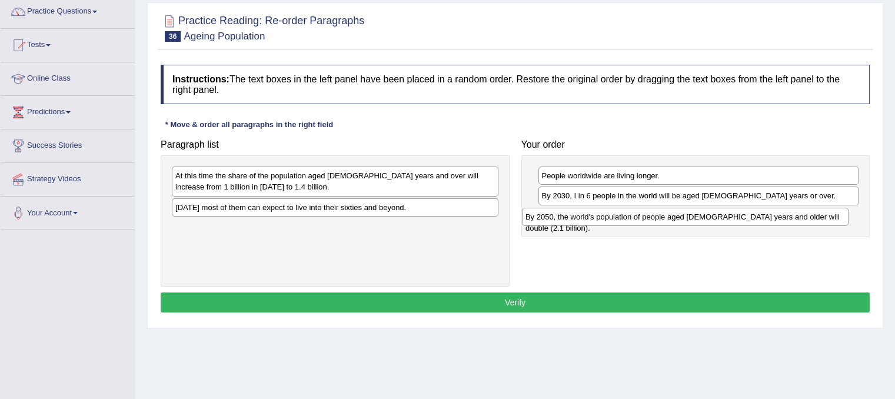
drag, startPoint x: 265, startPoint y: 176, endPoint x: 614, endPoint y: 216, distance: 351.0
click at [614, 216] on div "By 2050, the world's population of people aged [DEMOGRAPHIC_DATA] years and old…" at bounding box center [685, 217] width 326 height 18
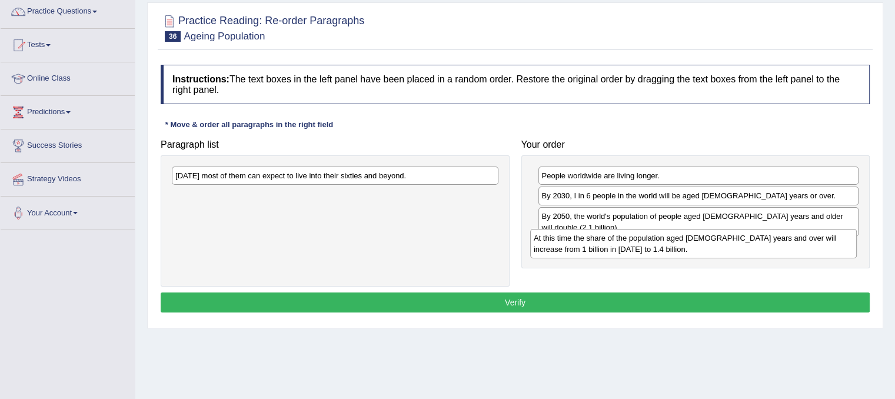
drag, startPoint x: 304, startPoint y: 184, endPoint x: 662, endPoint y: 245, distance: 363.5
click at [662, 245] on div "At this time the share of the population aged [DEMOGRAPHIC_DATA] years and over…" at bounding box center [693, 243] width 326 height 29
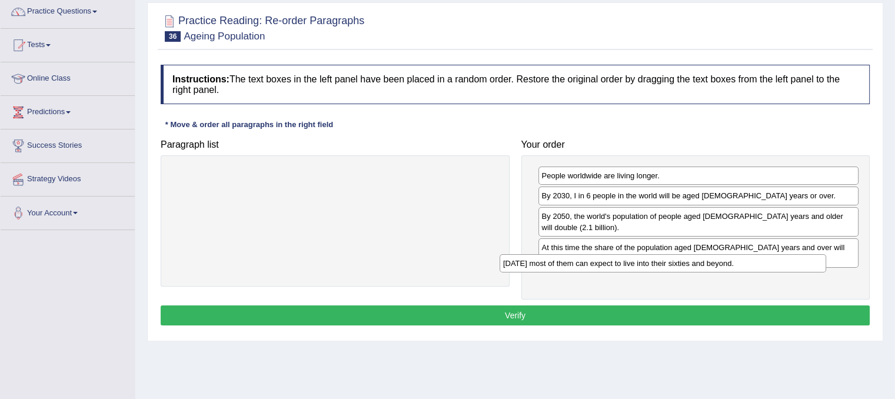
drag, startPoint x: 412, startPoint y: 174, endPoint x: 748, endPoint y: 261, distance: 347.7
click at [748, 261] on div "[DATE] most of them can expect to live into their sixties and beyond." at bounding box center [662, 263] width 326 height 18
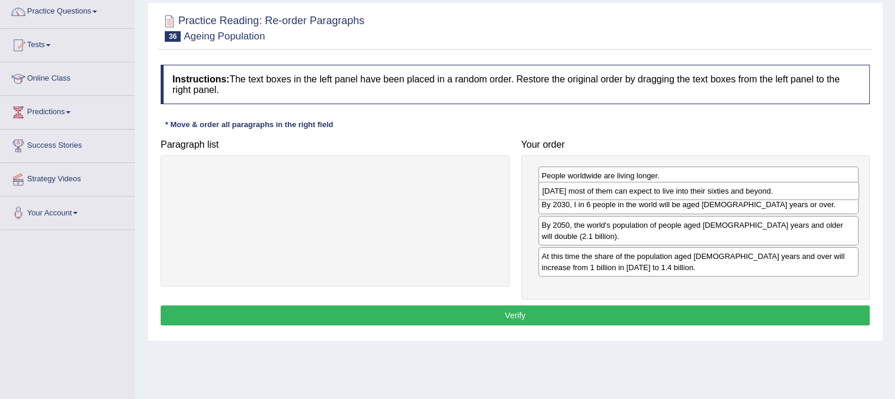
drag, startPoint x: 578, startPoint y: 270, endPoint x: 578, endPoint y: 196, distance: 74.1
click at [578, 196] on div "[DATE] most of them can expect to live into their sixties and beyond." at bounding box center [698, 191] width 321 height 18
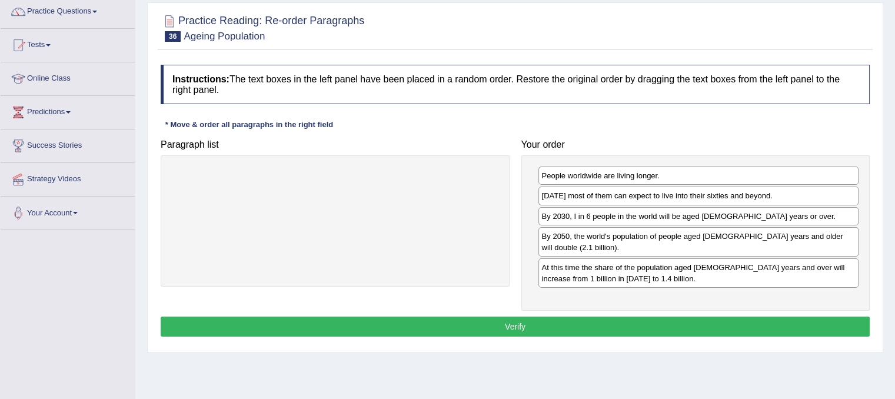
click at [522, 316] on button "Verify" at bounding box center [515, 326] width 709 height 20
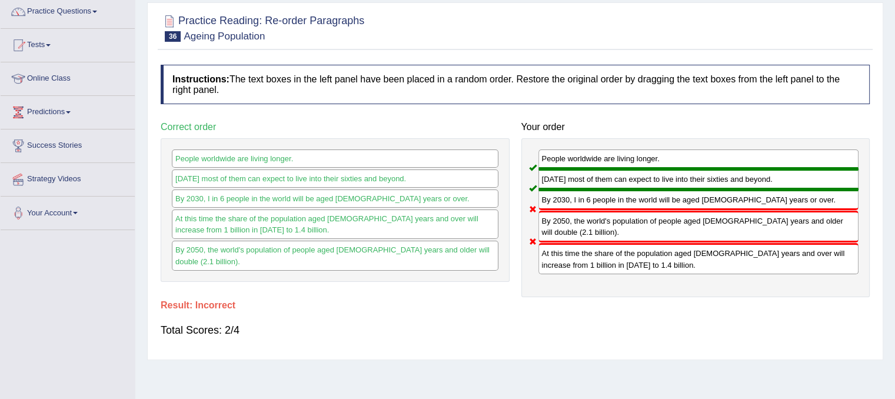
scroll to position [37, 0]
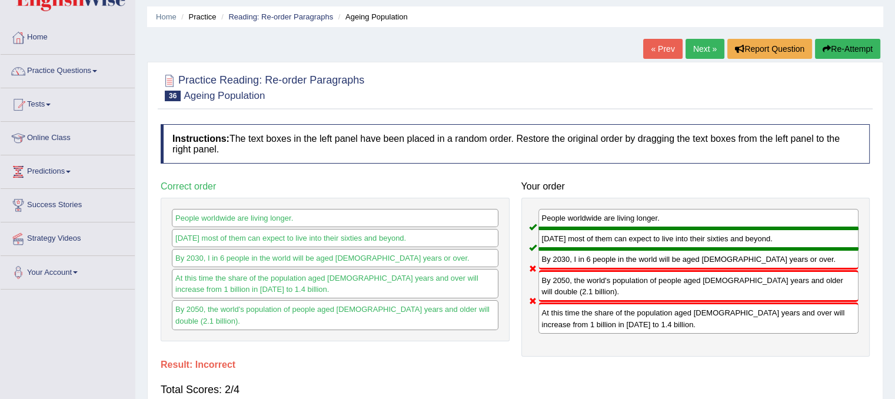
click at [841, 44] on button "Re-Attempt" at bounding box center [847, 49] width 65 height 20
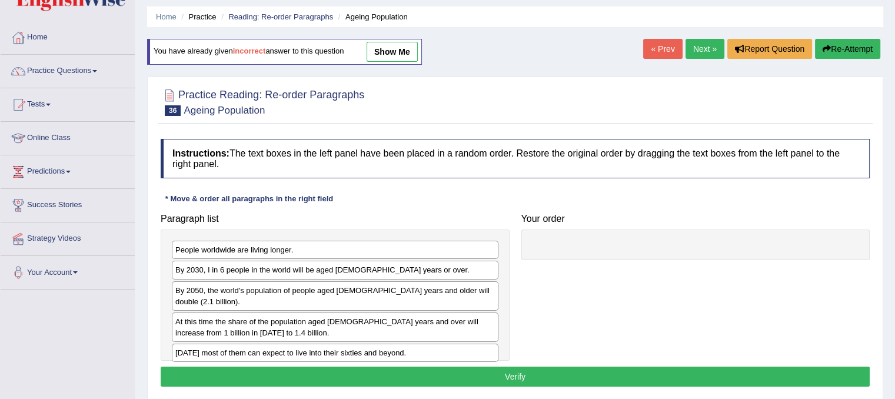
scroll to position [115, 0]
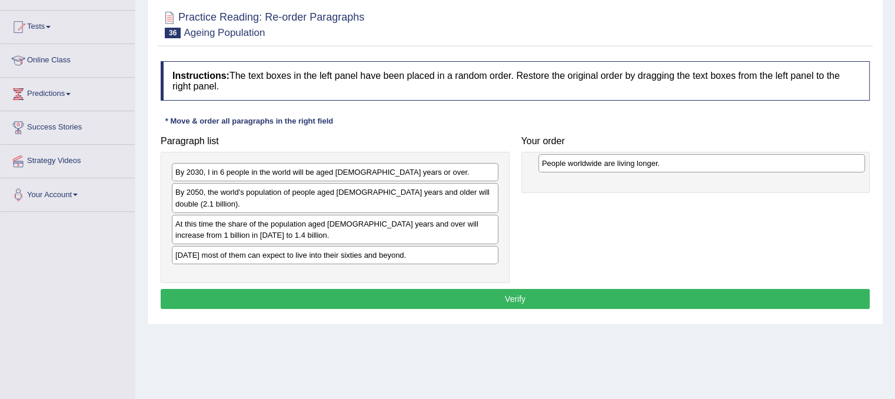
drag, startPoint x: 356, startPoint y: 171, endPoint x: 722, endPoint y: 162, distance: 366.0
click at [722, 162] on div "People worldwide are living longer." at bounding box center [701, 163] width 326 height 18
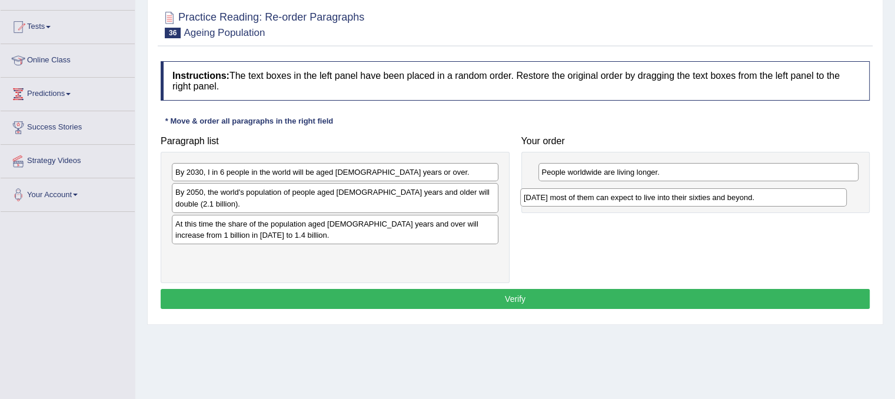
drag, startPoint x: 280, startPoint y: 244, endPoint x: 628, endPoint y: 199, distance: 351.1
click at [628, 199] on div "[DATE] most of them can expect to live into their sixties and beyond." at bounding box center [683, 197] width 326 height 18
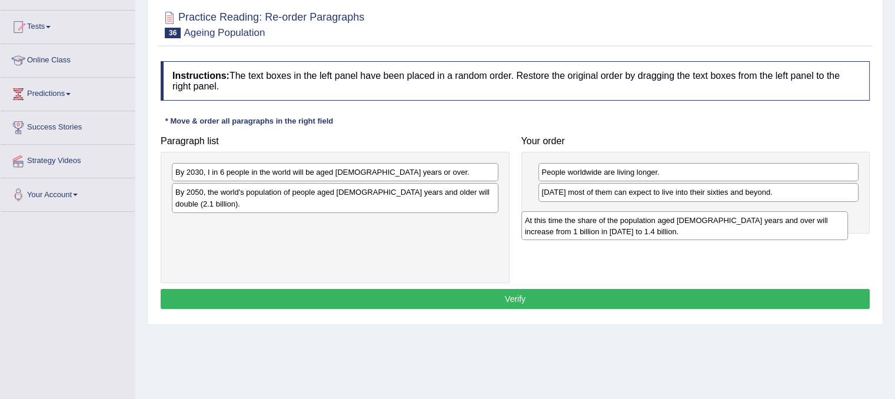
drag, startPoint x: 252, startPoint y: 219, endPoint x: 609, endPoint y: 218, distance: 357.7
click at [609, 218] on div "At this time the share of the population aged [DEMOGRAPHIC_DATA] years and over…" at bounding box center [684, 225] width 326 height 29
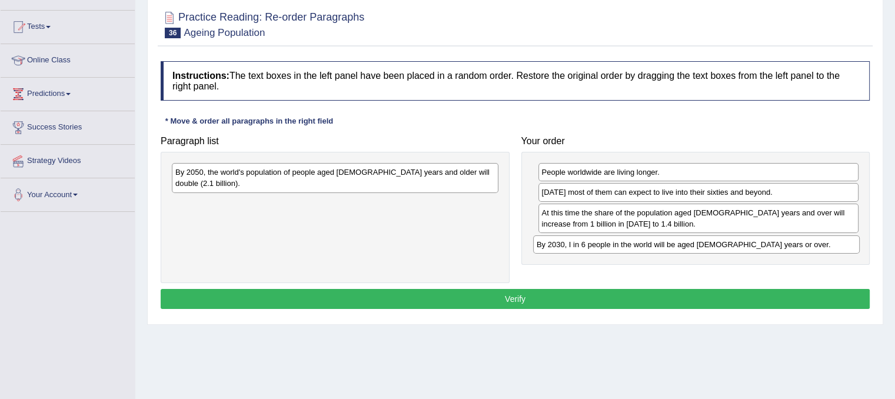
drag, startPoint x: 425, startPoint y: 172, endPoint x: 792, endPoint y: 245, distance: 374.1
click at [792, 245] on div "By 2030, I in 6 people in the world will be aged [DEMOGRAPHIC_DATA] years or ov…" at bounding box center [696, 244] width 326 height 18
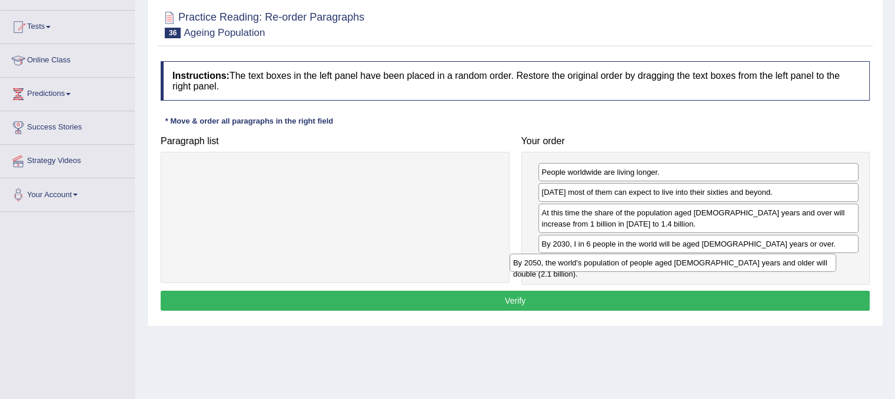
drag, startPoint x: 472, startPoint y: 174, endPoint x: 813, endPoint y: 264, distance: 352.1
click at [813, 264] on div "By 2050, the world's population of people aged [DEMOGRAPHIC_DATA] years and old…" at bounding box center [672, 263] width 326 height 18
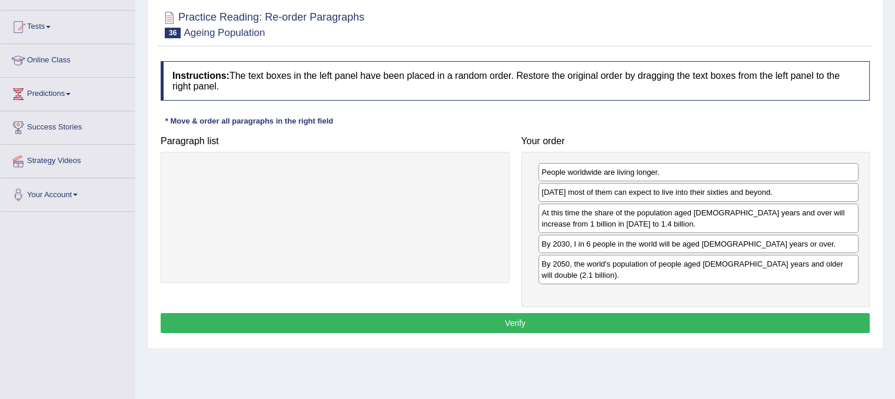
click at [671, 313] on button "Verify" at bounding box center [515, 323] width 709 height 20
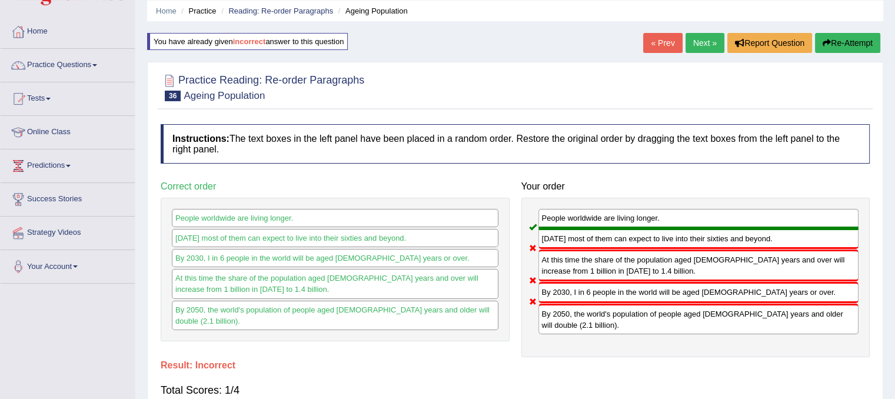
scroll to position [42, 0]
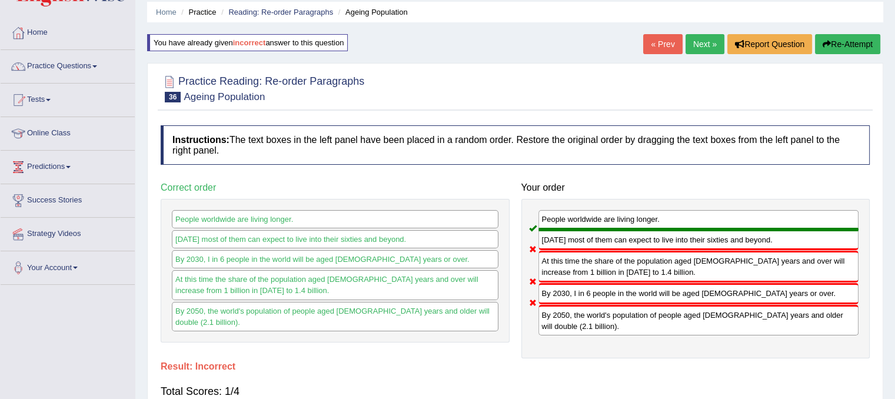
click at [833, 36] on button "Re-Attempt" at bounding box center [847, 44] width 65 height 20
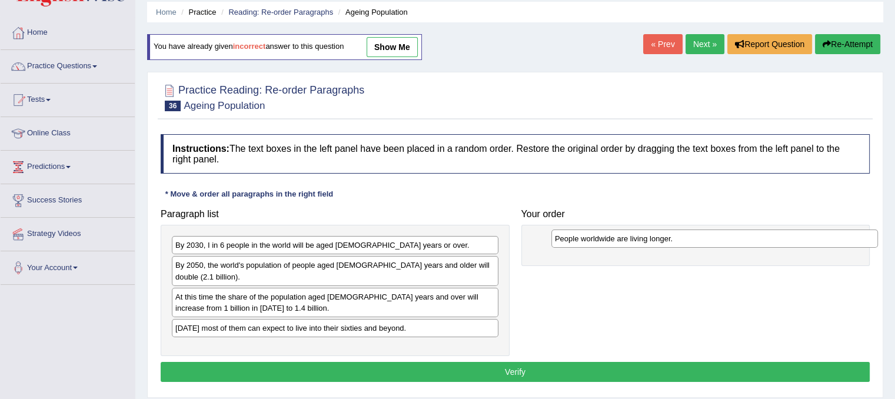
drag, startPoint x: 345, startPoint y: 249, endPoint x: 726, endPoint y: 242, distance: 380.6
click at [726, 242] on div "People worldwide are living longer." at bounding box center [714, 238] width 326 height 18
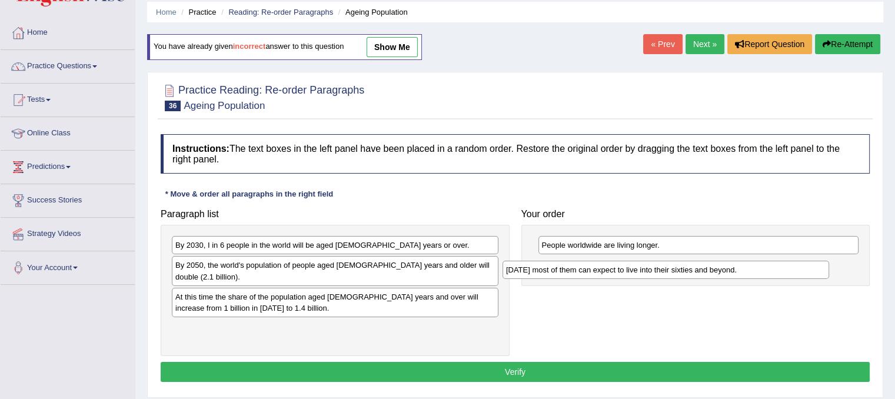
drag, startPoint x: 374, startPoint y: 318, endPoint x: 707, endPoint y: 275, distance: 336.4
click at [707, 275] on div "Today most of them can expect to live into their sixties and beyond." at bounding box center [665, 270] width 326 height 18
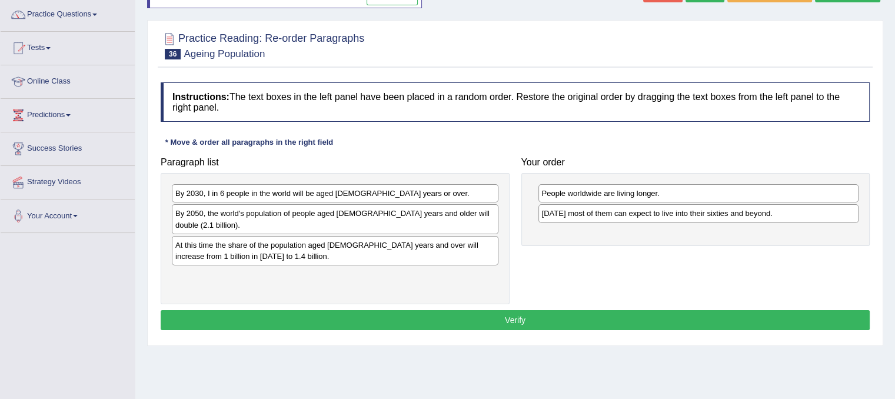
scroll to position [94, 0]
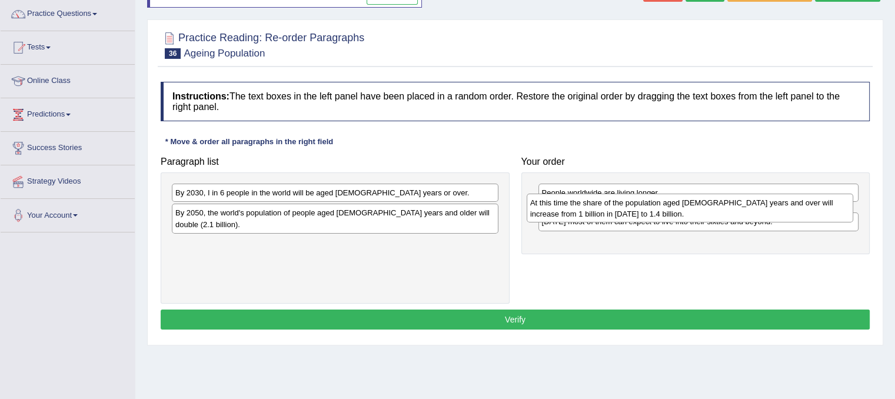
drag, startPoint x: 421, startPoint y: 232, endPoint x: 776, endPoint y: 201, distance: 356.0
click at [776, 201] on div "At this time the share of the population aged 60 years and over will increase f…" at bounding box center [689, 208] width 326 height 29
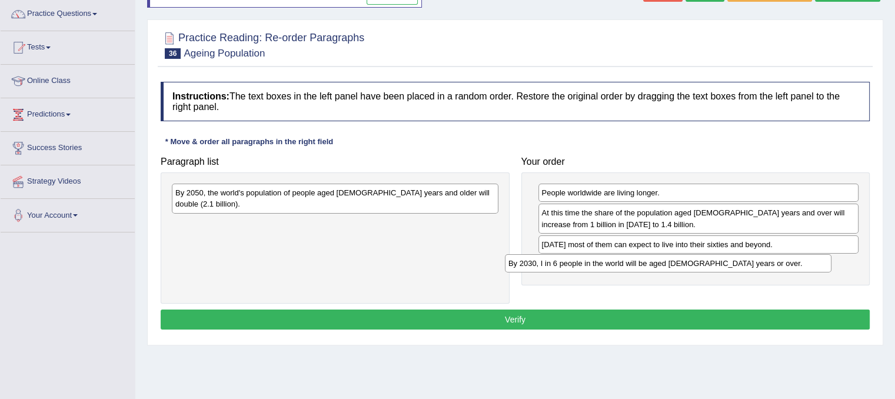
drag, startPoint x: 340, startPoint y: 189, endPoint x: 686, endPoint y: 259, distance: 353.5
click at [686, 259] on div "By 2030, I in 6 people in the world will be aged 60 years or over." at bounding box center [668, 263] width 326 height 18
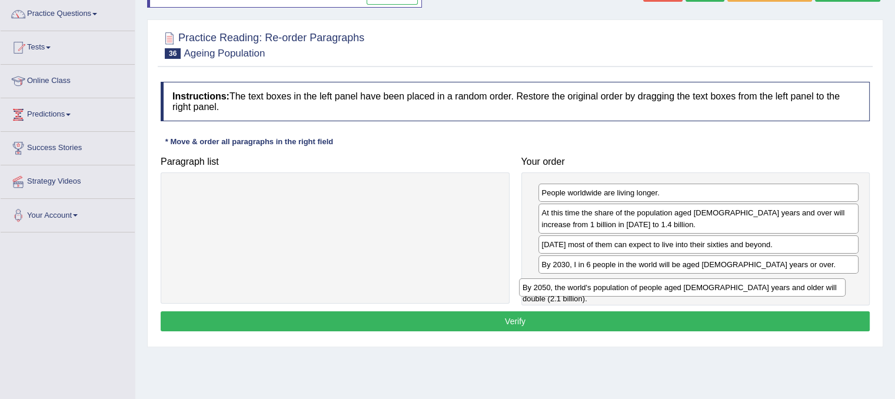
drag, startPoint x: 388, startPoint y: 196, endPoint x: 736, endPoint y: 291, distance: 360.7
click at [736, 291] on div "By 2050, the world's population of people aged 60 years and older will double (…" at bounding box center [682, 287] width 326 height 18
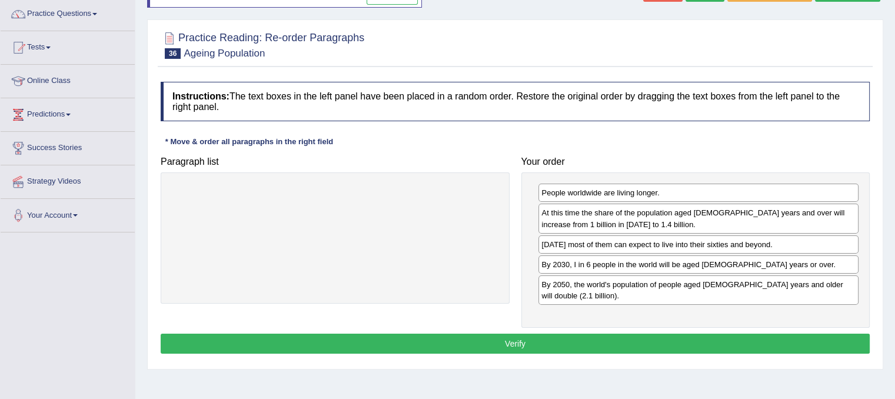
click at [642, 334] on button "Verify" at bounding box center [515, 344] width 709 height 20
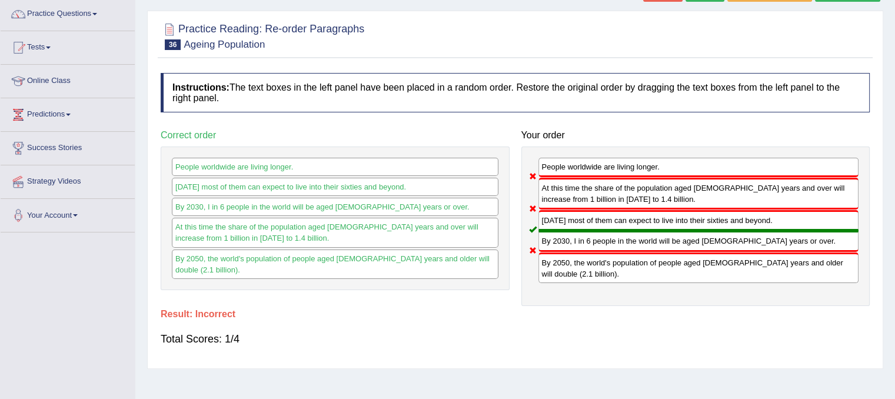
scroll to position [0, 0]
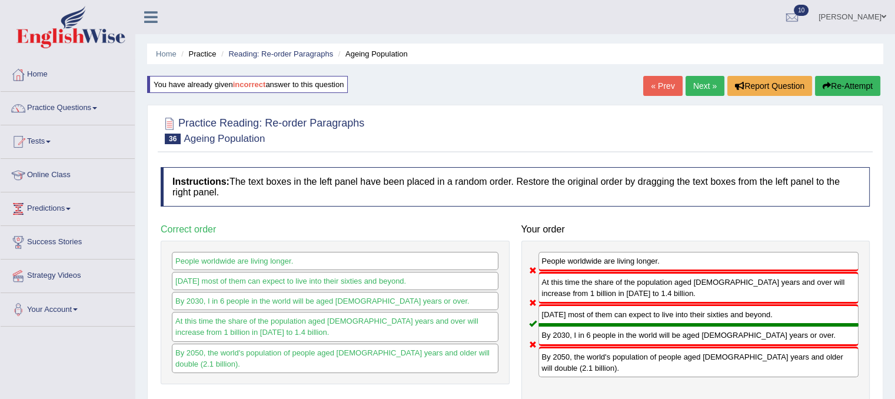
click at [701, 90] on link "Next »" at bounding box center [704, 86] width 39 height 20
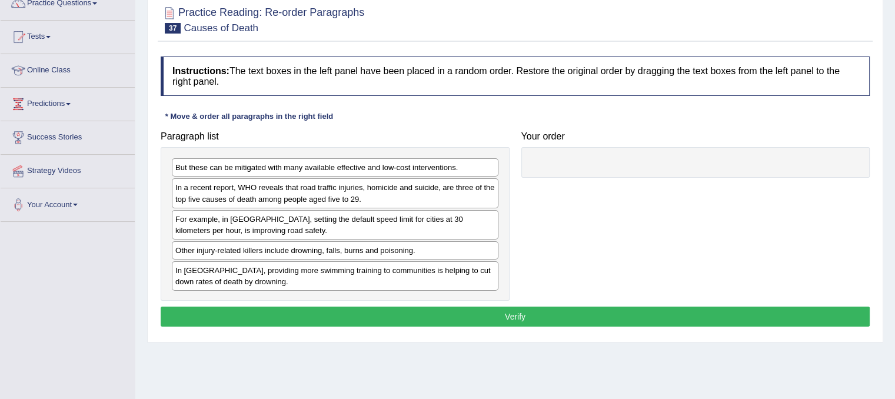
scroll to position [122, 0]
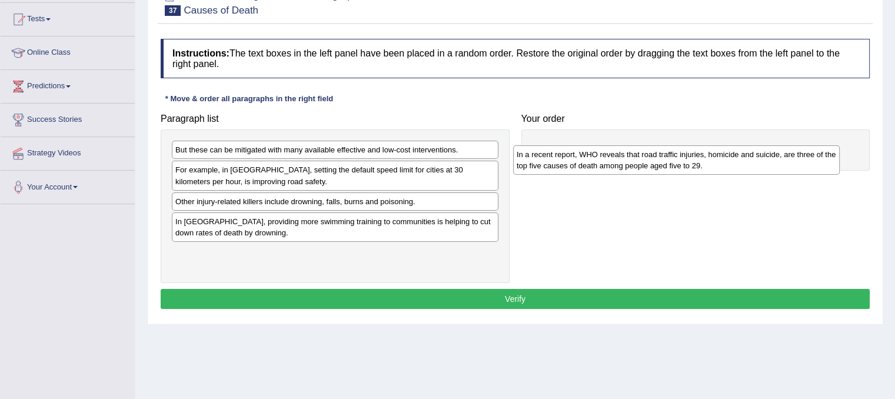
drag, startPoint x: 353, startPoint y: 178, endPoint x: 699, endPoint y: 155, distance: 346.7
click at [699, 155] on div "In a recent report, WHO reveals that road traffic injuries, homicide and suicid…" at bounding box center [676, 159] width 326 height 29
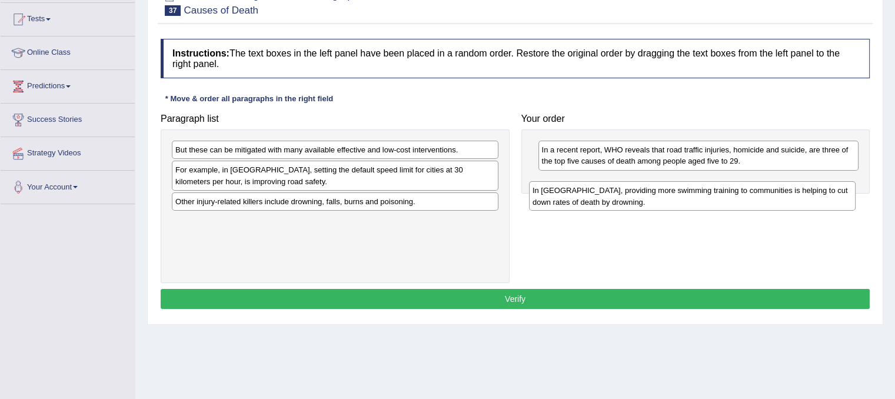
drag, startPoint x: 285, startPoint y: 222, endPoint x: 642, endPoint y: 191, distance: 358.4
click at [642, 191] on div "In [GEOGRAPHIC_DATA], providing more swimming training to communities is helpin…" at bounding box center [692, 195] width 326 height 29
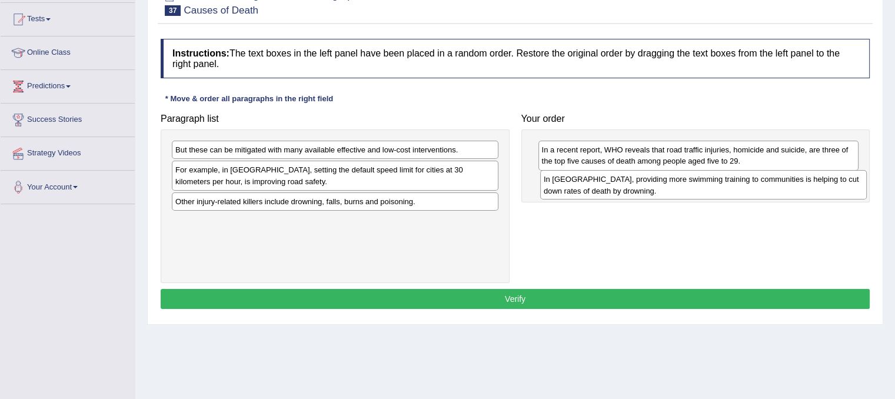
drag, startPoint x: 358, startPoint y: 235, endPoint x: 729, endPoint y: 194, distance: 374.1
click at [729, 194] on div "In [GEOGRAPHIC_DATA], providing more swimming training to communities is helpin…" at bounding box center [703, 184] width 326 height 29
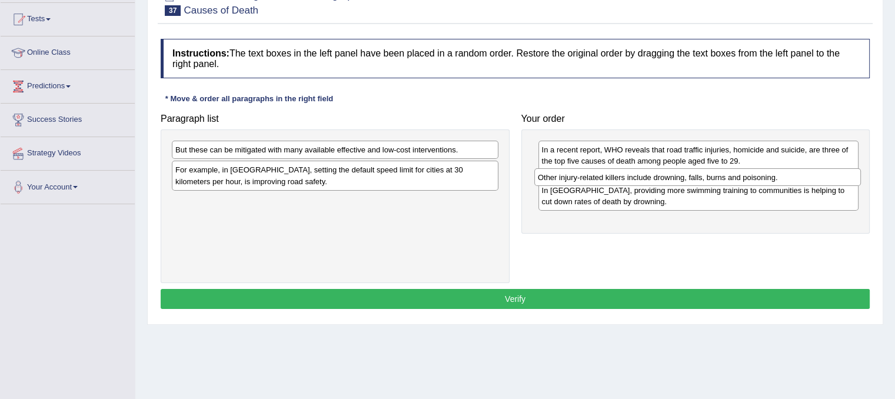
drag, startPoint x: 409, startPoint y: 198, endPoint x: 772, endPoint y: 174, distance: 363.1
click at [772, 174] on div "Other injury-related killers include drowning, falls, burns and poisoning." at bounding box center [697, 177] width 326 height 18
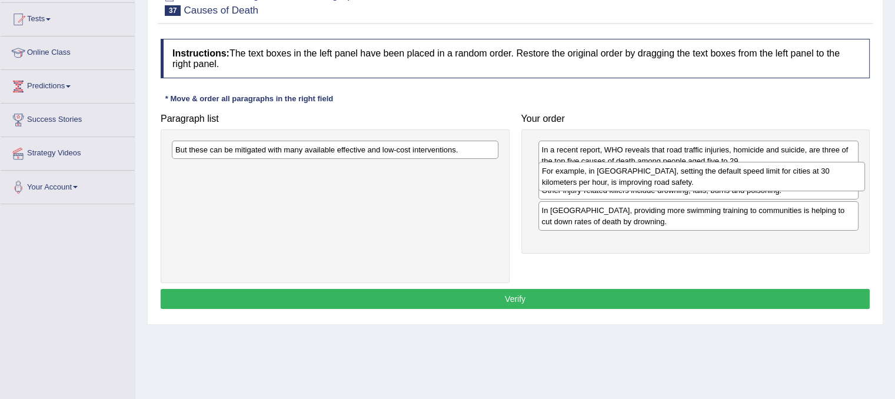
drag, startPoint x: 457, startPoint y: 165, endPoint x: 824, endPoint y: 166, distance: 366.5
click at [824, 166] on div "For example, in [GEOGRAPHIC_DATA], setting the default speed limit for cities a…" at bounding box center [701, 176] width 326 height 29
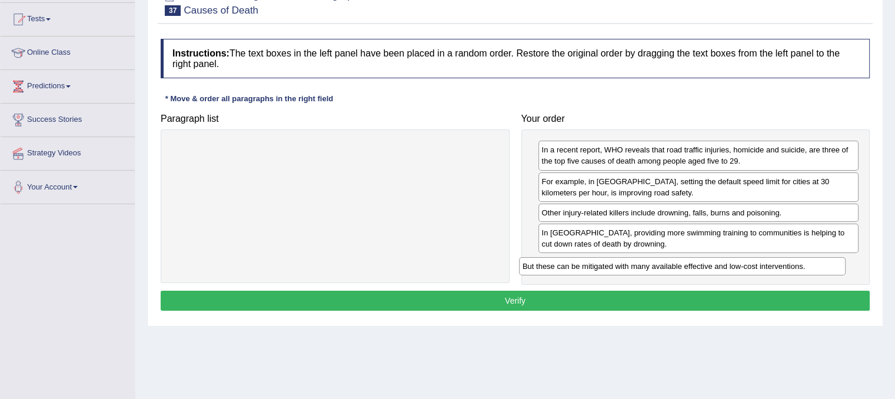
drag, startPoint x: 362, startPoint y: 149, endPoint x: 709, endPoint y: 266, distance: 366.3
click at [709, 266] on div "But these can be mitigated with many available effective and low-cost intervent…" at bounding box center [682, 266] width 326 height 18
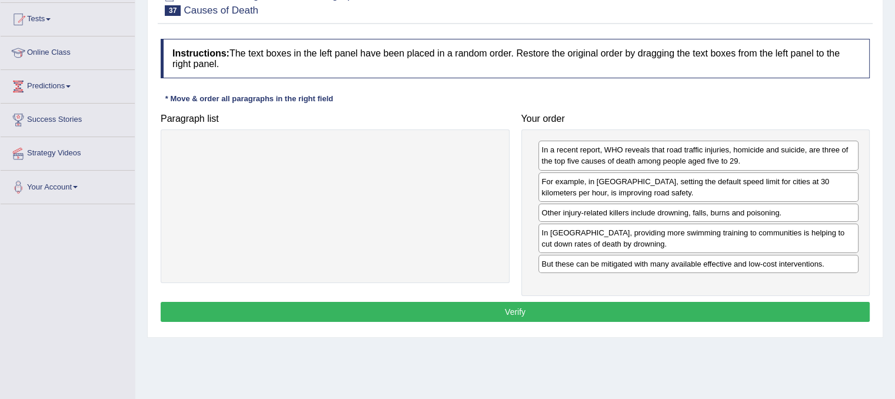
click at [573, 313] on button "Verify" at bounding box center [515, 312] width 709 height 20
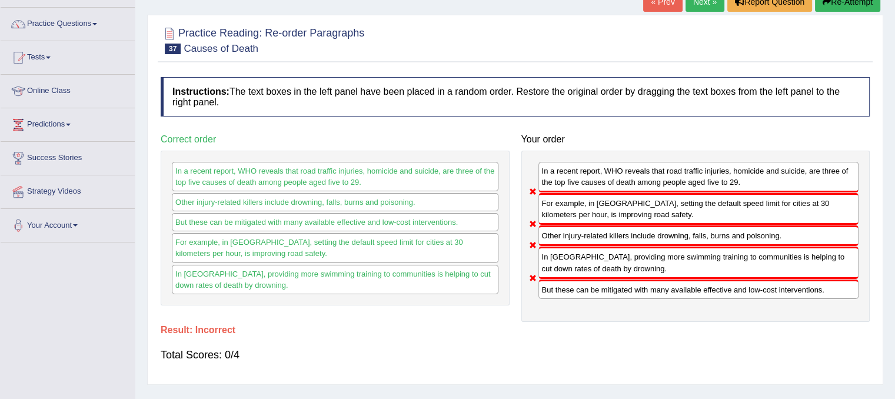
scroll to position [78, 0]
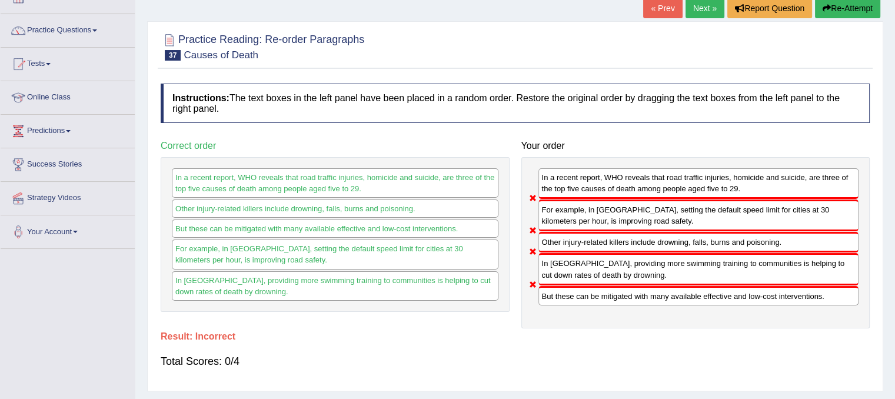
click at [836, 4] on button "Re-Attempt" at bounding box center [847, 8] width 65 height 20
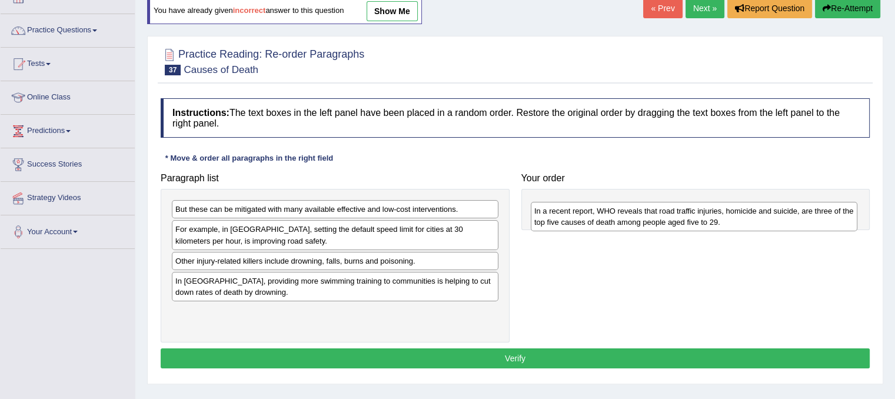
drag, startPoint x: 328, startPoint y: 227, endPoint x: 686, endPoint y: 208, distance: 358.7
click at [686, 208] on div "In a recent report, WHO reveals that road traffic injuries, homicide and suicid…" at bounding box center [694, 216] width 326 height 29
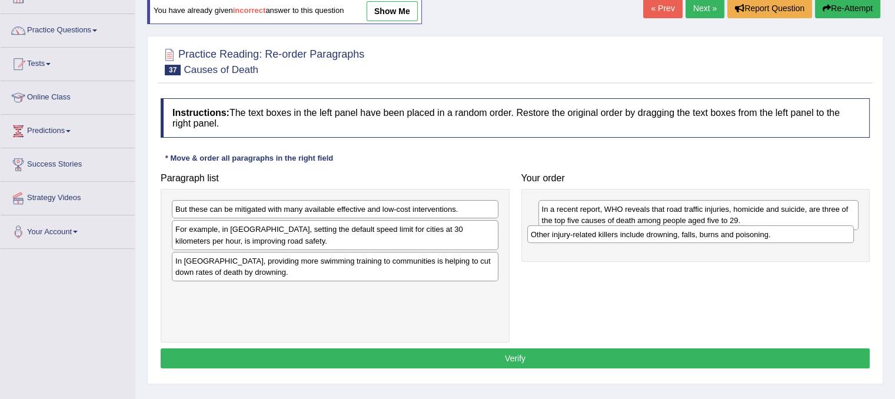
drag, startPoint x: 379, startPoint y: 255, endPoint x: 735, endPoint y: 229, distance: 356.8
click at [735, 229] on div "Other injury-related killers include drowning, falls, burns and poisoning." at bounding box center [690, 234] width 326 height 18
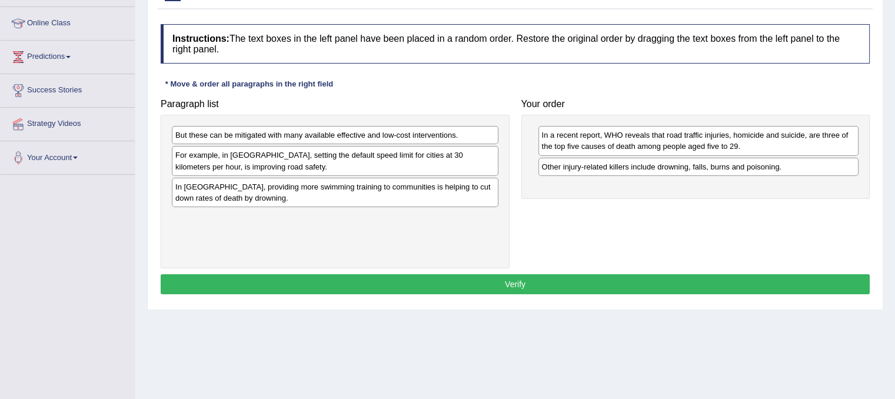
scroll to position [153, 0]
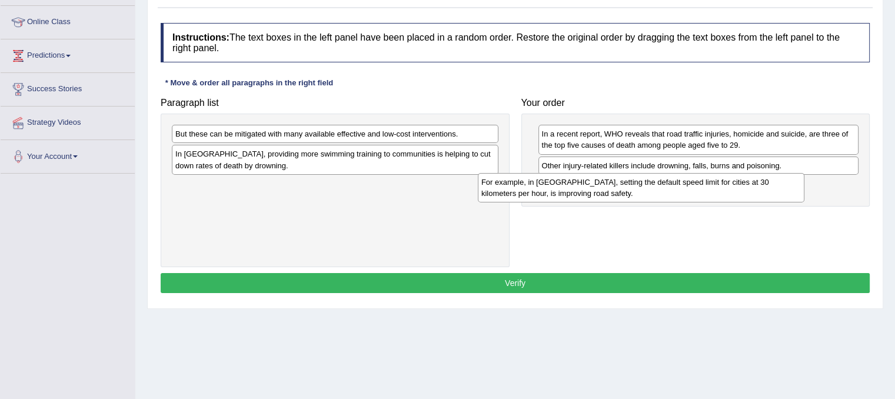
drag, startPoint x: 449, startPoint y: 161, endPoint x: 768, endPoint y: 189, distance: 319.5
click at [768, 189] on div "For example, in [GEOGRAPHIC_DATA], setting the default speed limit for cities a…" at bounding box center [641, 187] width 326 height 29
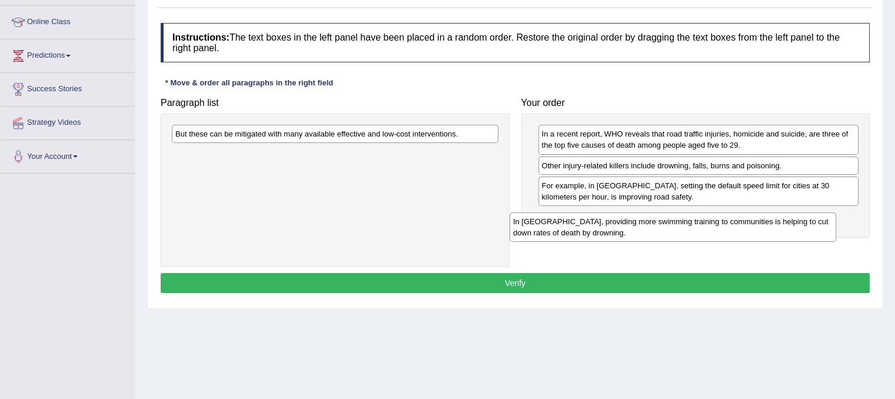
drag, startPoint x: 426, startPoint y: 163, endPoint x: 769, endPoint y: 228, distance: 349.1
click at [769, 228] on div "In [GEOGRAPHIC_DATA], providing more swimming training to communities is helpin…" at bounding box center [672, 226] width 326 height 29
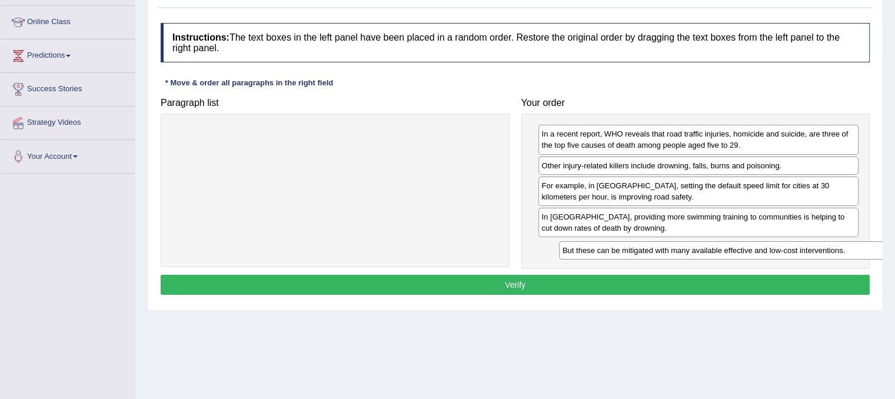
drag, startPoint x: 425, startPoint y: 135, endPoint x: 801, endPoint y: 251, distance: 393.5
click at [801, 251] on div "But these can be mitigated with many available effective and low-cost intervent…" at bounding box center [722, 250] width 326 height 18
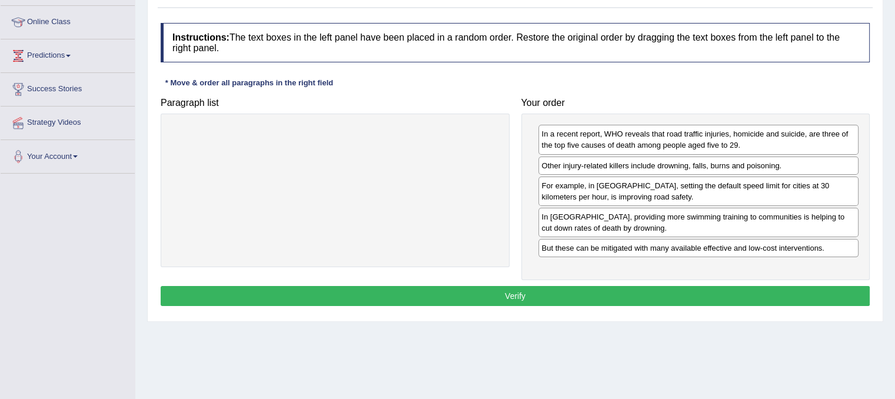
click at [708, 291] on button "Verify" at bounding box center [515, 296] width 709 height 20
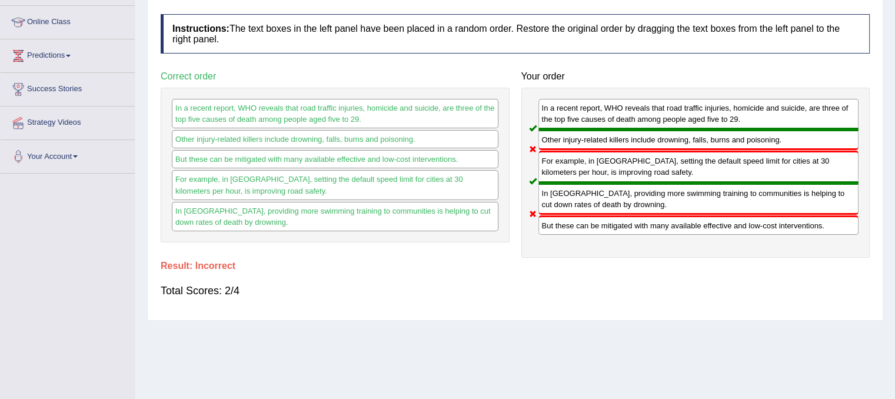
scroll to position [0, 0]
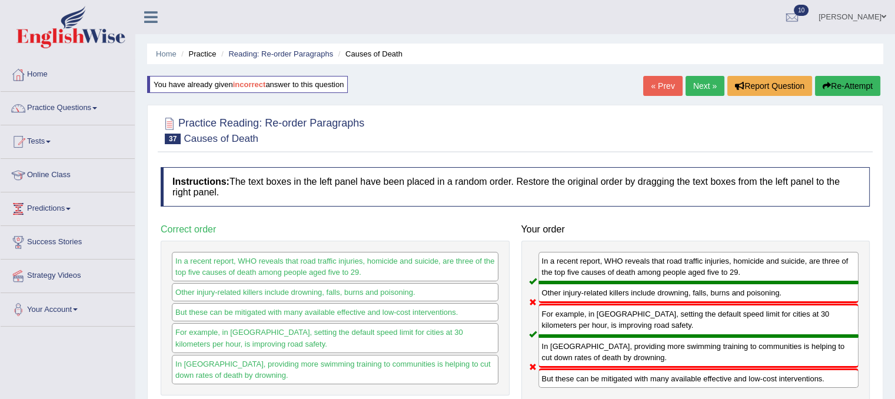
click at [708, 89] on link "Next »" at bounding box center [704, 86] width 39 height 20
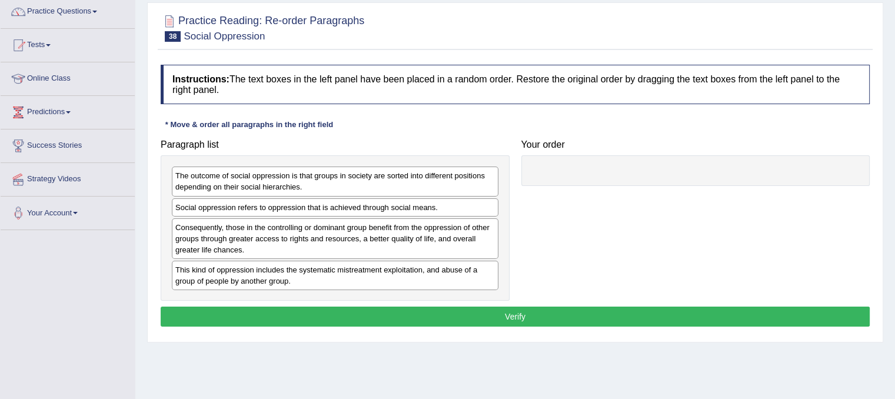
scroll to position [98, 0]
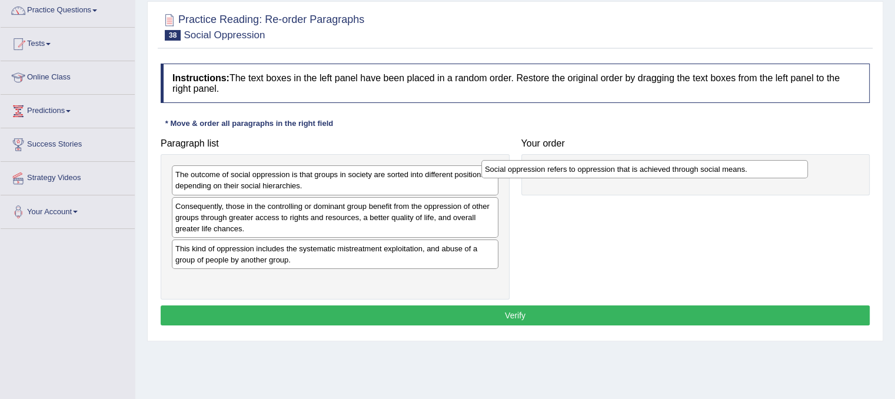
drag, startPoint x: 360, startPoint y: 200, endPoint x: 675, endPoint y: 161, distance: 317.7
click at [675, 161] on div "Social oppression refers to oppression that is achieved through social means." at bounding box center [644, 169] width 326 height 18
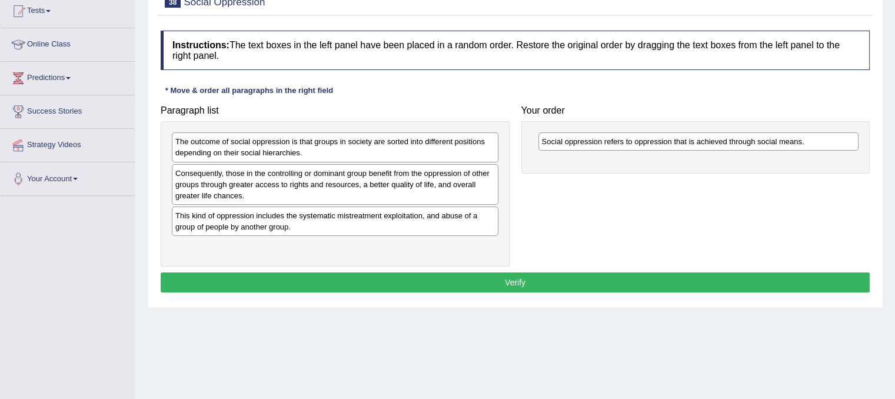
scroll to position [134, 0]
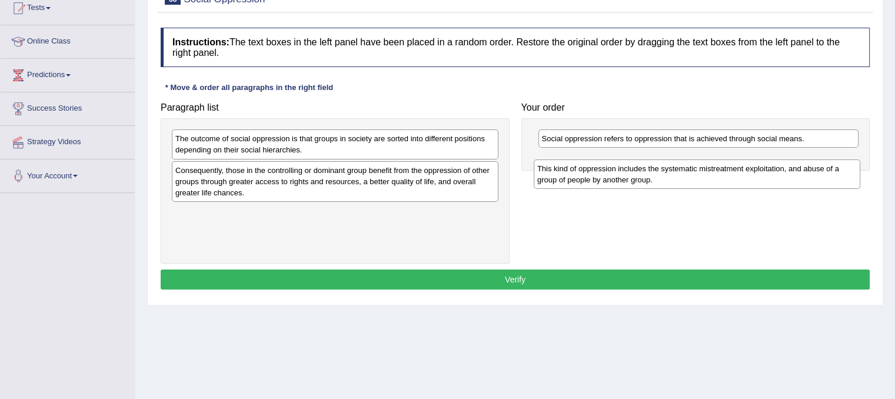
drag, startPoint x: 402, startPoint y: 215, endPoint x: 759, endPoint y: 168, distance: 360.2
click at [759, 168] on div "This kind of oppression includes the systematic mistreatment exploitation, and …" at bounding box center [697, 173] width 326 height 29
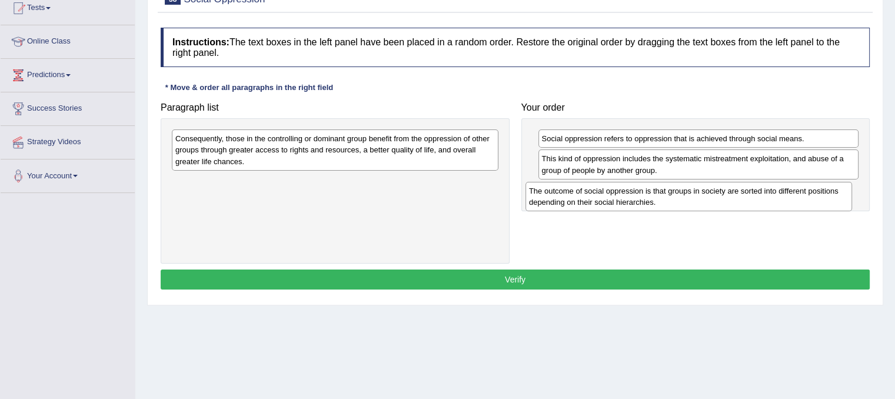
drag, startPoint x: 374, startPoint y: 145, endPoint x: 729, endPoint y: 197, distance: 359.1
click at [729, 197] on div "The outcome of social oppression is that groups in society are sorted into diff…" at bounding box center [688, 196] width 326 height 29
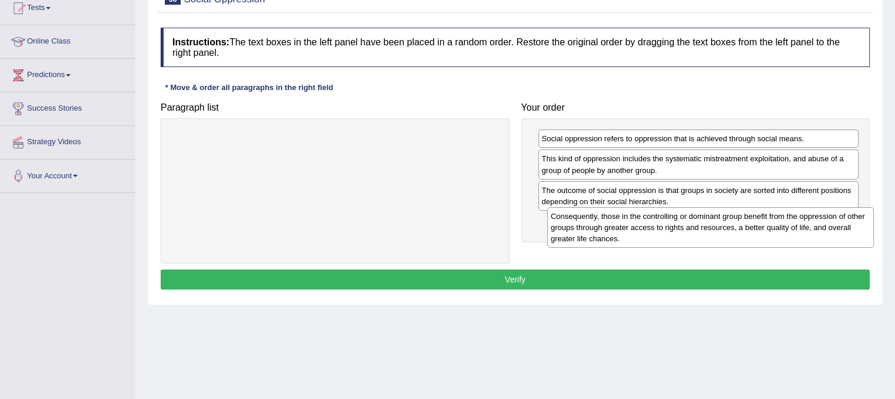
drag, startPoint x: 457, startPoint y: 139, endPoint x: 831, endPoint y: 220, distance: 382.1
click at [831, 220] on div "Consequently, those in the controlling or dominant group benefit from the oppre…" at bounding box center [710, 227] width 326 height 41
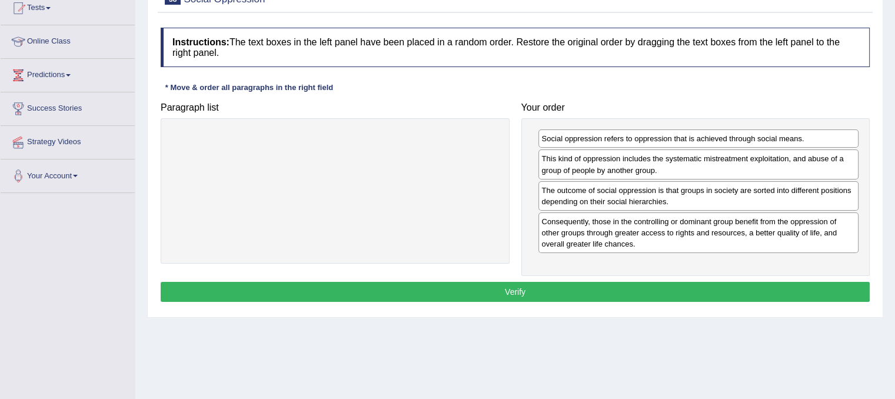
click at [746, 295] on button "Verify" at bounding box center [515, 292] width 709 height 20
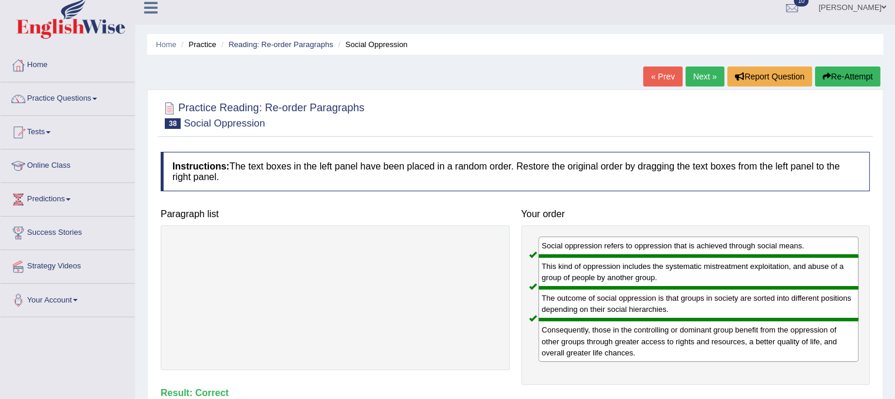
scroll to position [9, 0]
click at [701, 81] on link "Next »" at bounding box center [704, 77] width 39 height 20
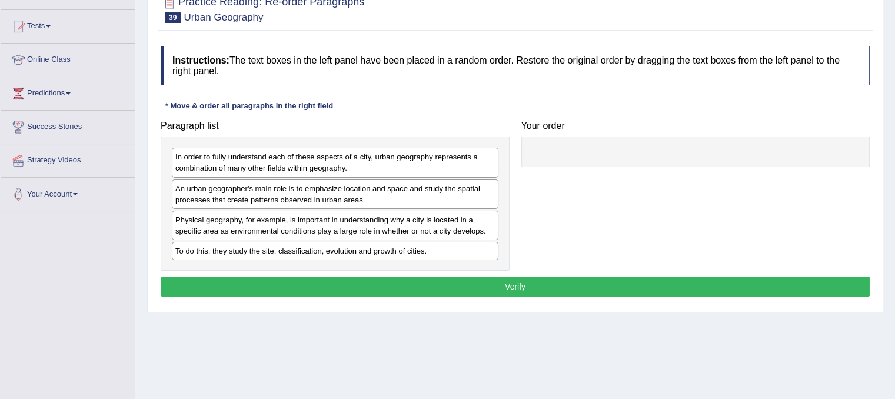
scroll to position [115, 0]
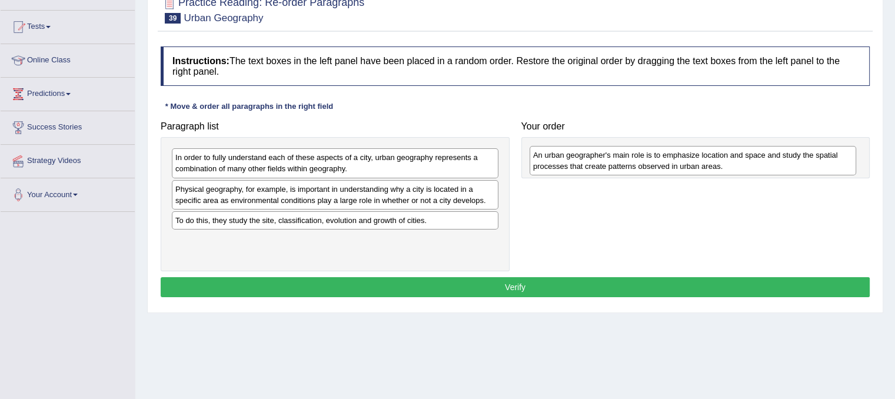
drag, startPoint x: 292, startPoint y: 201, endPoint x: 648, endPoint y: 167, distance: 358.0
click at [648, 167] on div "An urban geographer's main role is to emphasize location and space and study th…" at bounding box center [692, 160] width 326 height 29
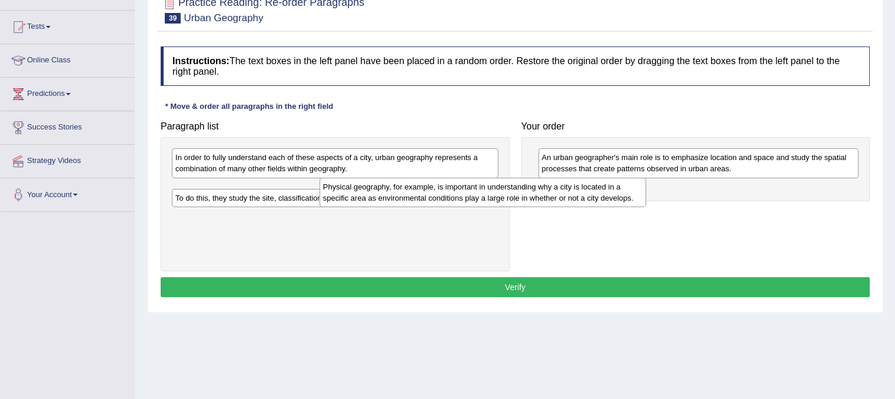
drag, startPoint x: 396, startPoint y: 195, endPoint x: 638, endPoint y: 192, distance: 241.8
click at [638, 192] on div "Physical geography, for example, is important in understanding why a city is lo…" at bounding box center [482, 192] width 326 height 29
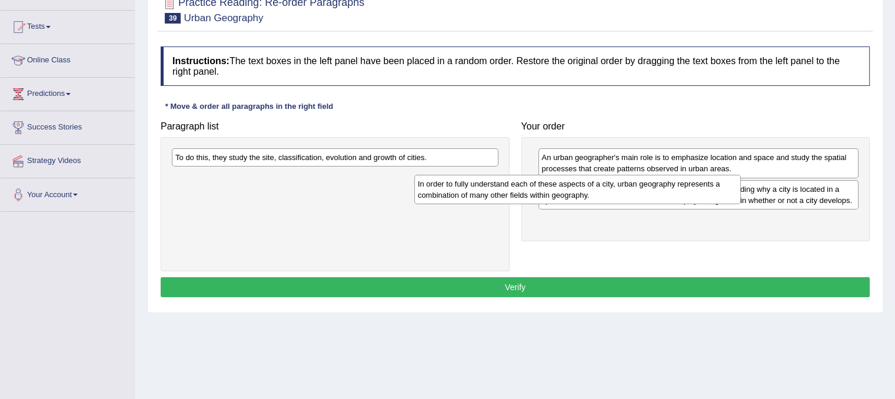
drag, startPoint x: 445, startPoint y: 164, endPoint x: 694, endPoint y: 189, distance: 250.6
click at [694, 189] on div "In order to fully understand each of these aspects of a city, urban geography r…" at bounding box center [577, 189] width 326 height 29
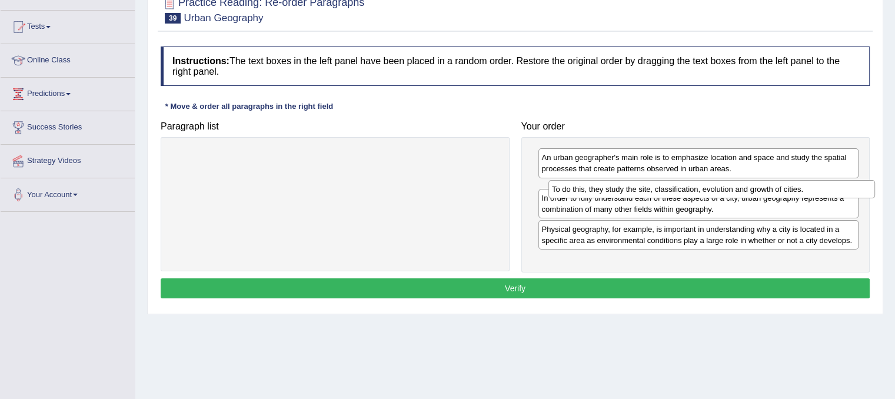
drag, startPoint x: 431, startPoint y: 159, endPoint x: 821, endPoint y: 191, distance: 391.3
click at [821, 191] on div "To do this, they study the site, classification, evolution and growth of cities." at bounding box center [711, 189] width 326 height 18
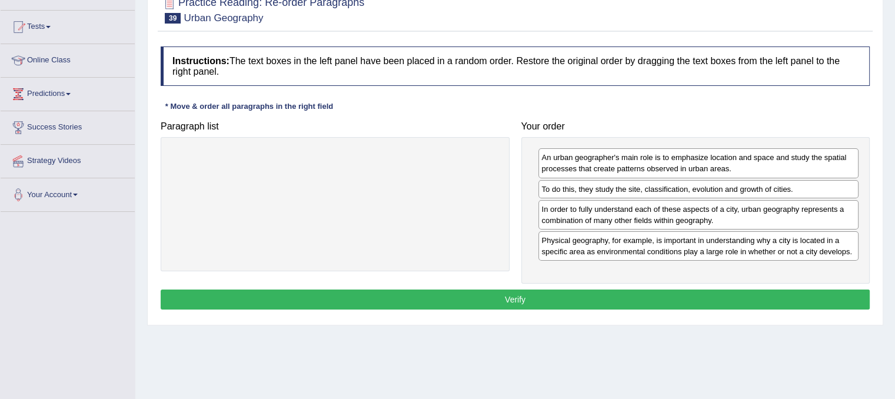
click at [705, 304] on button "Verify" at bounding box center [515, 299] width 709 height 20
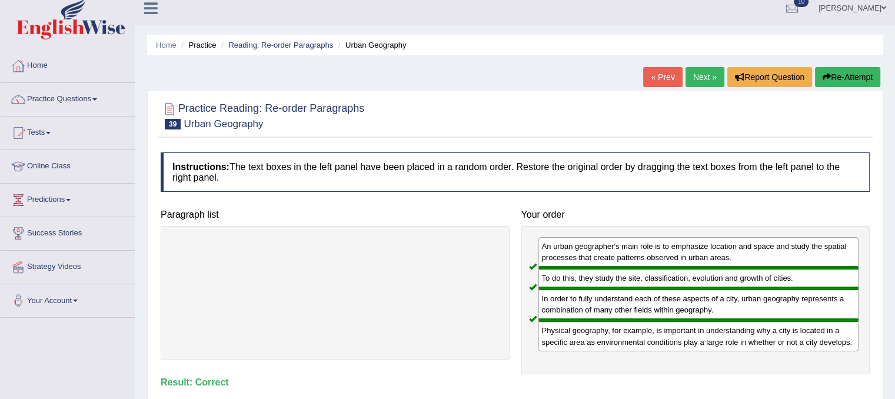
scroll to position [6, 0]
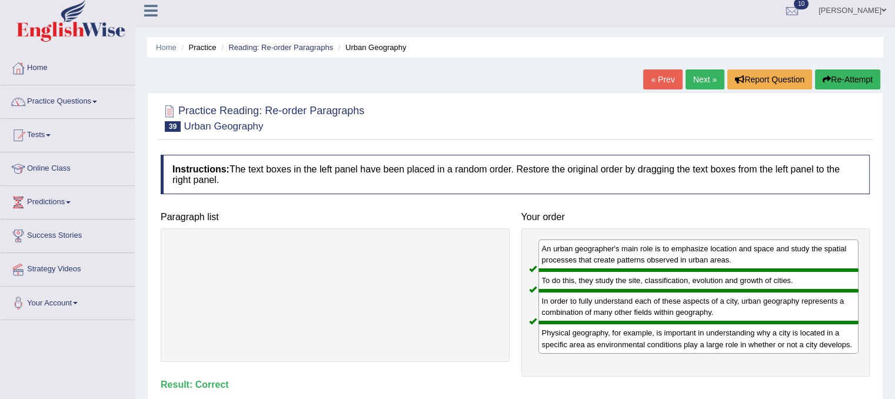
click at [710, 82] on link "Next »" at bounding box center [704, 79] width 39 height 20
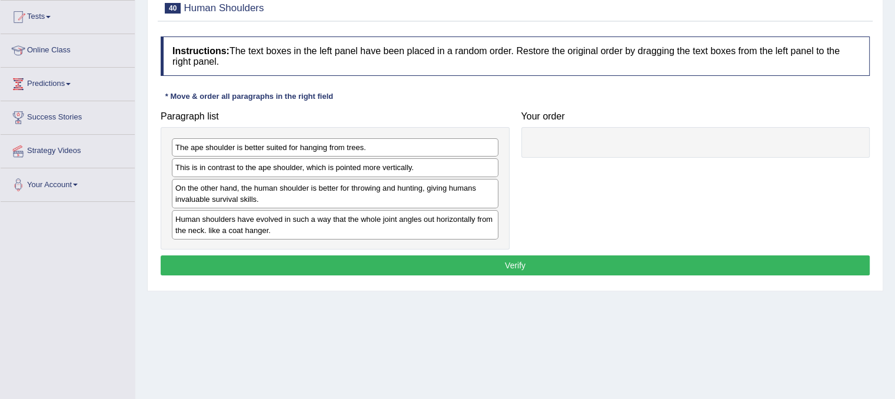
scroll to position [126, 0]
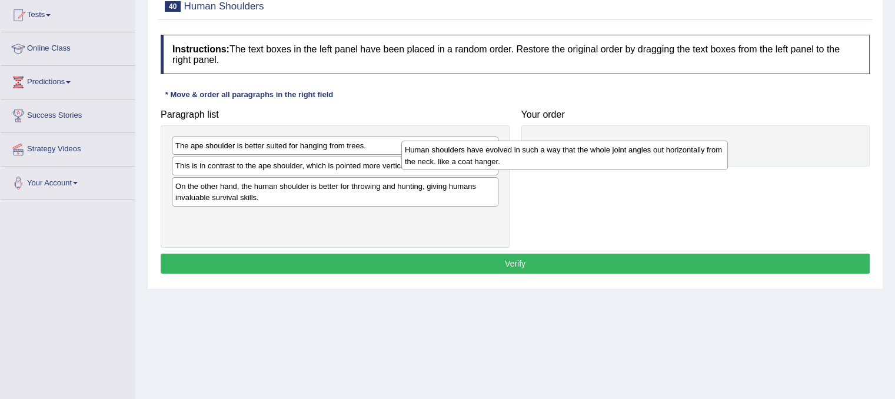
drag, startPoint x: 408, startPoint y: 228, endPoint x: 687, endPoint y: 158, distance: 287.3
click at [687, 158] on div "Human shoulders have evolved in such a way that the whole joint angles out hori…" at bounding box center [564, 155] width 326 height 29
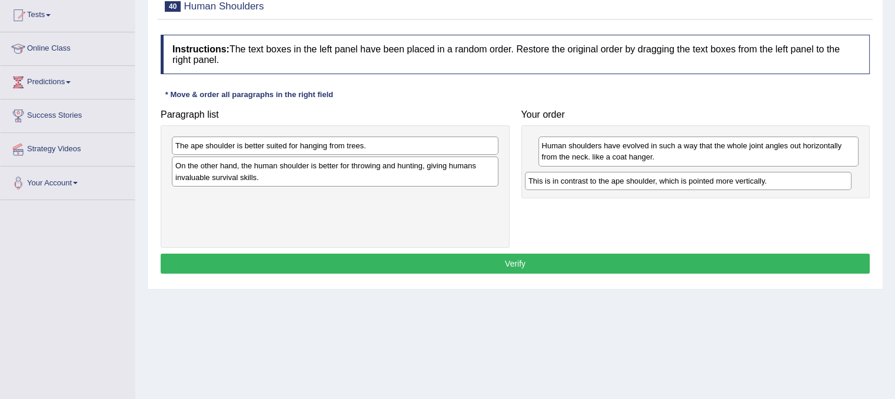
drag, startPoint x: 409, startPoint y: 170, endPoint x: 784, endPoint y: 188, distance: 374.5
click at [784, 188] on div "This is in contrast to the ape shoulder, which is pointed more vertically." at bounding box center [688, 181] width 326 height 18
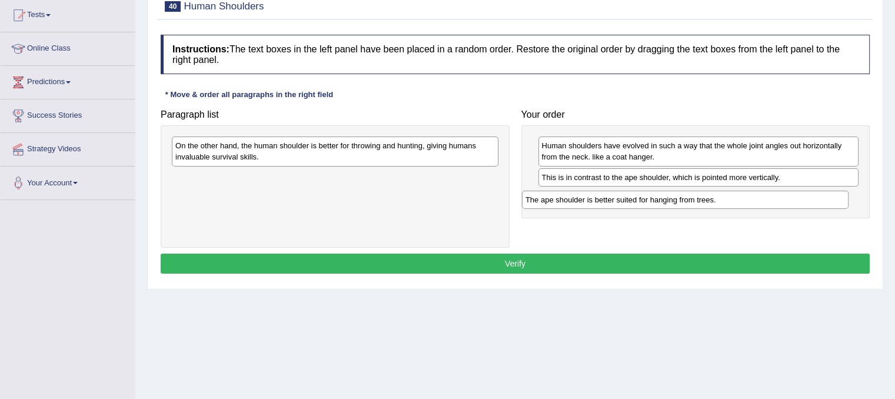
drag, startPoint x: 433, startPoint y: 148, endPoint x: 792, endPoint y: 201, distance: 362.8
click at [792, 201] on div "The ape shoulder is better suited for hanging from trees." at bounding box center [685, 200] width 326 height 18
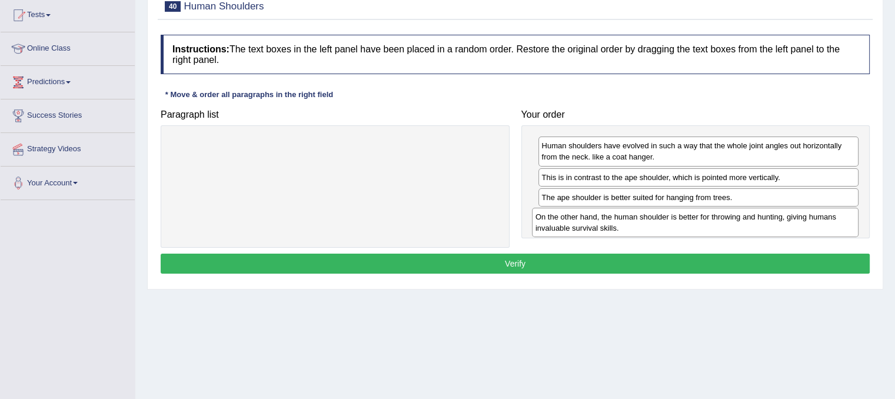
drag, startPoint x: 474, startPoint y: 158, endPoint x: 839, endPoint y: 229, distance: 372.2
click at [839, 229] on div "On the other hand, the human shoulder is better for throwing and hunting, givin…" at bounding box center [695, 222] width 326 height 29
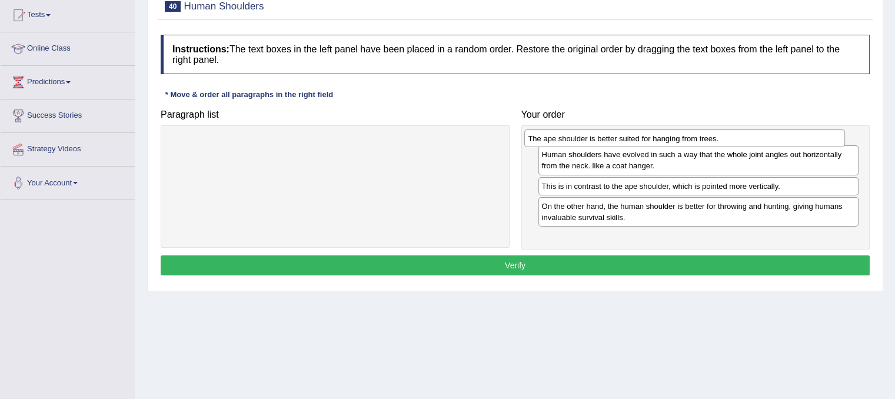
drag, startPoint x: 698, startPoint y: 199, endPoint x: 687, endPoint y: 142, distance: 58.0
click at [687, 142] on div "The ape shoulder is better suited for hanging from trees." at bounding box center [684, 138] width 321 height 18
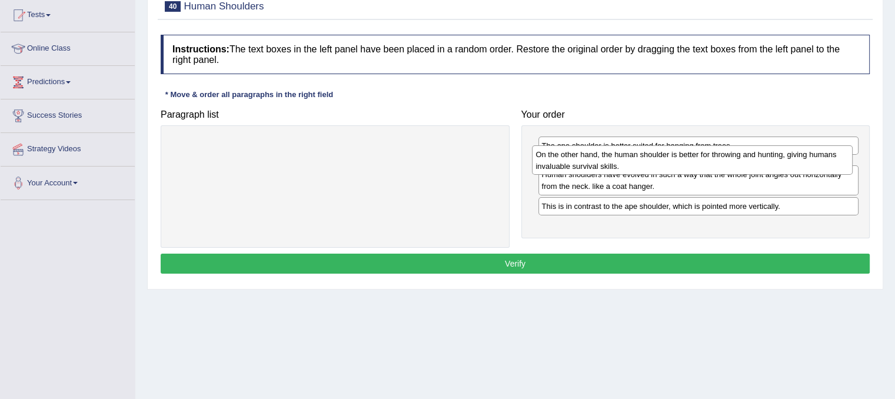
drag, startPoint x: 619, startPoint y: 224, endPoint x: 614, endPoint y: 161, distance: 63.2
click at [614, 161] on div "On the other hand, the human shoulder is better for throwing and hunting, givin…" at bounding box center [692, 159] width 321 height 29
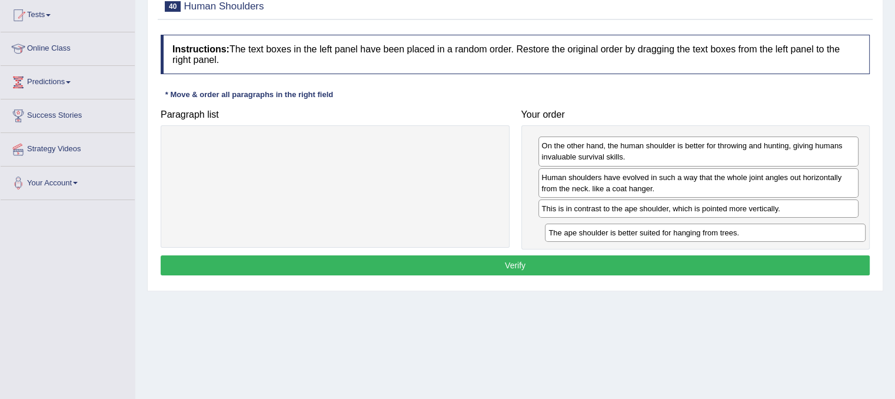
drag, startPoint x: 588, startPoint y: 139, endPoint x: 595, endPoint y: 224, distance: 85.0
click at [595, 224] on div "The ape shoulder is better suited for hanging from trees." at bounding box center [705, 233] width 321 height 18
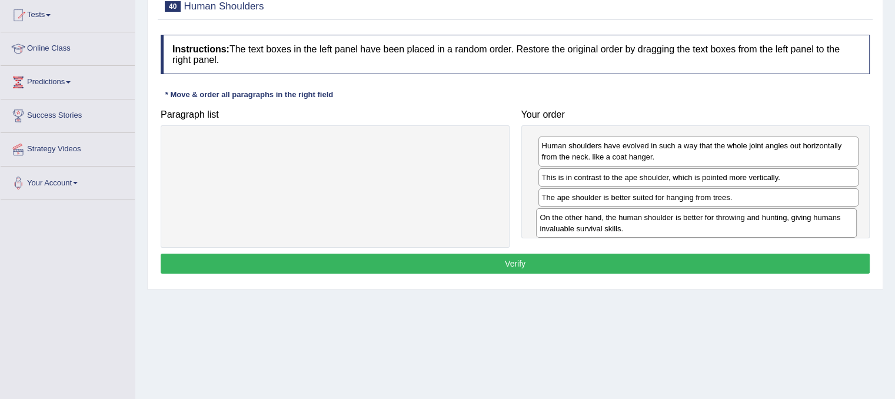
drag, startPoint x: 590, startPoint y: 148, endPoint x: 588, endPoint y: 220, distance: 71.8
click at [588, 220] on div "On the other hand, the human shoulder is better for throwing and hunting, givin…" at bounding box center [696, 222] width 321 height 29
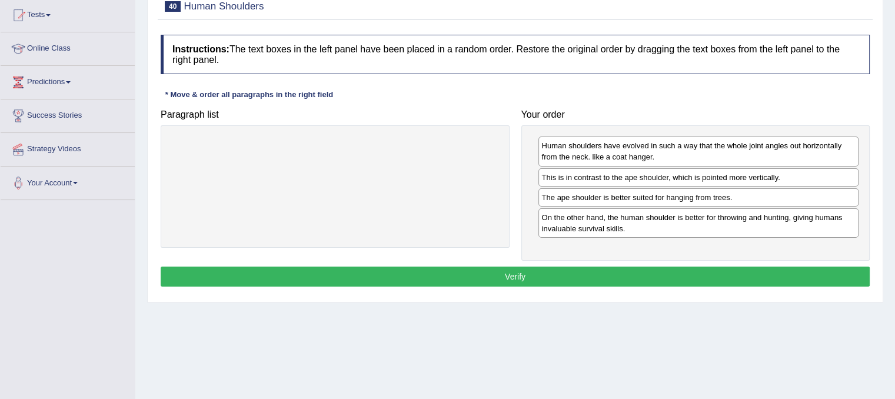
click at [582, 275] on button "Verify" at bounding box center [515, 276] width 709 height 20
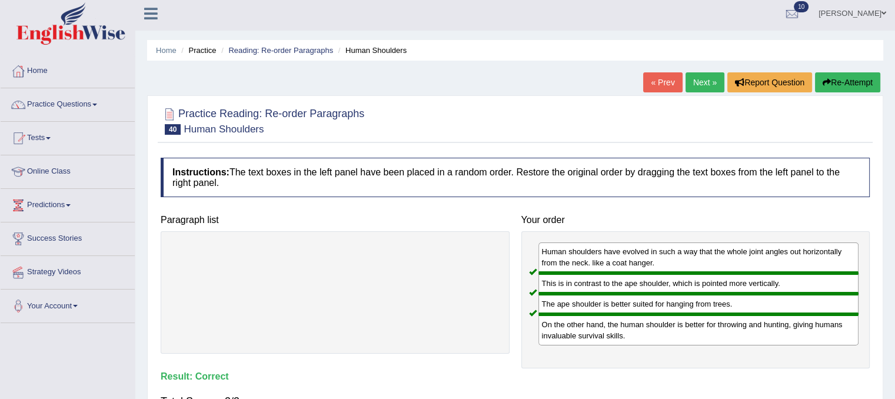
scroll to position [27, 0]
